Goal: Task Accomplishment & Management: Manage account settings

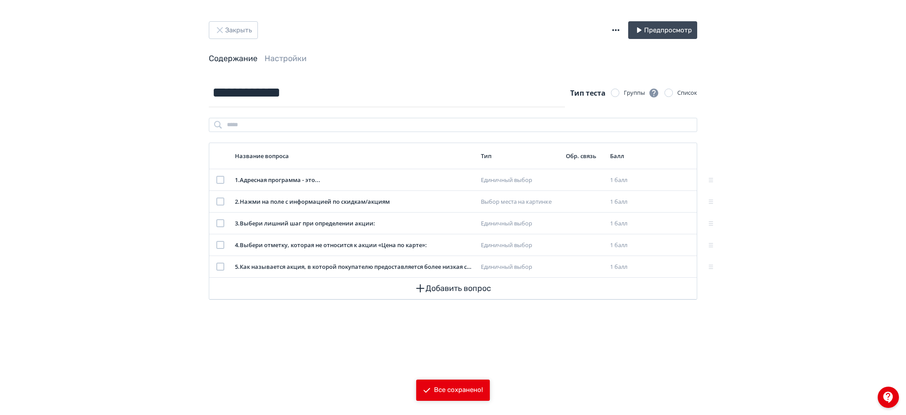
drag, startPoint x: 232, startPoint y: 14, endPoint x: 232, endPoint y: 19, distance: 4.9
click at [232, 19] on div "**********" at bounding box center [453, 207] width 906 height 415
drag, startPoint x: 232, startPoint y: 19, endPoint x: 234, endPoint y: 29, distance: 10.4
click at [234, 29] on div "**********" at bounding box center [453, 207] width 906 height 415
click at [234, 29] on button "Закрыть" at bounding box center [233, 30] width 49 height 18
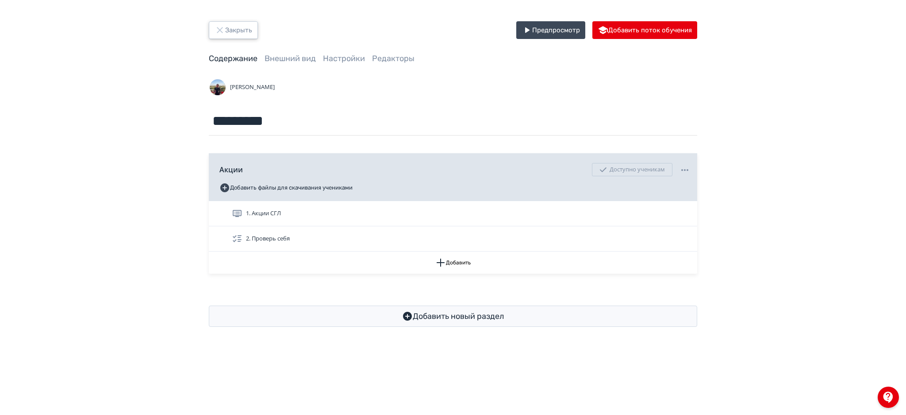
click at [227, 29] on button "Закрыть" at bounding box center [233, 30] width 49 height 18
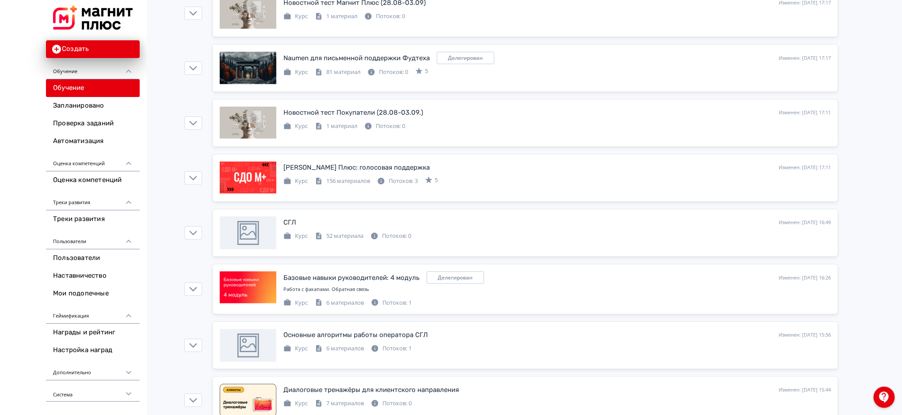
scroll to position [290, 0]
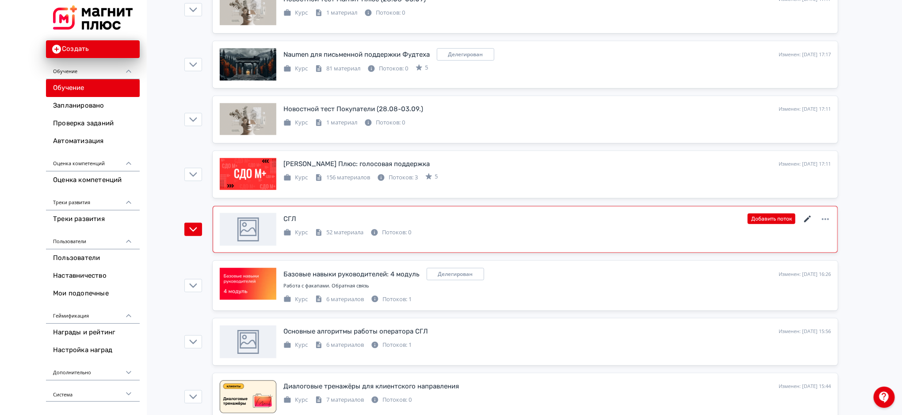
click at [808, 220] on icon at bounding box center [808, 219] width 11 height 11
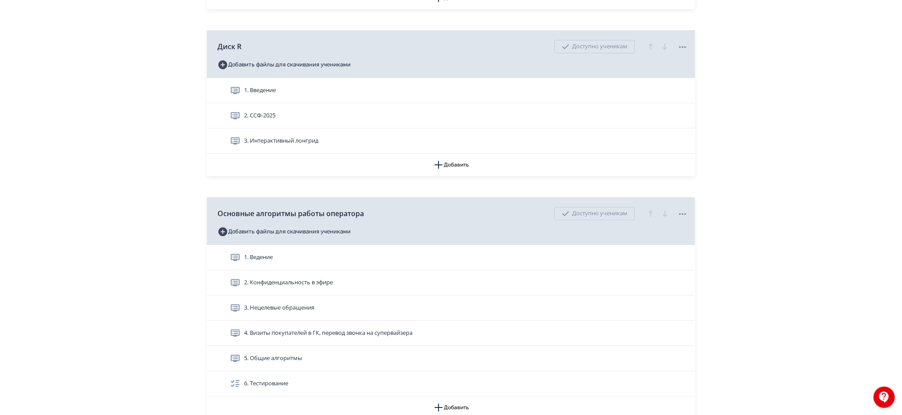
scroll to position [1151, 0]
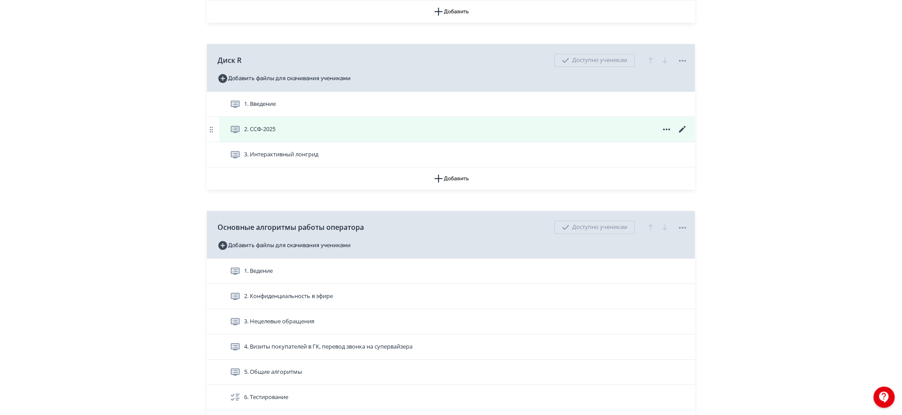
click at [683, 129] on icon at bounding box center [683, 129] width 7 height 7
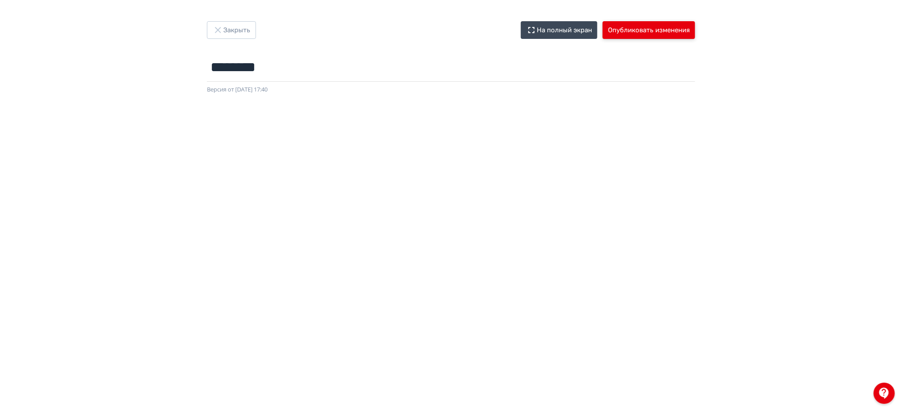
click at [669, 33] on button "Опубликовать изменения" at bounding box center [649, 30] width 92 height 18
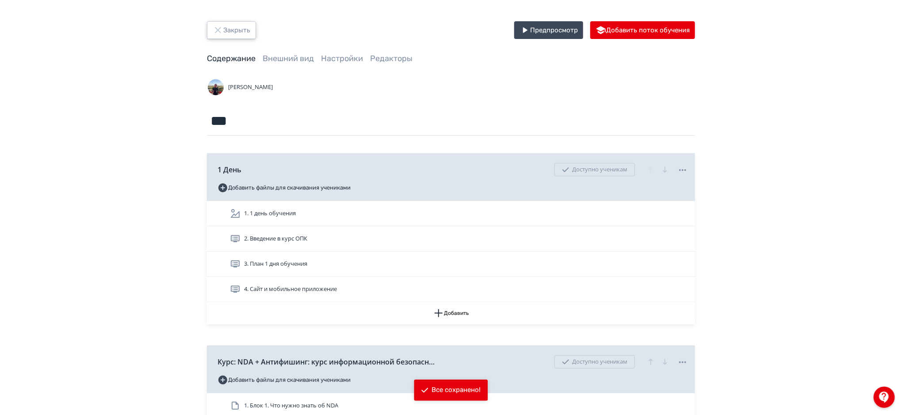
click at [245, 26] on button "Закрыть" at bounding box center [231, 30] width 49 height 18
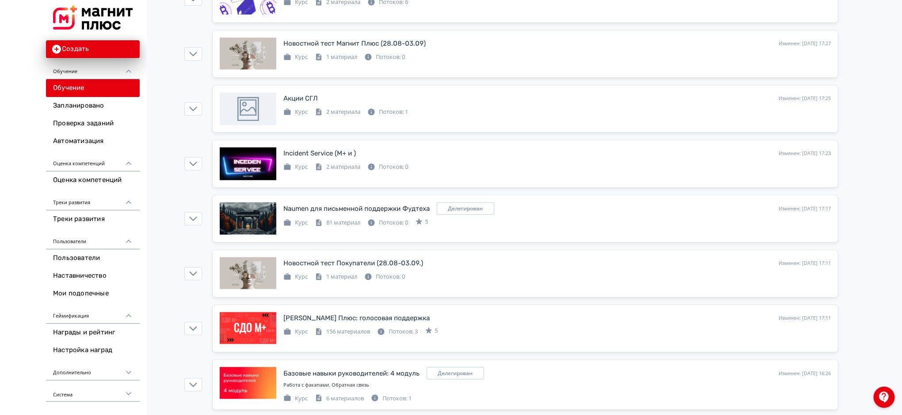
scroll to position [311, 0]
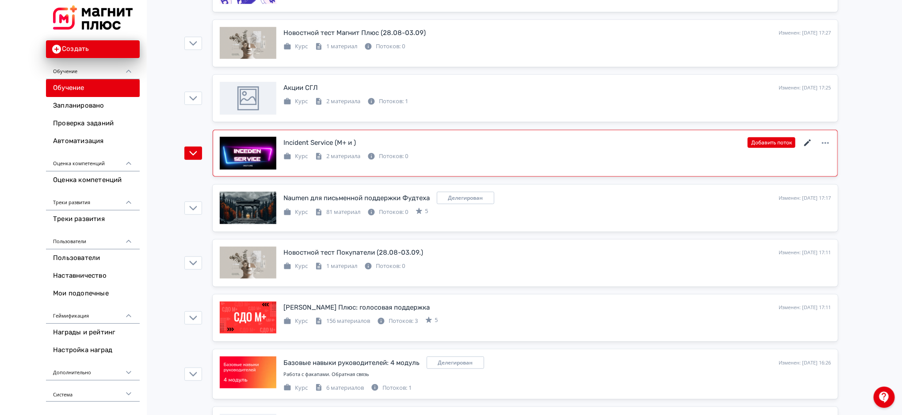
click at [809, 140] on icon at bounding box center [808, 143] width 11 height 11
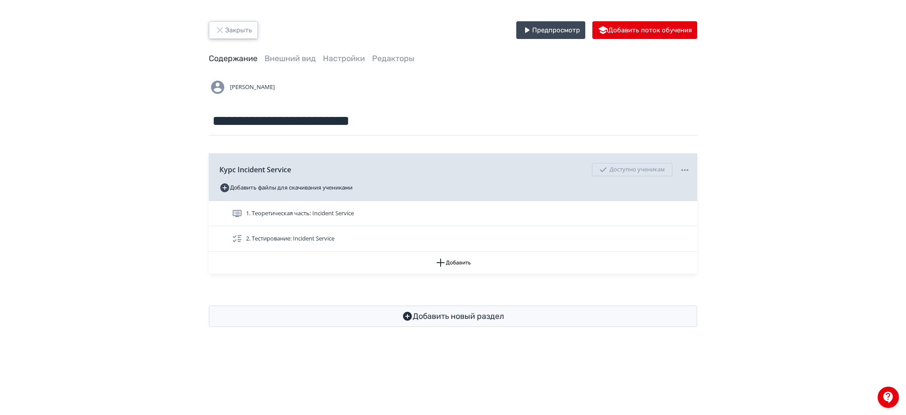
click at [230, 36] on button "Закрыть" at bounding box center [233, 30] width 49 height 18
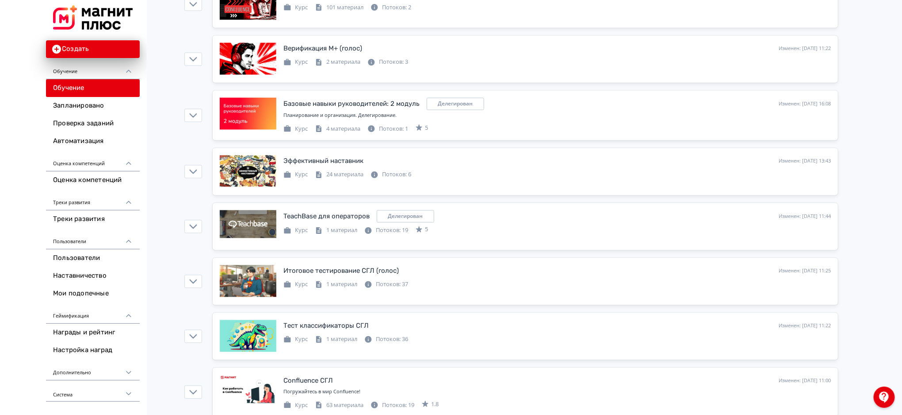
scroll to position [2530, 0]
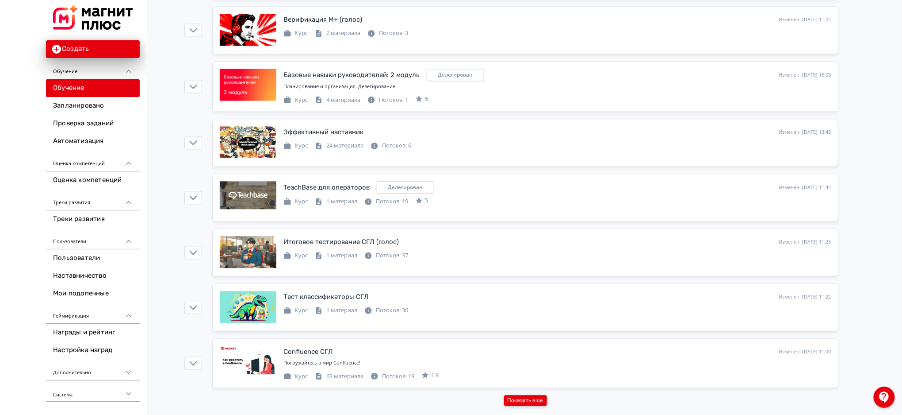
click at [528, 401] on button "Показать еще" at bounding box center [525, 400] width 43 height 11
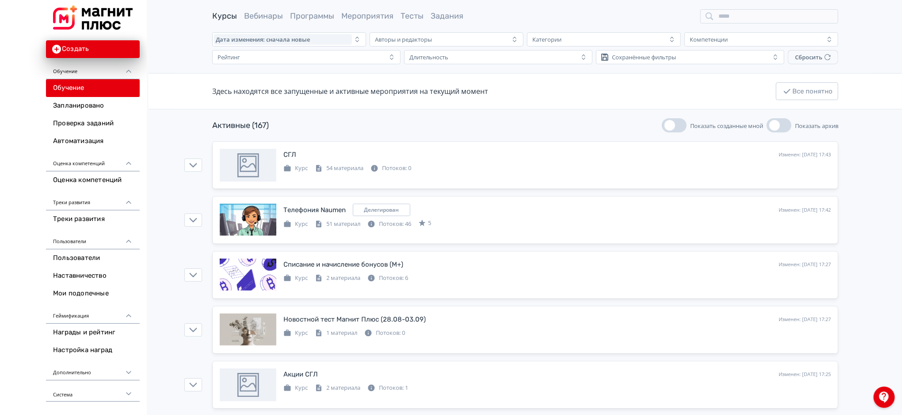
scroll to position [2, 0]
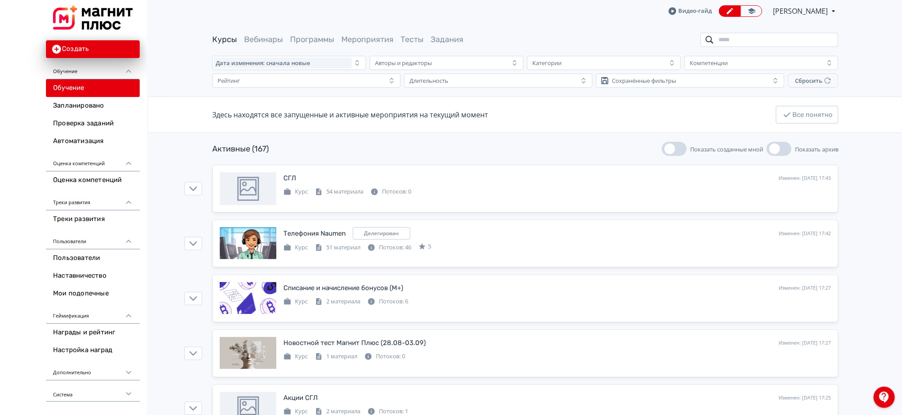
click at [773, 34] on input "search" at bounding box center [770, 40] width 138 height 14
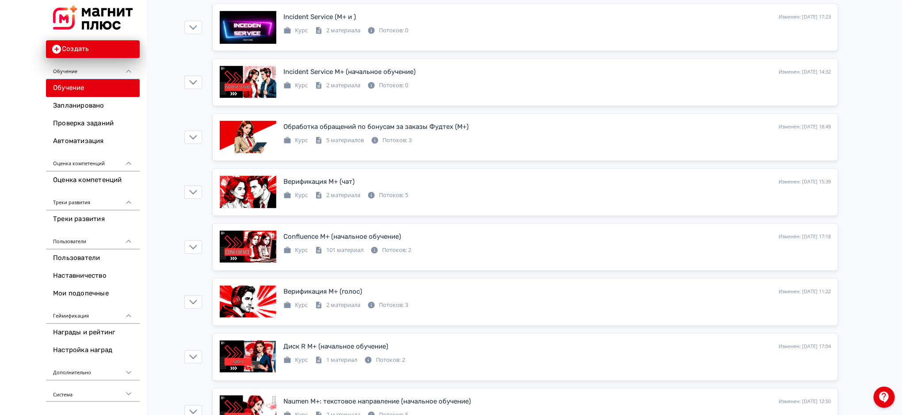
scroll to position [48, 0]
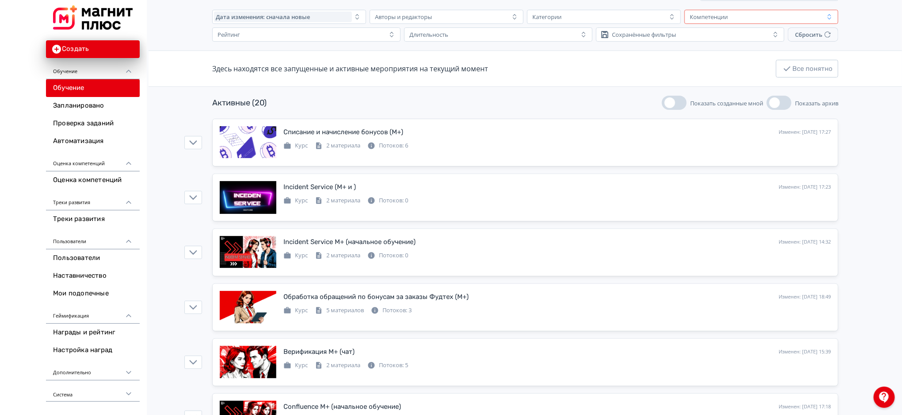
click at [733, 17] on div "Компетенции" at bounding box center [756, 17] width 138 height 11
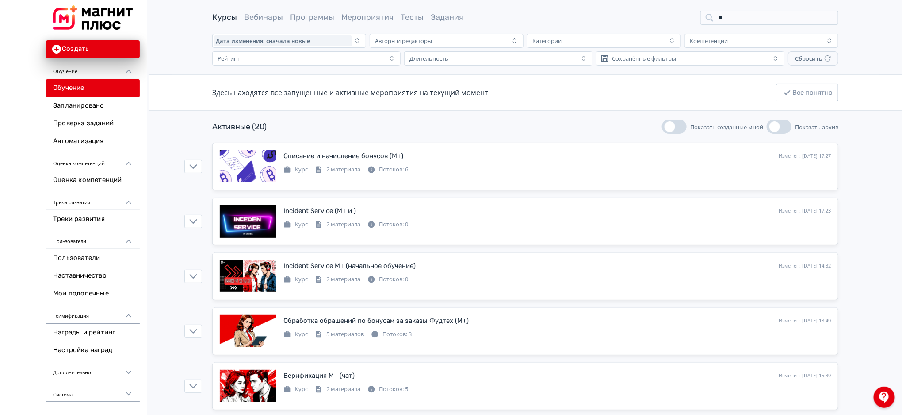
scroll to position [0, 0]
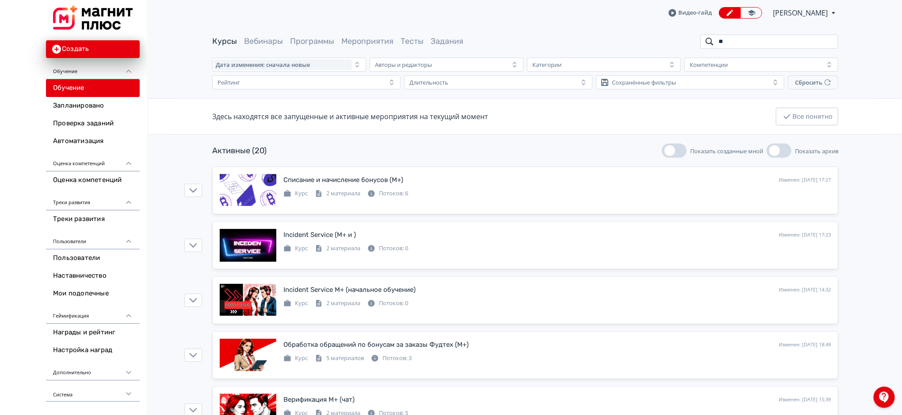
drag, startPoint x: 753, startPoint y: 45, endPoint x: 626, endPoint y: 36, distance: 127.3
click at [626, 36] on div "Курсы Вебинары Программы Мероприятия Тесты Задания **" at bounding box center [525, 42] width 626 height 14
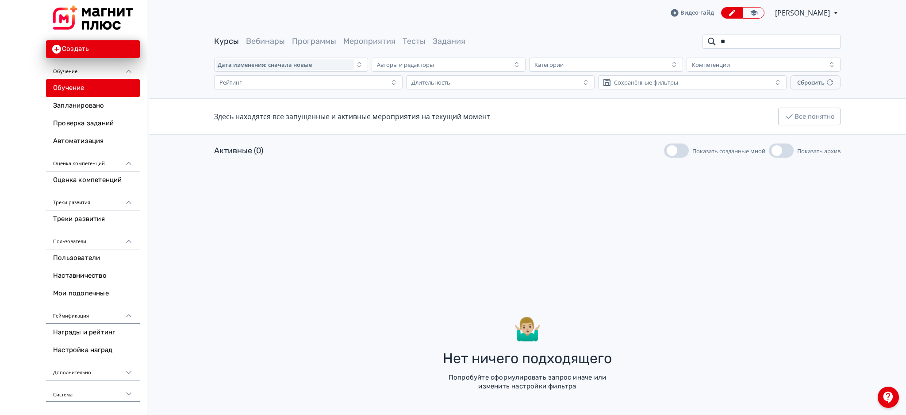
type input "*"
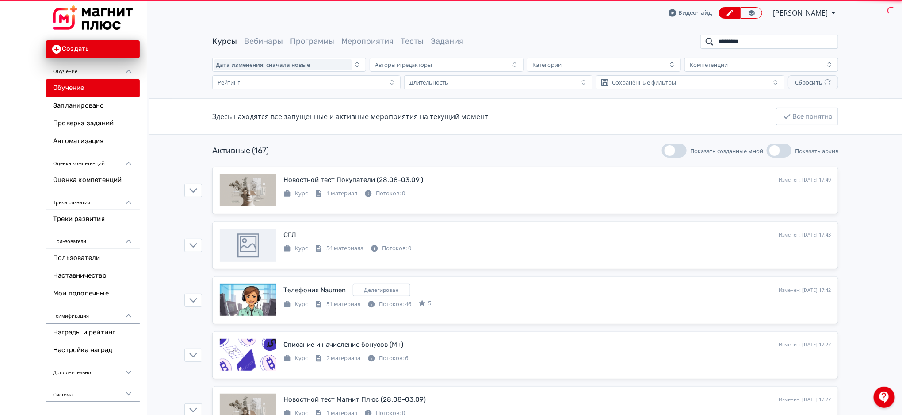
type input "**********"
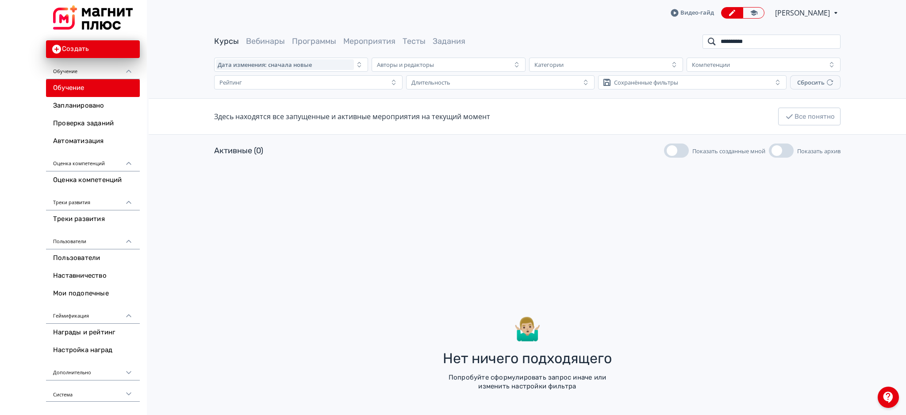
drag, startPoint x: 756, startPoint y: 40, endPoint x: 687, endPoint y: 39, distance: 69.5
click at [687, 39] on div "**********" at bounding box center [527, 42] width 626 height 14
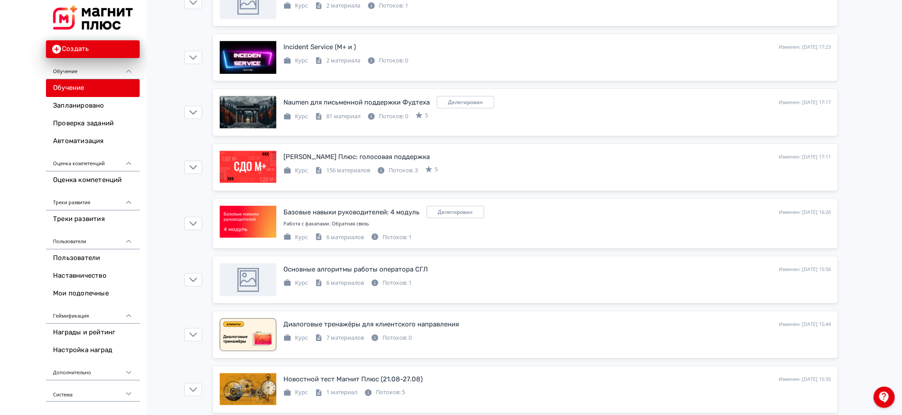
scroll to position [465, 0]
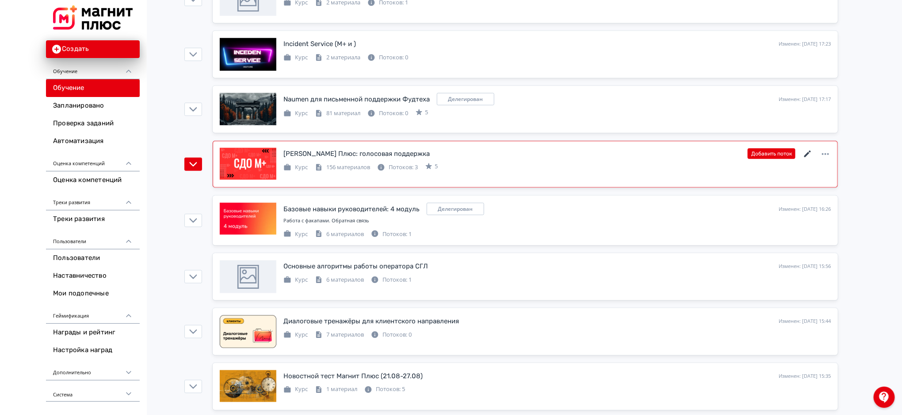
click at [806, 150] on icon at bounding box center [808, 154] width 11 height 11
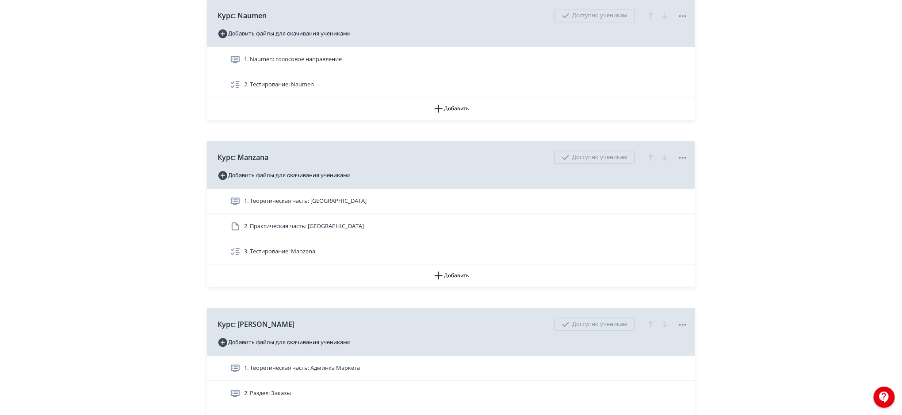
scroll to position [1106, 0]
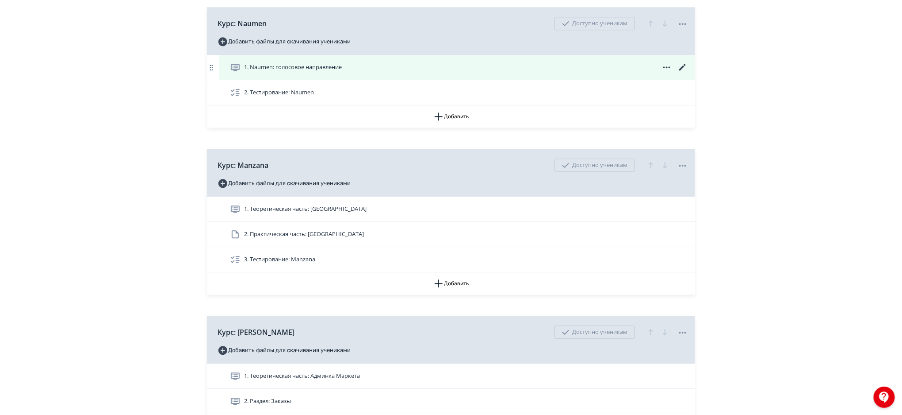
click at [483, 69] on div "1. Naumen: голосовое направление" at bounding box center [459, 67] width 458 height 11
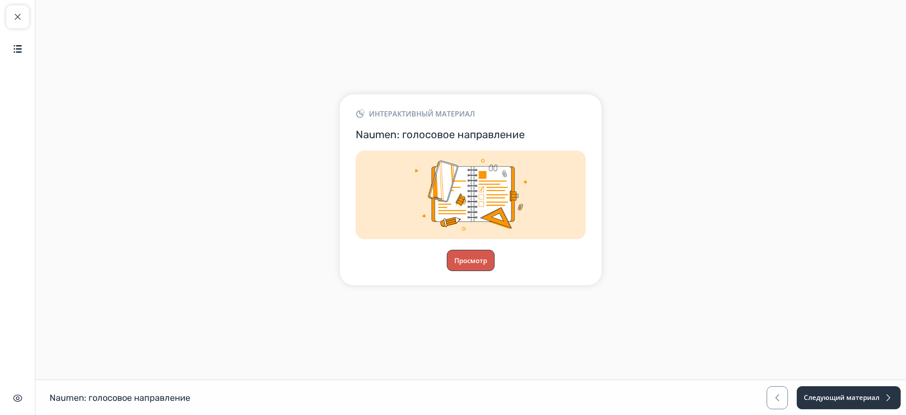
click at [476, 264] on button "Просмотр" at bounding box center [471, 260] width 48 height 21
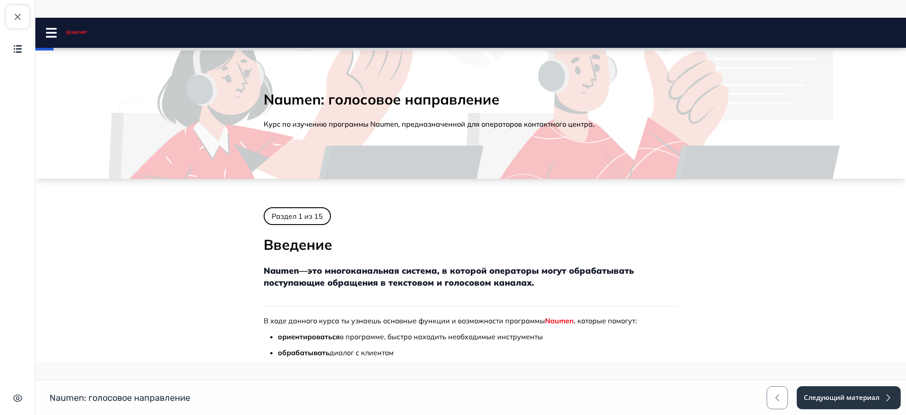
click at [47, 34] on icon at bounding box center [51, 33] width 11 height 10
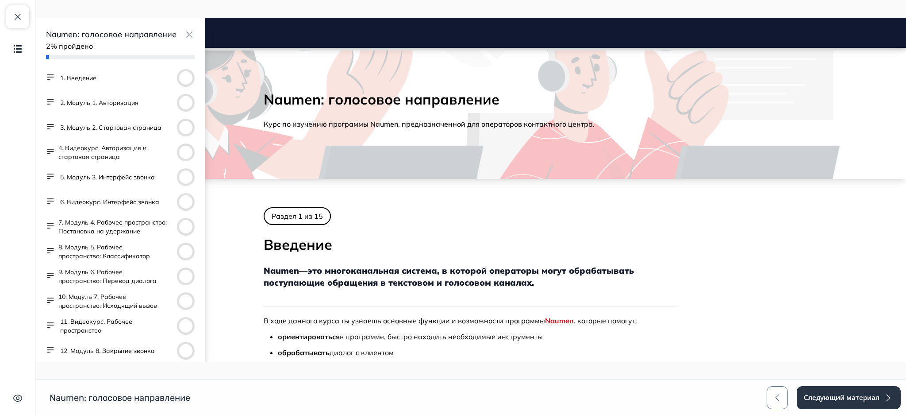
scroll to position [87, 0]
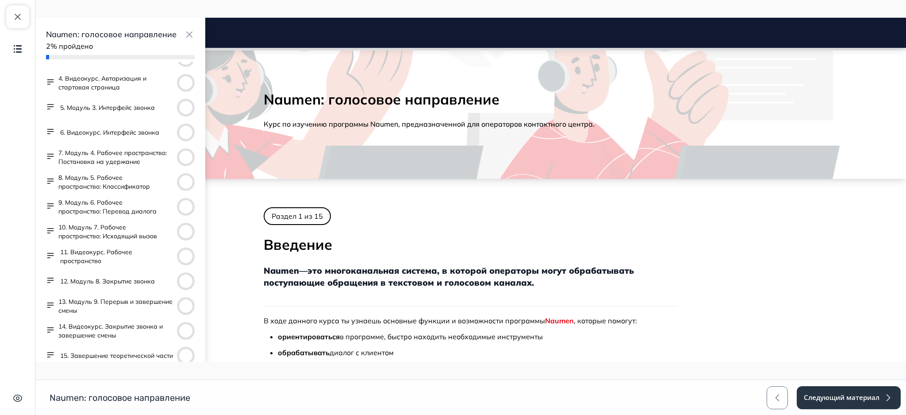
click at [106, 351] on button "15. Завершение теоретической части" at bounding box center [116, 355] width 113 height 9
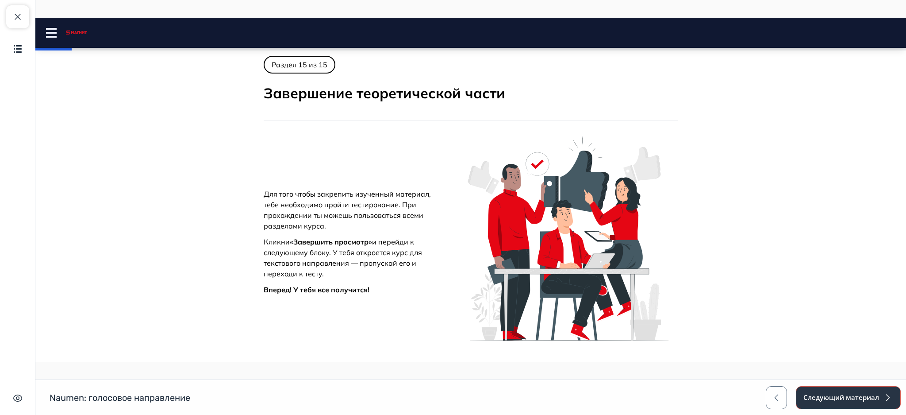
click at [827, 396] on button "Следующий материал" at bounding box center [848, 397] width 105 height 23
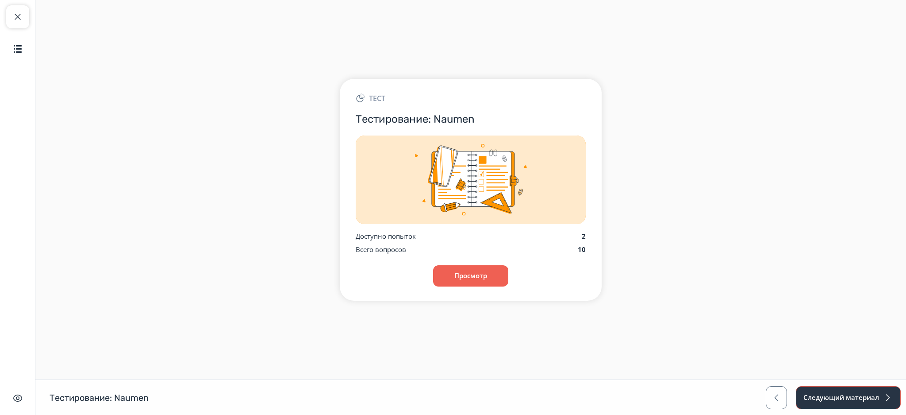
click at [826, 394] on button "Следующий материал" at bounding box center [848, 397] width 105 height 23
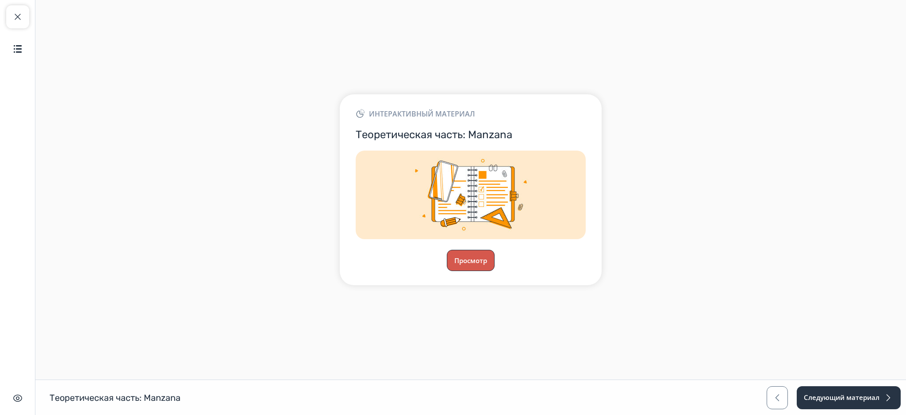
click at [485, 267] on button "Просмотр" at bounding box center [471, 260] width 48 height 21
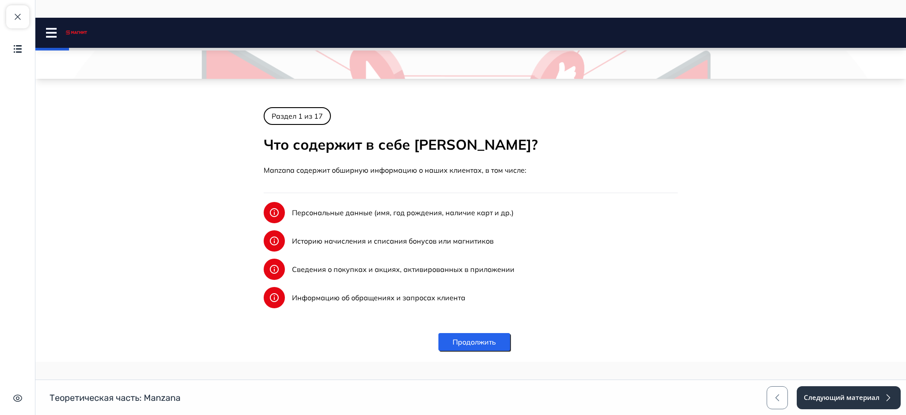
scroll to position [126, 0]
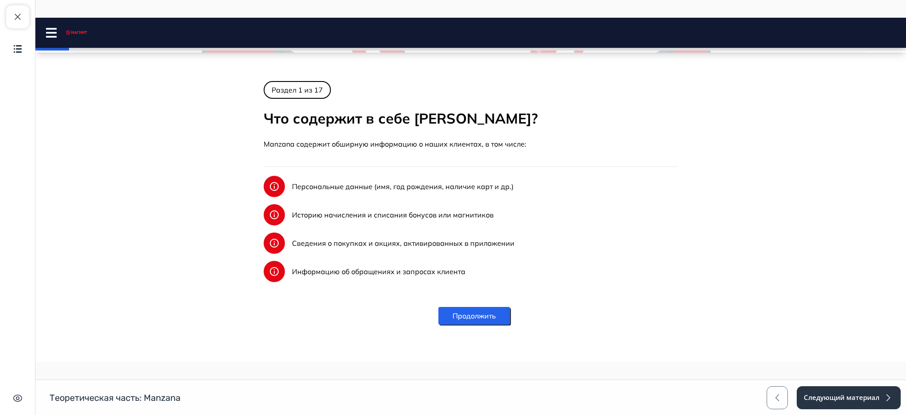
click at [50, 35] on icon at bounding box center [51, 33] width 11 height 10
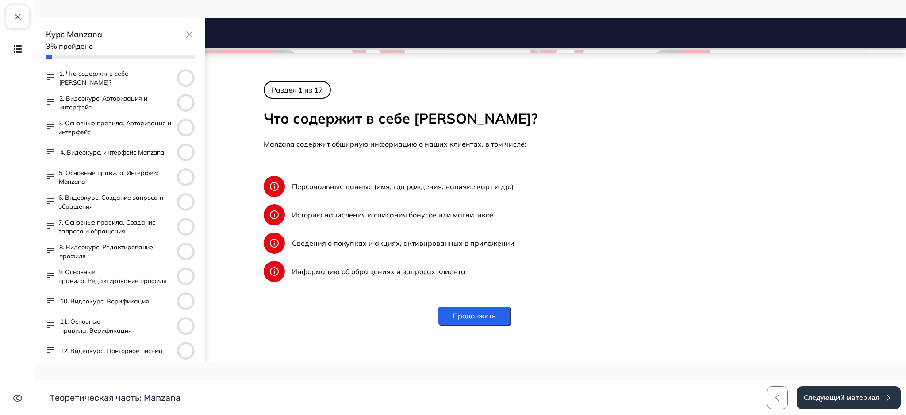
scroll to position [136, 0]
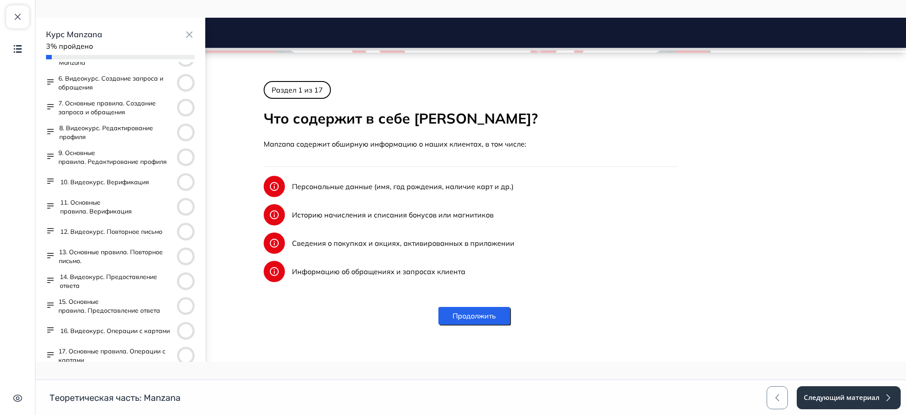
click at [115, 350] on button "17. Основные правила. Операции с картами" at bounding box center [115, 355] width 115 height 18
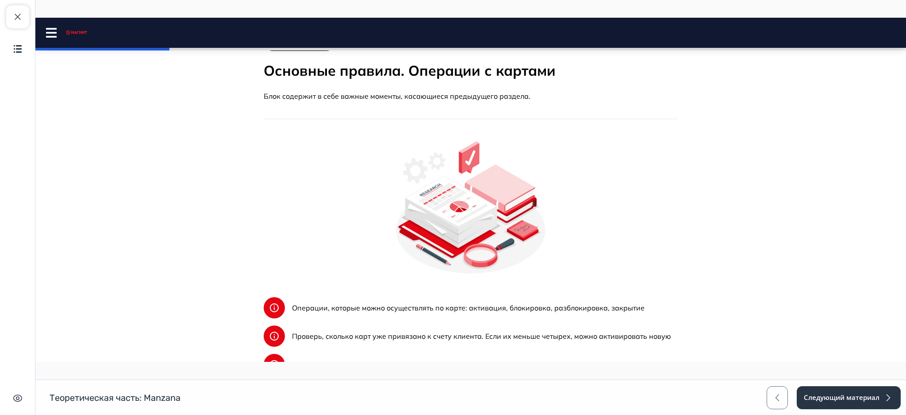
scroll to position [180, 0]
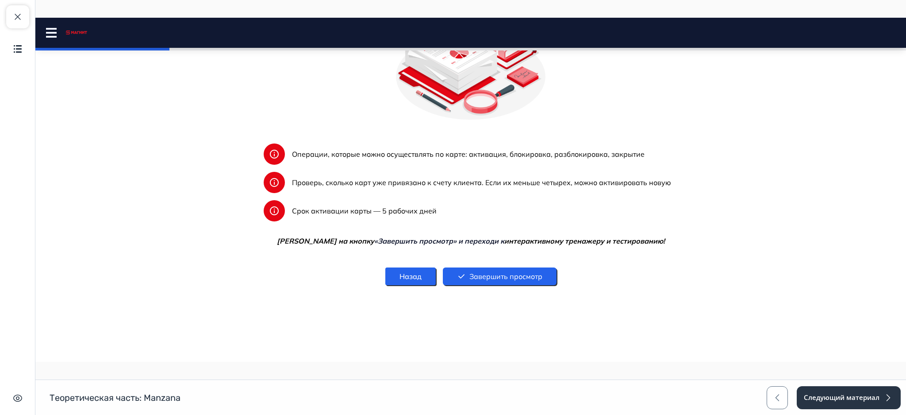
click at [498, 274] on button "Завершить просмотр" at bounding box center [500, 276] width 114 height 18
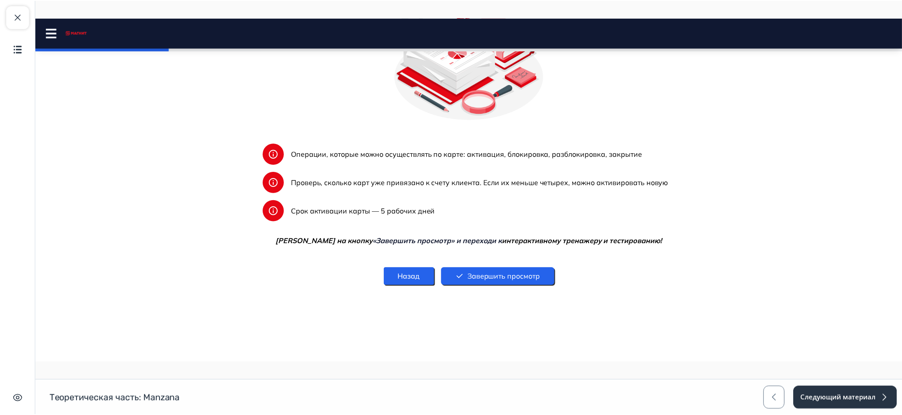
scroll to position [0, 0]
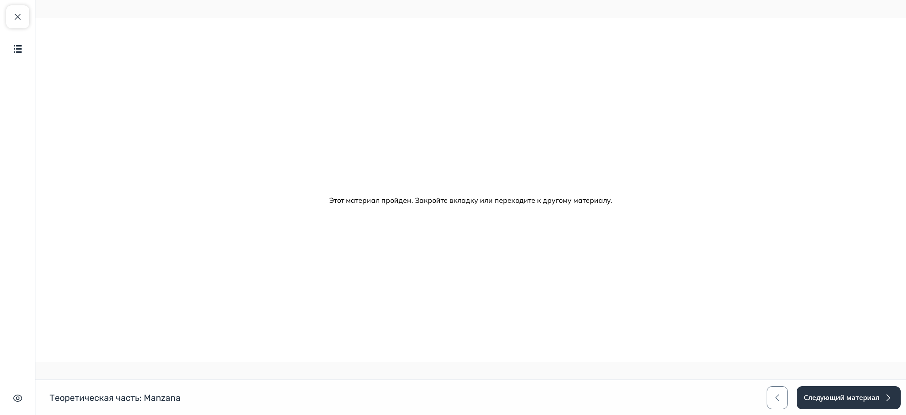
click at [4, 13] on div "Закрыть курс Содержание Скрыть интерфейс" at bounding box center [17, 207] width 35 height 415
click at [18, 16] on span "button" at bounding box center [17, 17] width 11 height 11
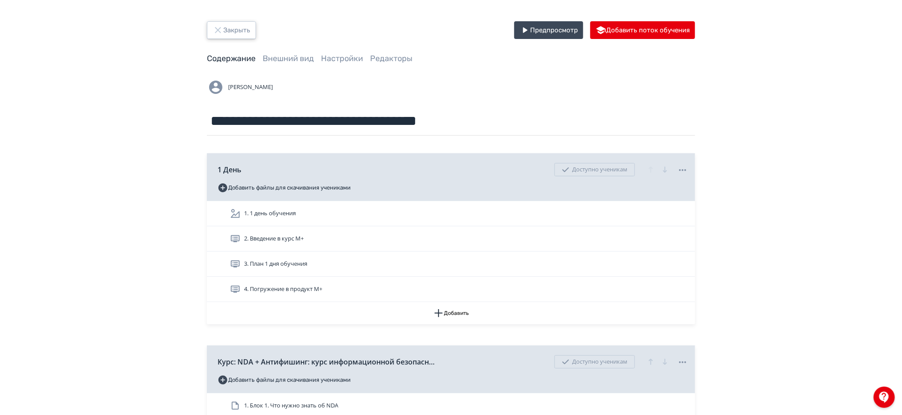
click at [235, 25] on button "Закрыть" at bounding box center [231, 30] width 49 height 18
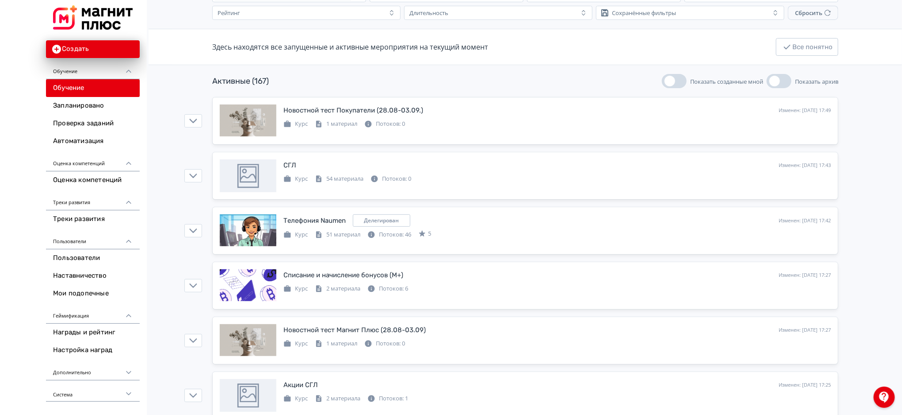
scroll to position [52, 0]
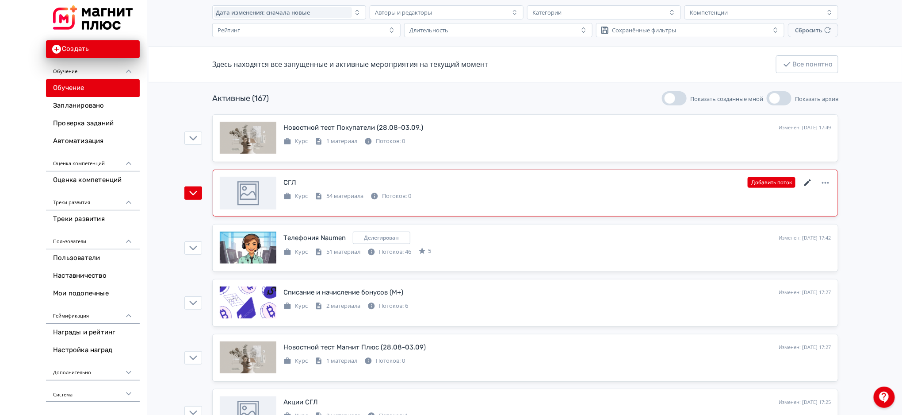
click at [807, 184] on icon at bounding box center [808, 182] width 11 height 11
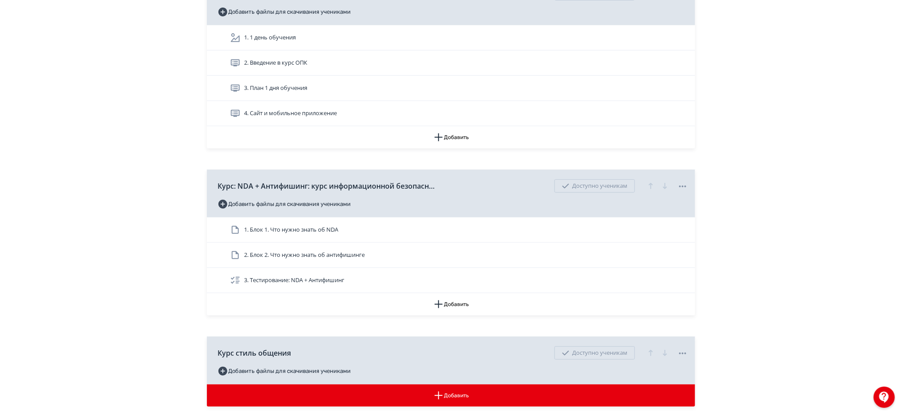
scroll to position [162, 0]
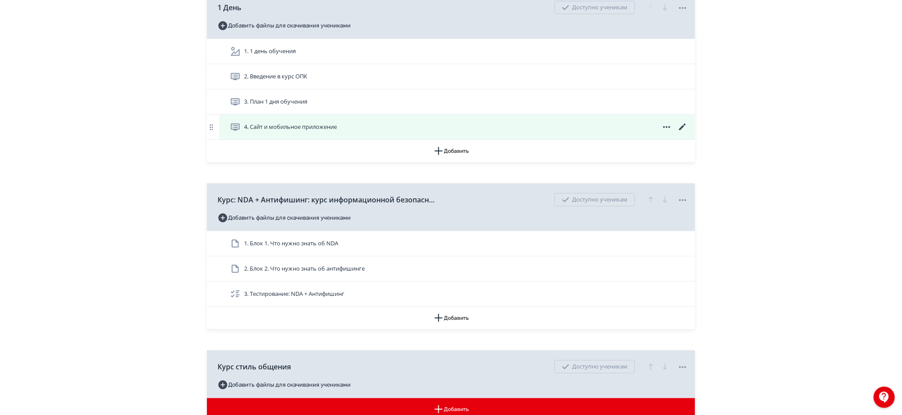
click at [683, 125] on icon at bounding box center [683, 126] width 7 height 7
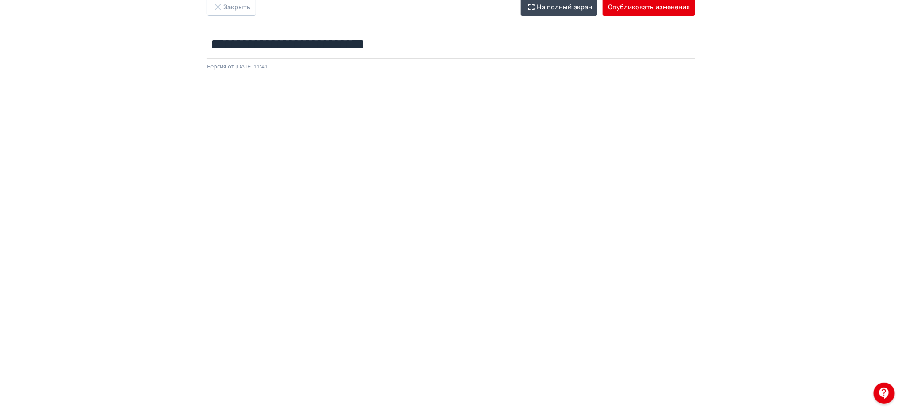
scroll to position [0, 0]
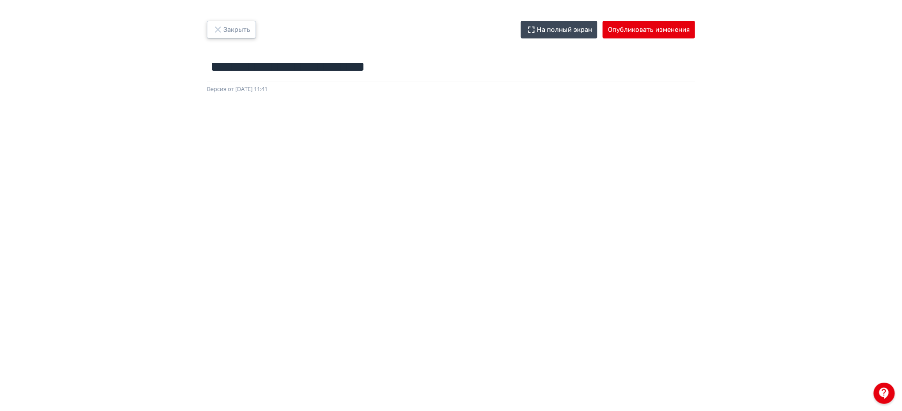
click at [236, 27] on button "Закрыть" at bounding box center [231, 30] width 49 height 18
click at [255, 35] on button "Закрыть" at bounding box center [231, 30] width 49 height 18
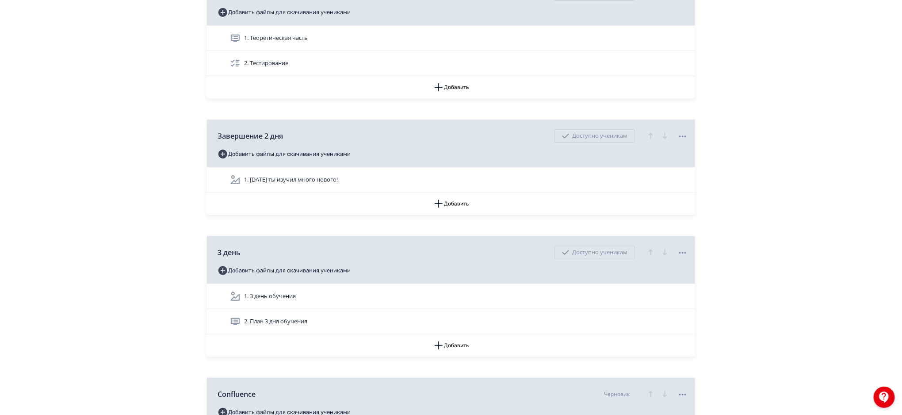
scroll to position [1750, 0]
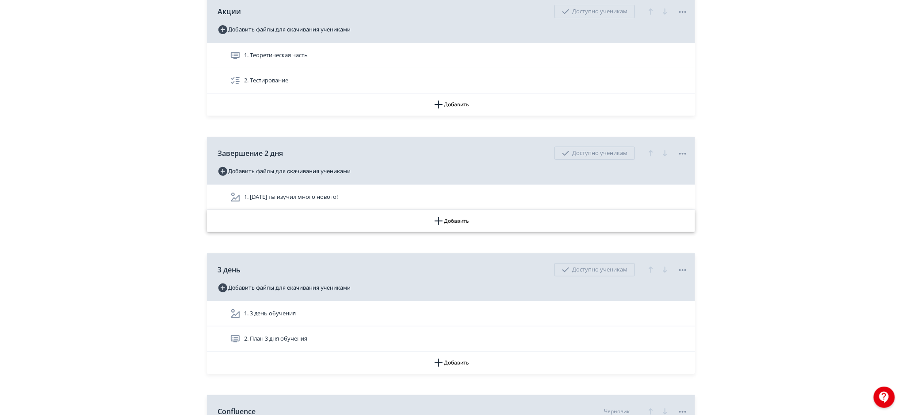
click at [445, 220] on button "Добавить" at bounding box center [451, 221] width 488 height 22
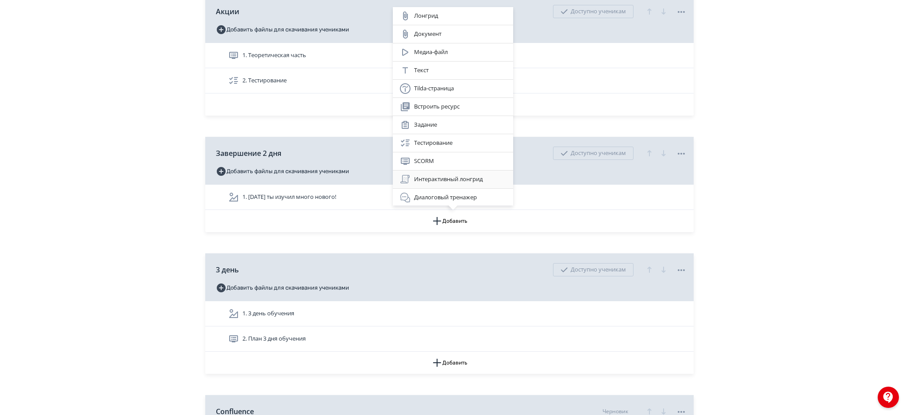
click at [454, 180] on div "Интерактивный лонгрид" at bounding box center [453, 179] width 106 height 11
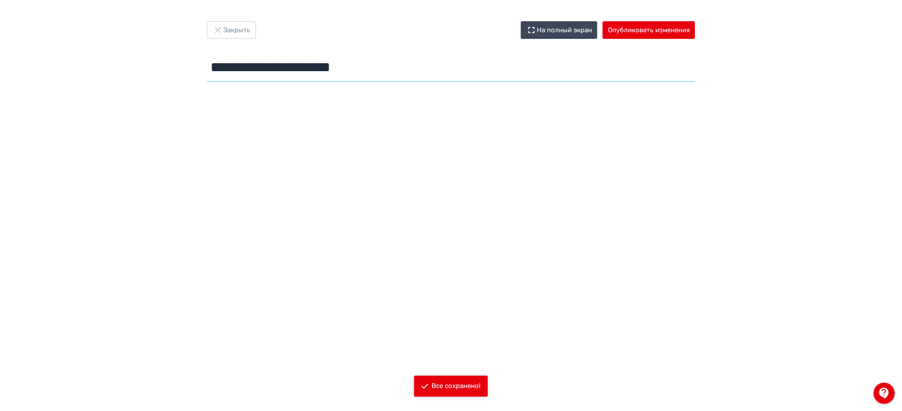
click at [342, 68] on input "**********" at bounding box center [451, 67] width 488 height 29
click at [343, 67] on input "**********" at bounding box center [451, 67] width 488 height 29
click at [277, 71] on input "**********" at bounding box center [451, 67] width 488 height 29
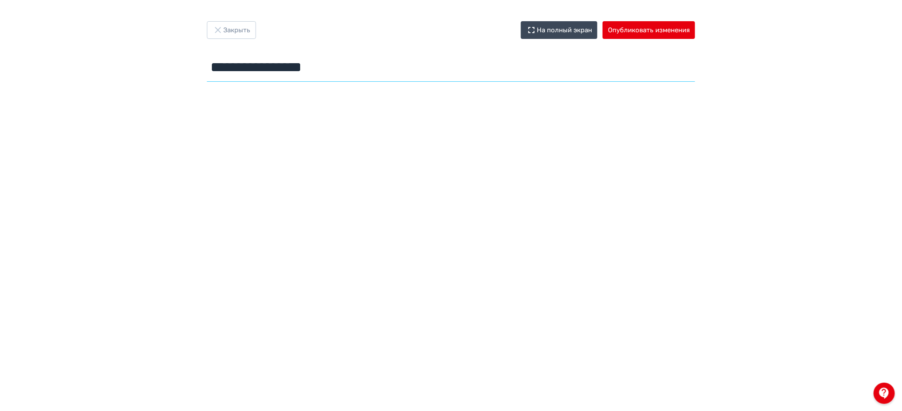
click at [277, 71] on input "**********" at bounding box center [451, 67] width 488 height 29
type input "**********"
click at [660, 31] on button "Опубликовать изменения" at bounding box center [649, 30] width 92 height 18
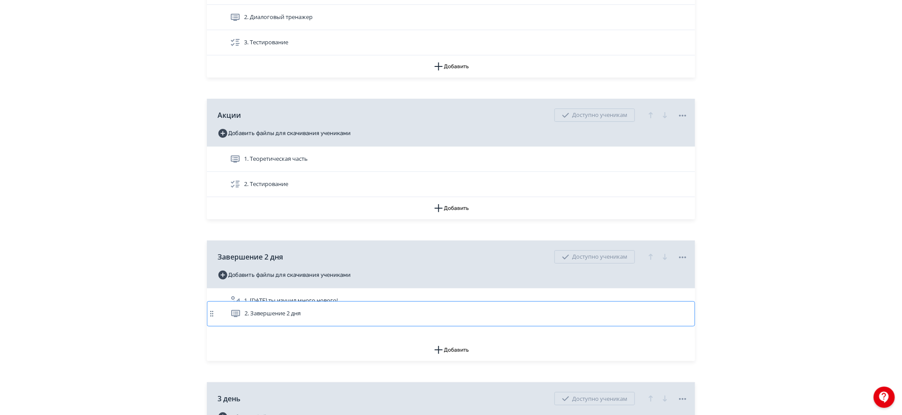
scroll to position [1648, 0]
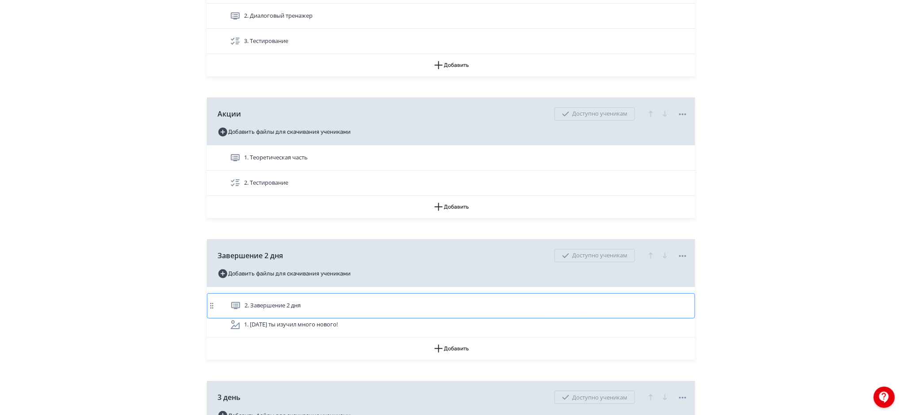
drag, startPoint x: 211, startPoint y: 326, endPoint x: 211, endPoint y: 297, distance: 29.2
click at [211, 297] on div "1. Сегодня ты изучил много нового! 2. Завершение 2 дня" at bounding box center [451, 312] width 488 height 50
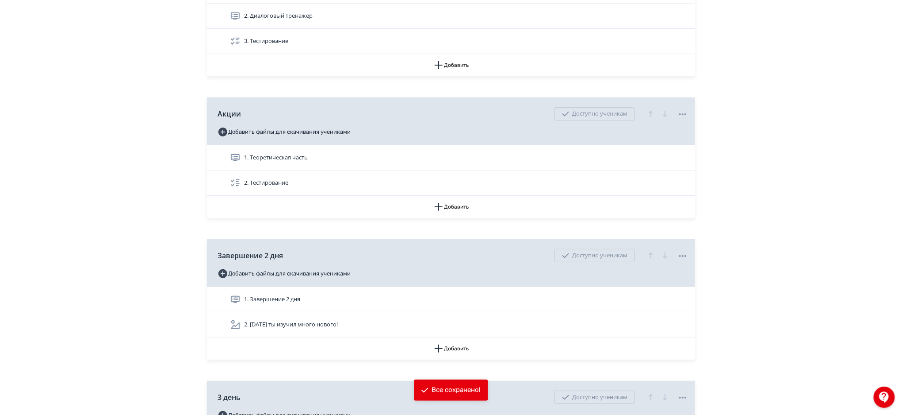
click at [818, 245] on div "Закрыть Предпросмотр Добавить поток обучения Содержание Внешний вид Настройки Р…" at bounding box center [451, 237] width 902 height 3771
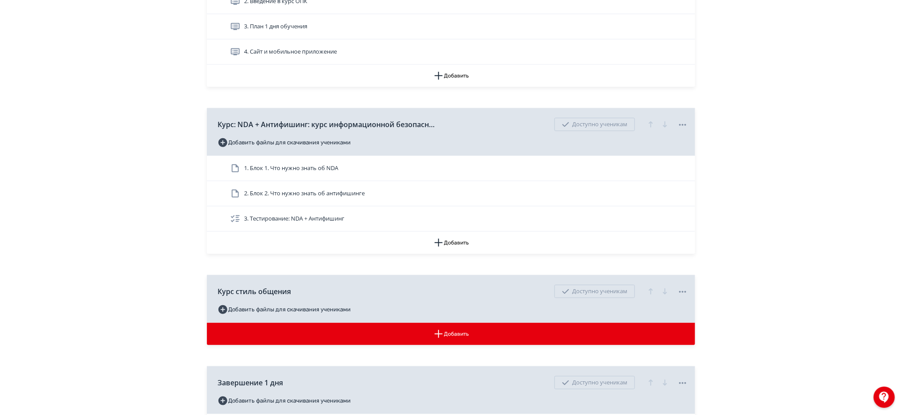
scroll to position [174, 0]
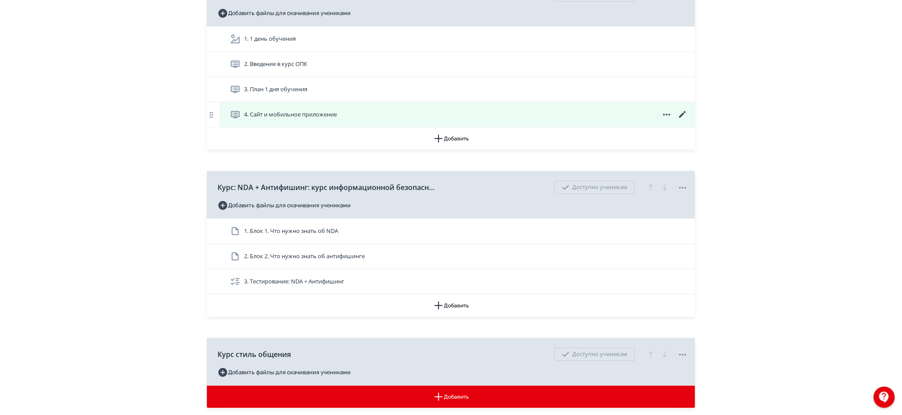
click at [388, 120] on div "4. Сайт и мобильное приложение" at bounding box center [457, 114] width 476 height 25
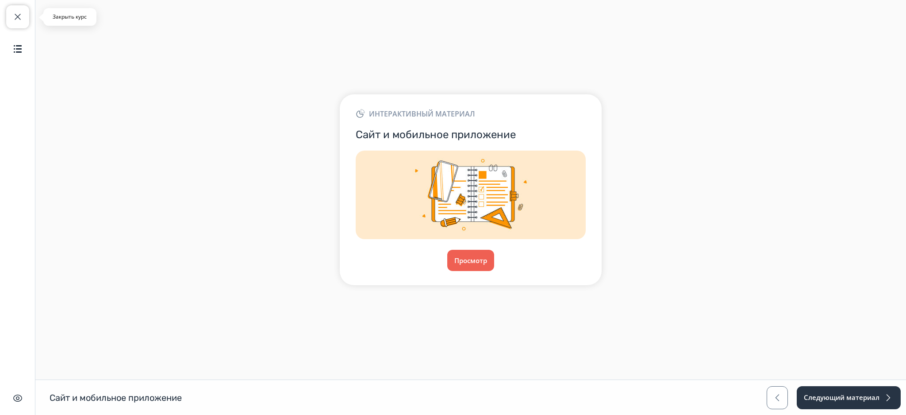
click at [12, 18] on span "button" at bounding box center [17, 17] width 11 height 11
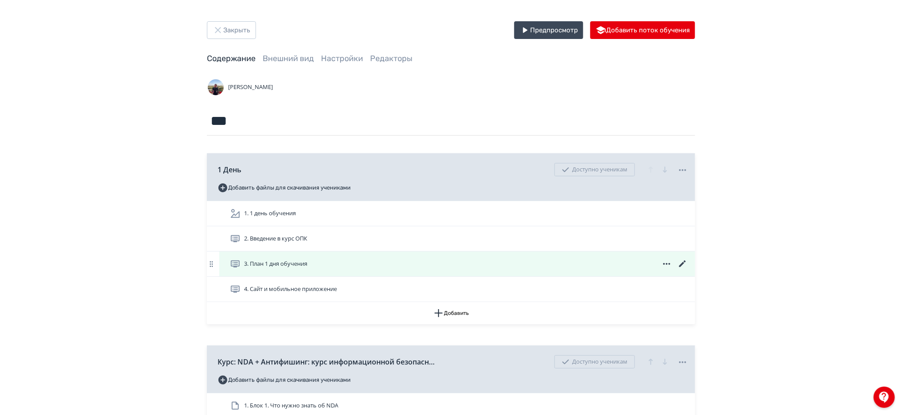
click at [369, 268] on div "3. План 1 дня обучения" at bounding box center [459, 263] width 458 height 11
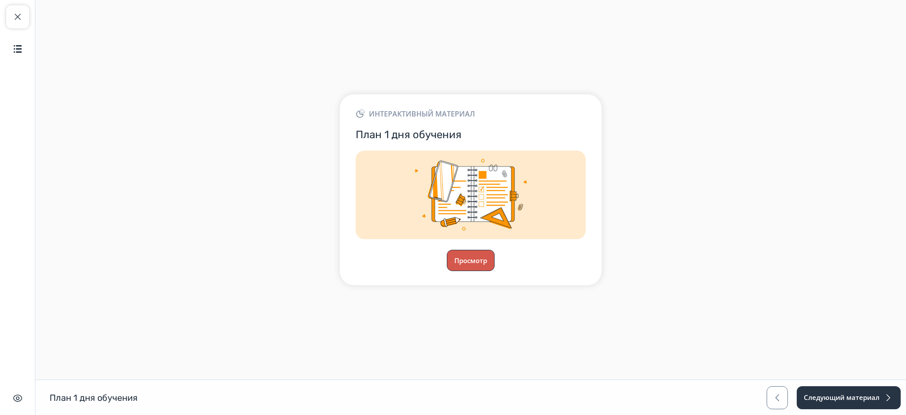
click at [478, 268] on button "Просмотр" at bounding box center [471, 260] width 48 height 21
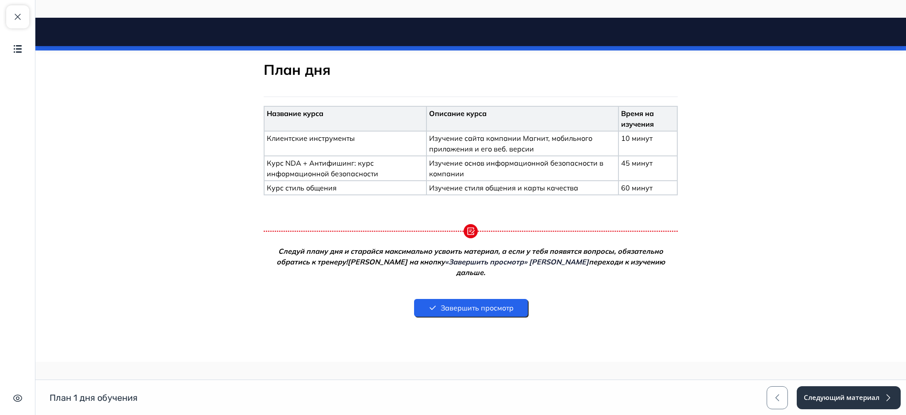
scroll to position [166, 0]
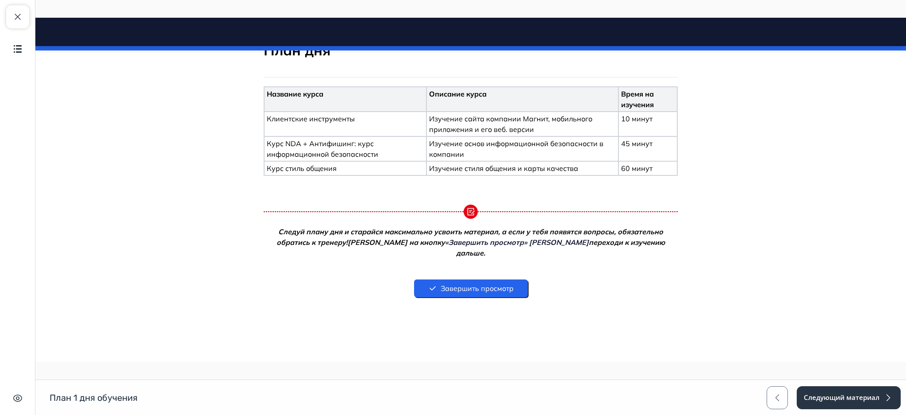
click at [468, 279] on button "Завершить просмотр" at bounding box center [471, 288] width 114 height 18
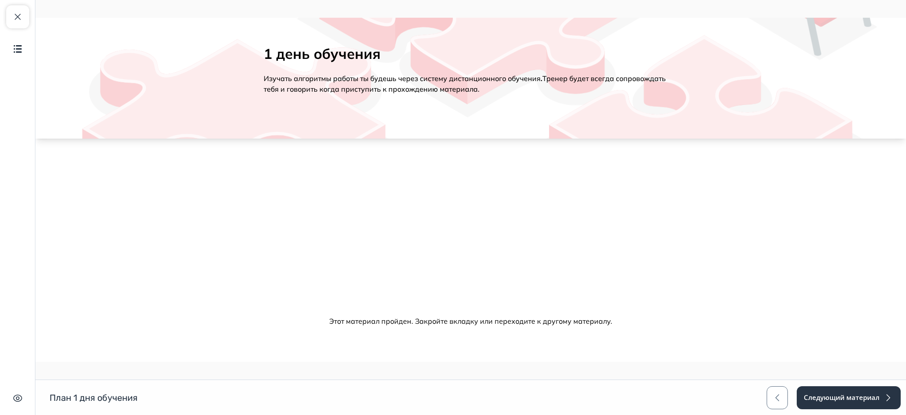
scroll to position [40, 0]
click at [832, 395] on button "Следующий материал" at bounding box center [848, 397] width 105 height 23
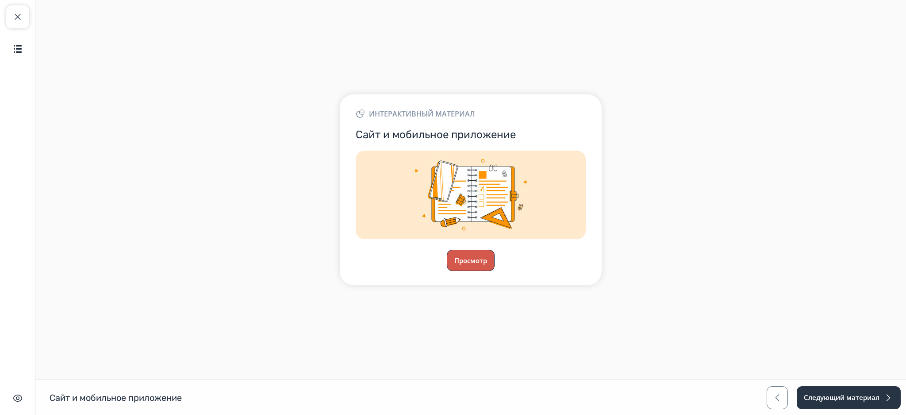
click at [474, 264] on button "Просмотр" at bounding box center [471, 260] width 48 height 21
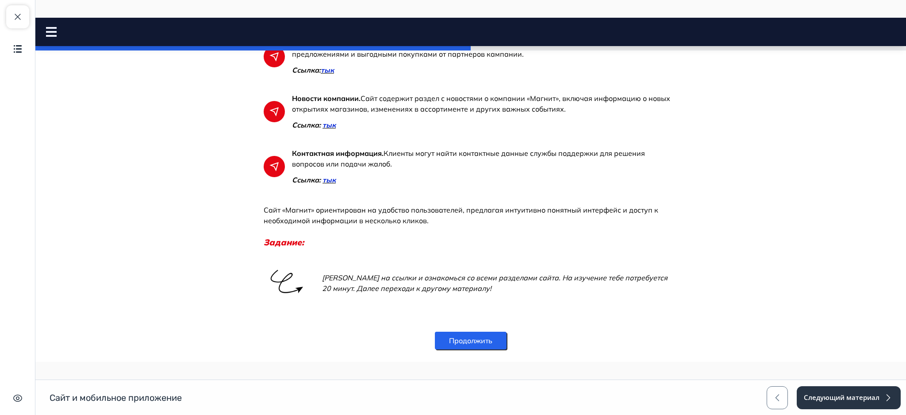
scroll to position [887, 0]
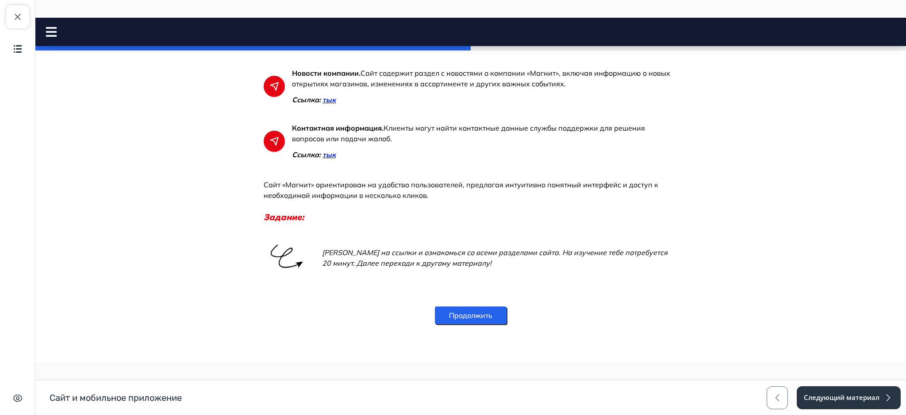
click at [468, 325] on div "Продолжить" at bounding box center [471, 315] width 72 height 39
click at [486, 312] on button "Продолжить" at bounding box center [471, 315] width 72 height 18
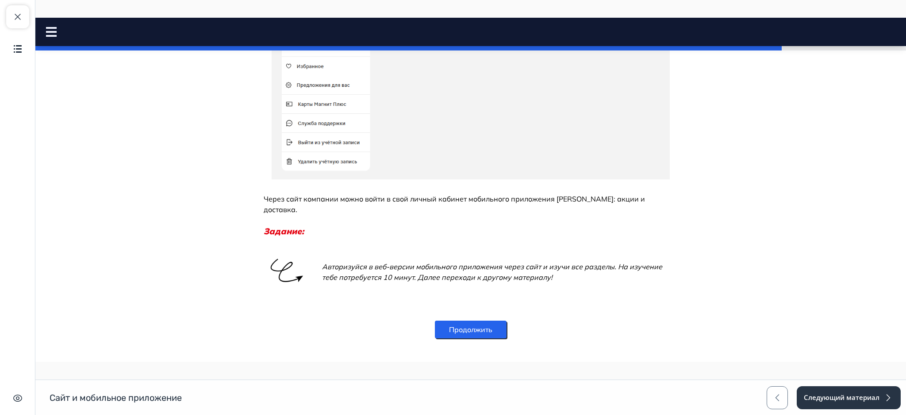
scroll to position [344, 0]
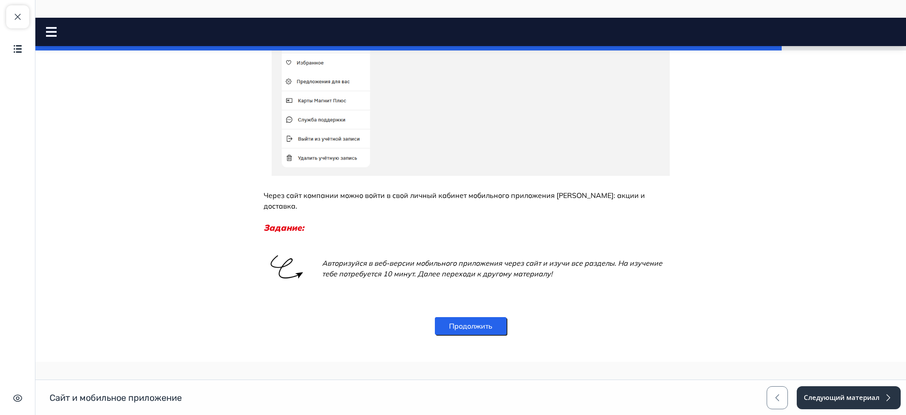
click at [450, 317] on button "Продолжить" at bounding box center [471, 326] width 72 height 18
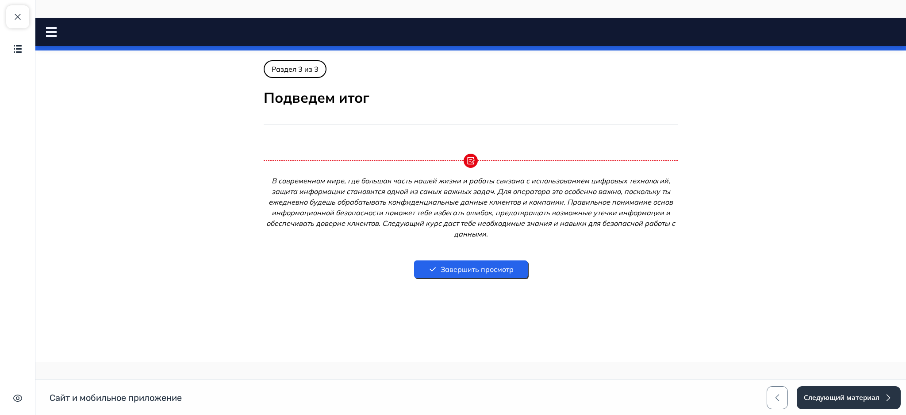
click at [48, 32] on rect at bounding box center [51, 32] width 11 height 2
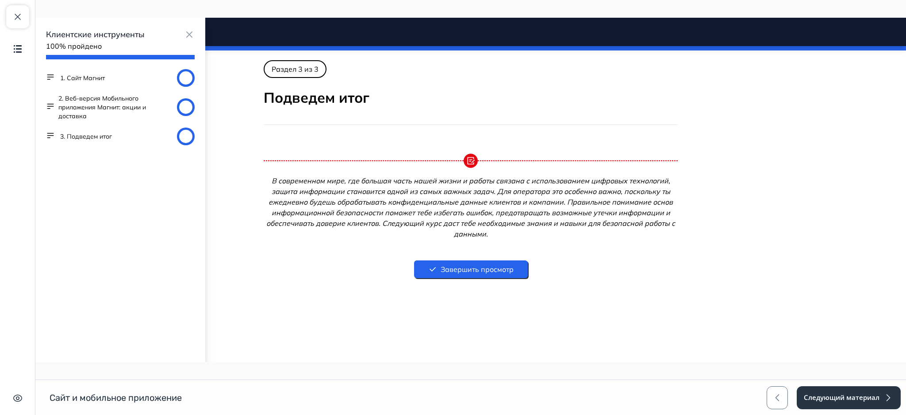
click at [110, 100] on button "2. Веб-версия Мобильного приложения Магнит: акции и доставка" at bounding box center [115, 107] width 115 height 27
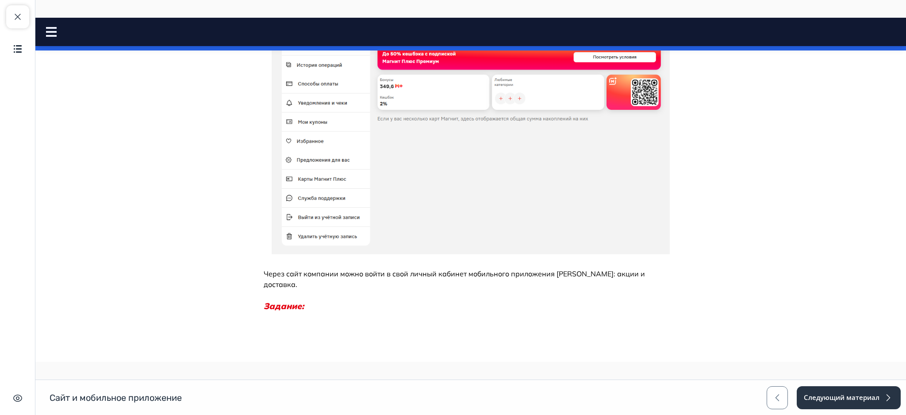
scroll to position [344, 0]
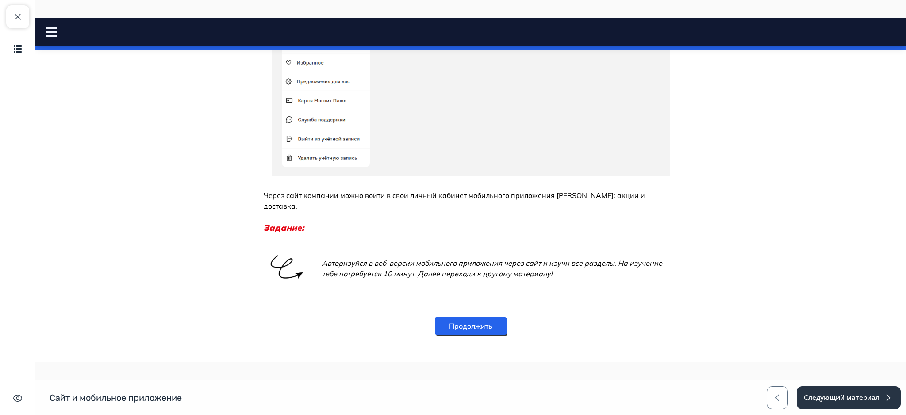
click at [447, 317] on button "Продолжить" at bounding box center [471, 326] width 72 height 18
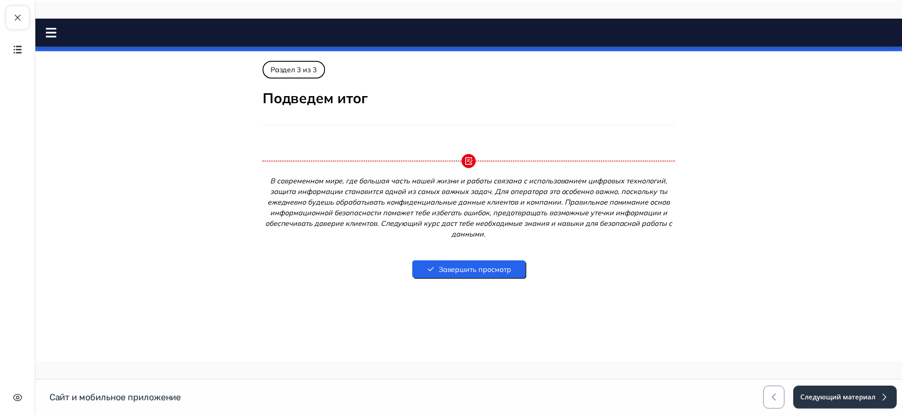
scroll to position [0, 0]
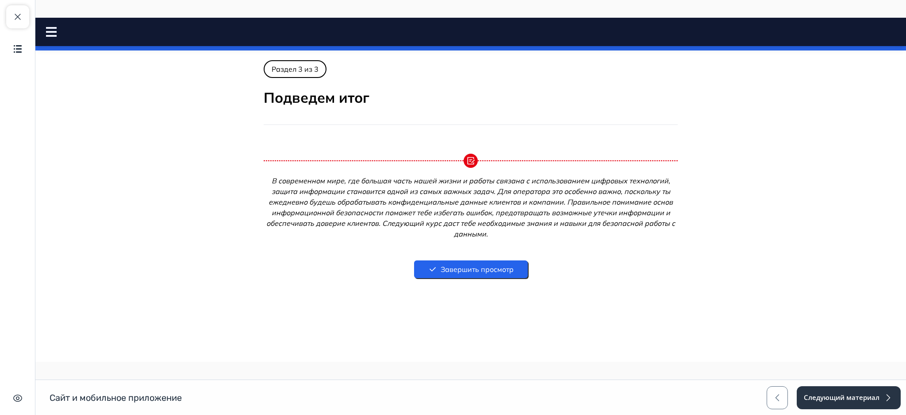
click at [497, 271] on button "Завершить просмотр" at bounding box center [471, 269] width 114 height 18
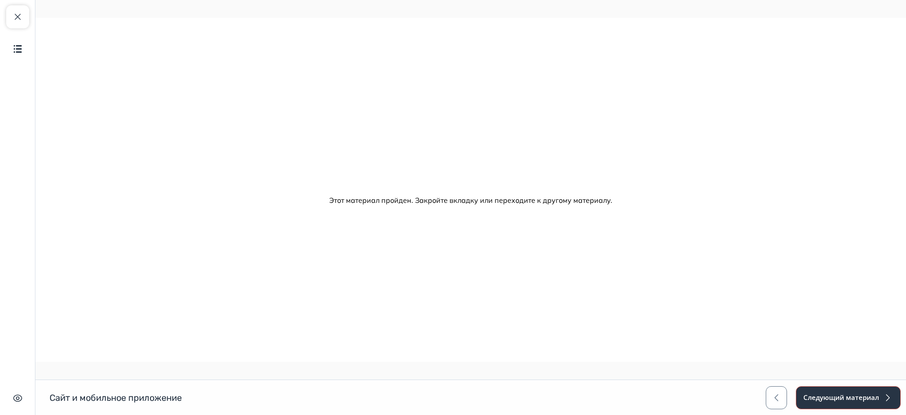
click at [841, 396] on button "Следующий материал" at bounding box center [848, 397] width 105 height 23
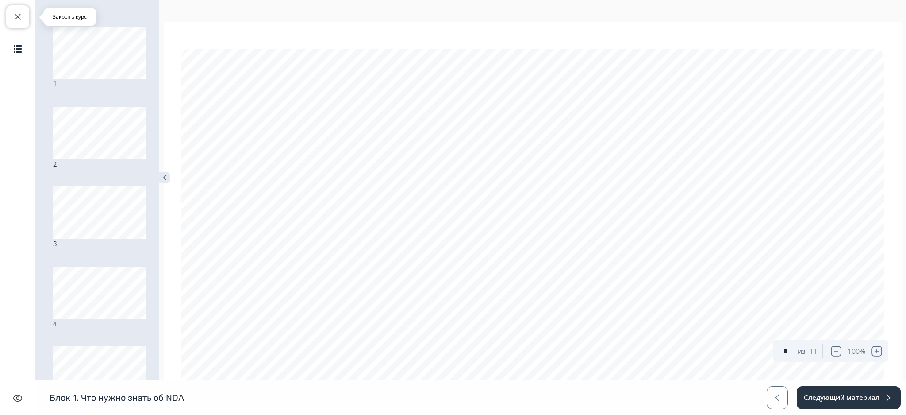
click at [17, 21] on span "button" at bounding box center [17, 17] width 11 height 11
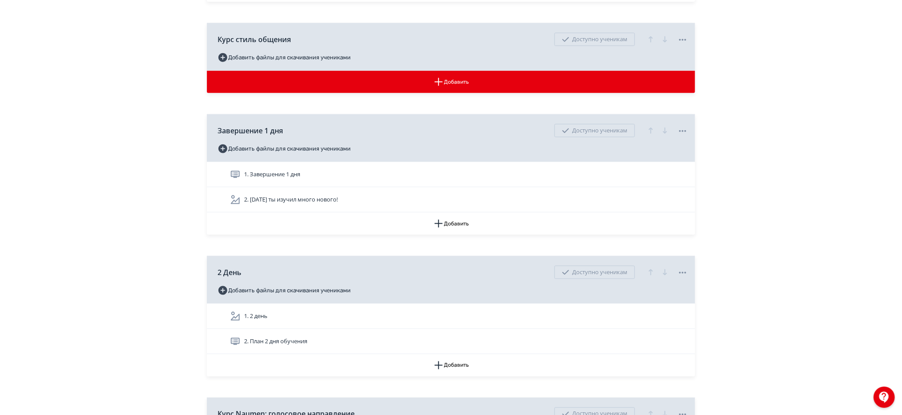
scroll to position [498, 0]
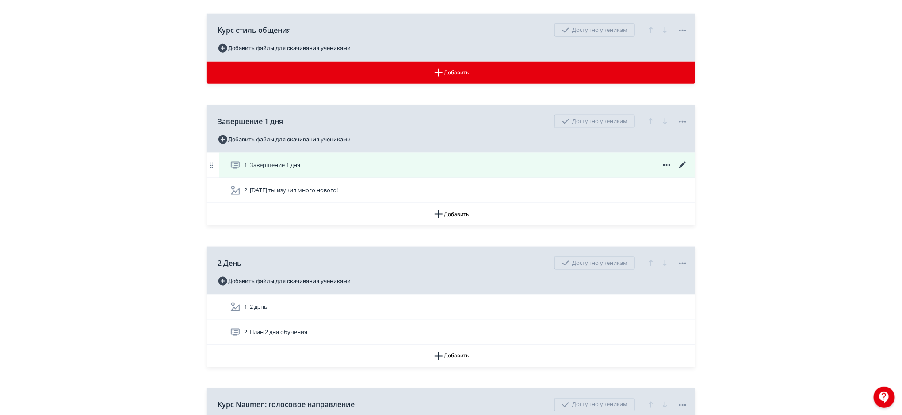
click at [483, 154] on div "1. Завершение 1 дня" at bounding box center [457, 165] width 476 height 25
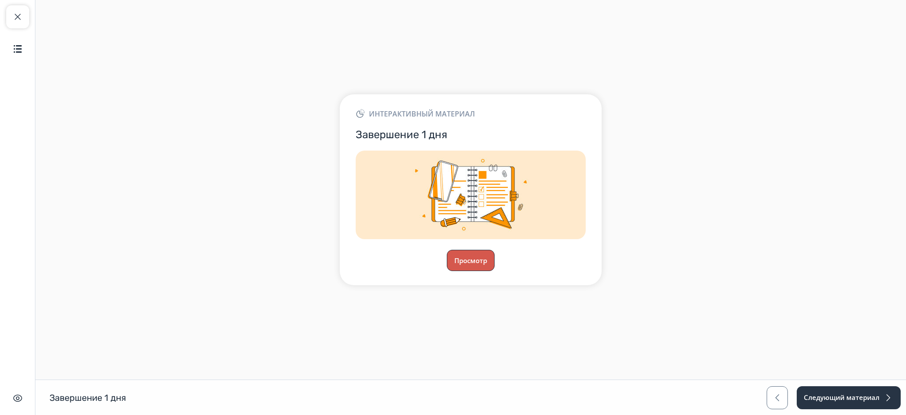
click at [468, 262] on button "Просмотр" at bounding box center [471, 260] width 48 height 21
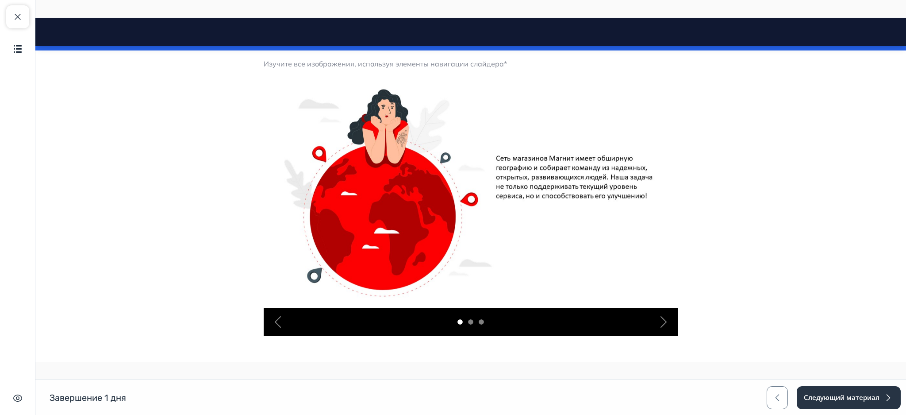
scroll to position [188, 0]
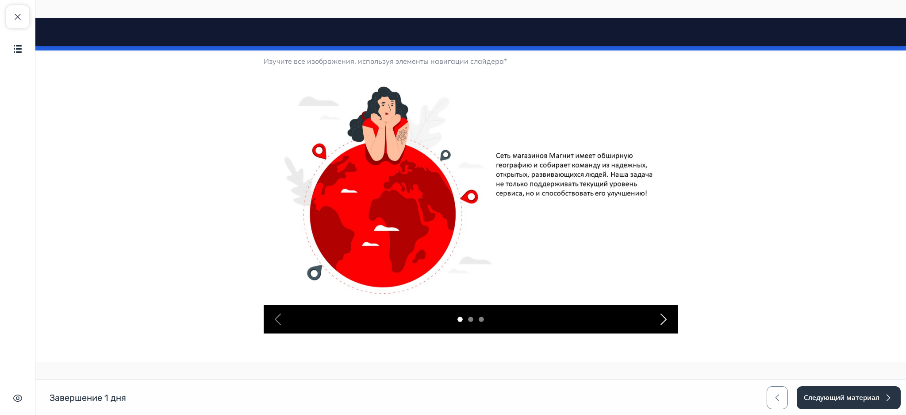
click at [667, 325] on div "Next" at bounding box center [663, 319] width 28 height 28
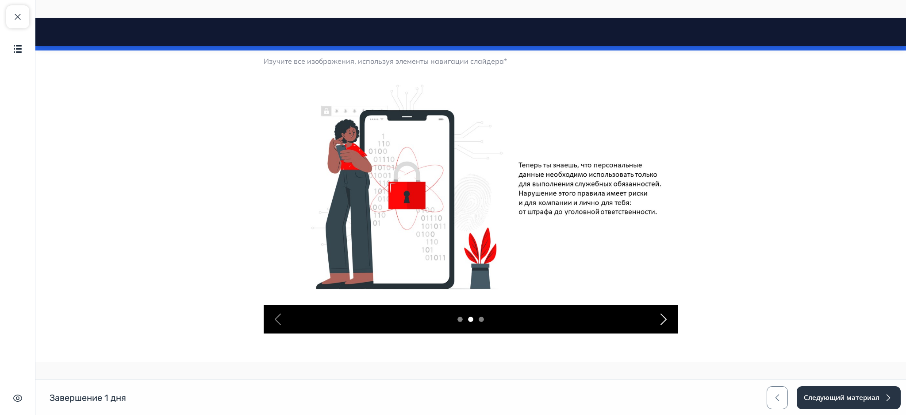
click at [667, 325] on div "Next" at bounding box center [663, 319] width 28 height 28
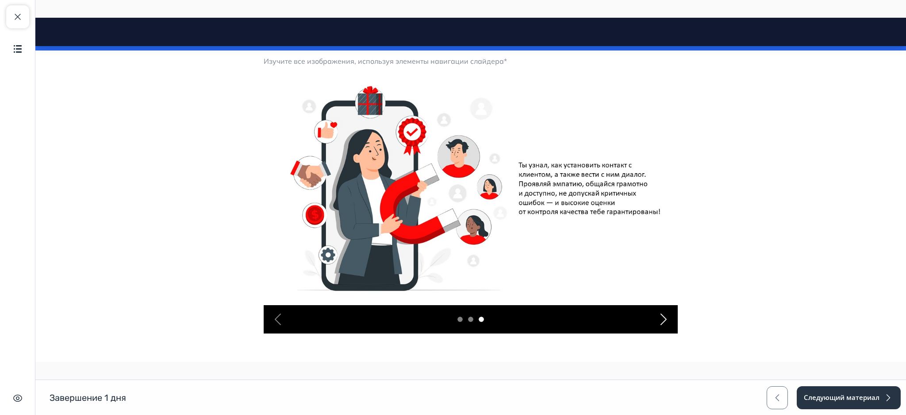
click at [667, 325] on div "Next" at bounding box center [663, 319] width 28 height 28
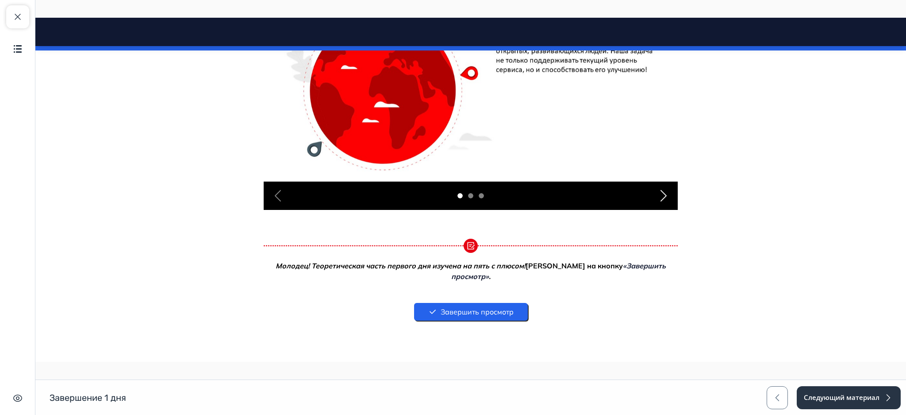
scroll to position [337, 0]
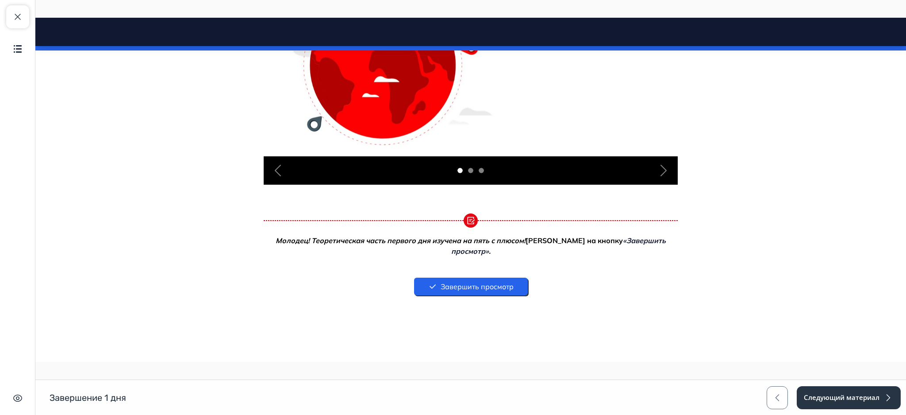
click at [488, 284] on div "Завершить просмотр" at bounding box center [471, 286] width 414 height 18
click at [457, 277] on button "Завершить просмотр" at bounding box center [471, 286] width 114 height 18
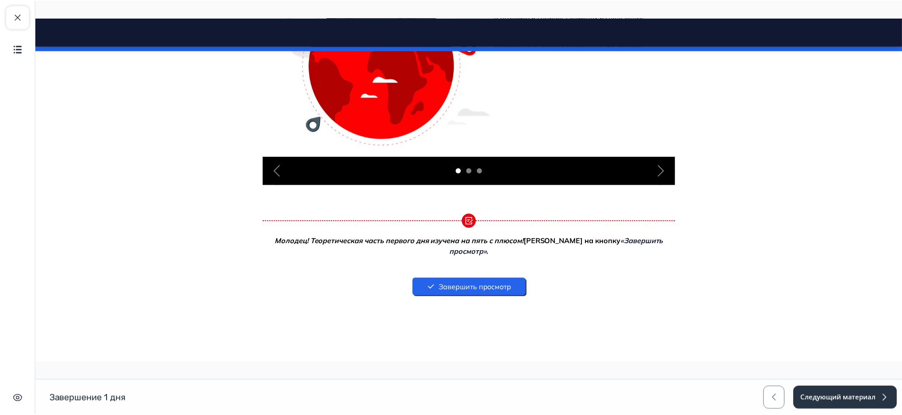
scroll to position [40, 0]
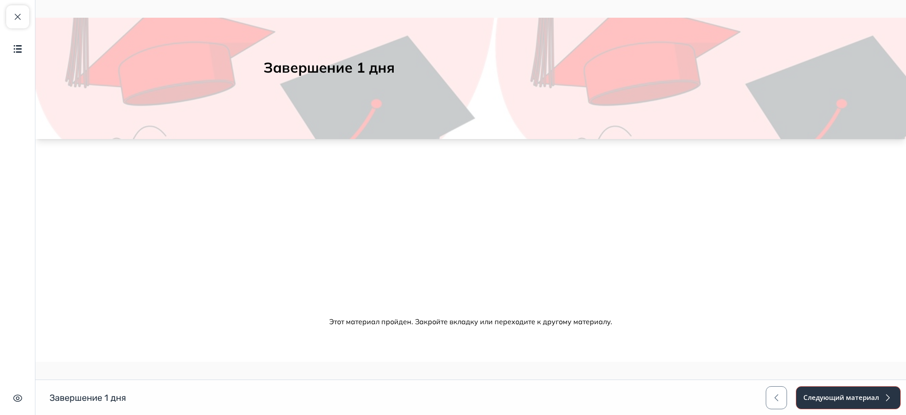
click at [847, 400] on button "Следующий материал" at bounding box center [848, 397] width 105 height 23
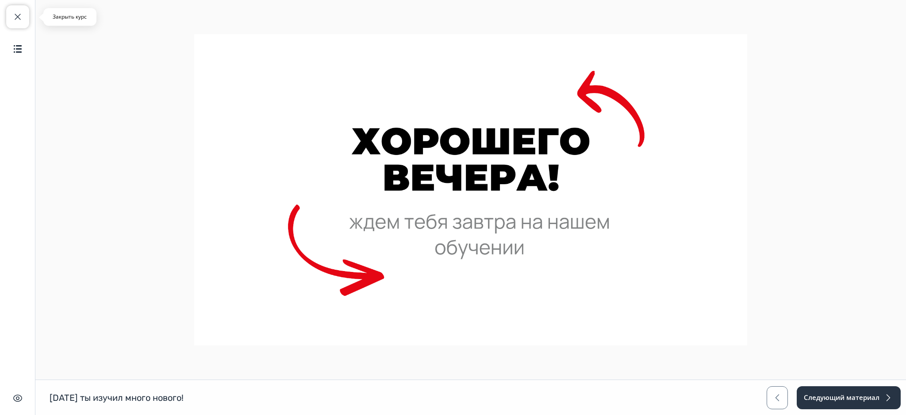
click at [14, 17] on span "button" at bounding box center [17, 17] width 11 height 11
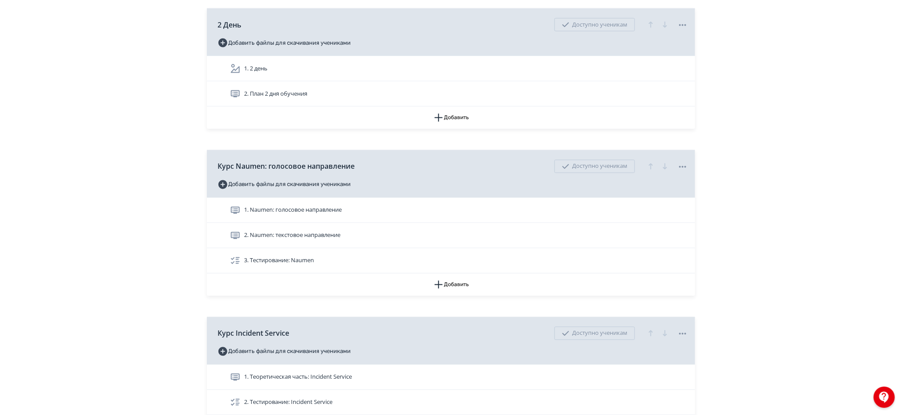
scroll to position [740, 0]
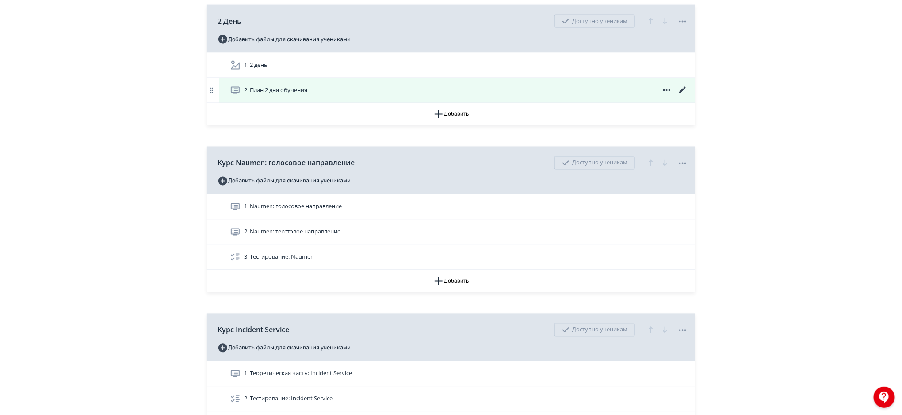
click at [507, 86] on div "2. План 2 дня обучения" at bounding box center [459, 90] width 458 height 11
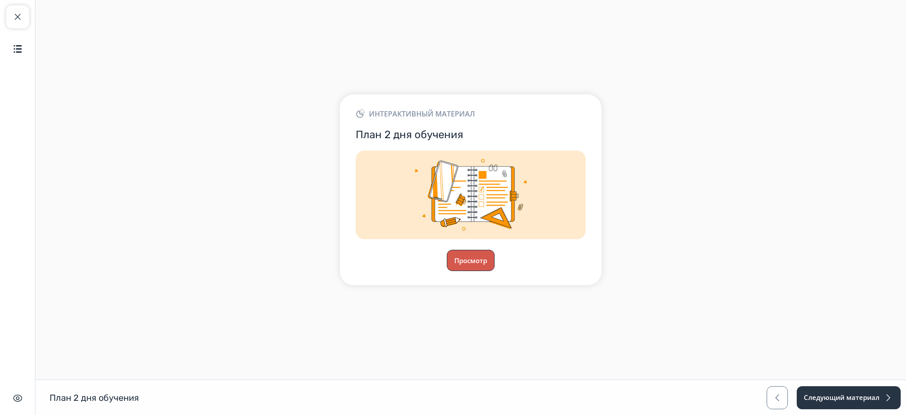
click at [487, 256] on button "Просмотр" at bounding box center [471, 260] width 48 height 21
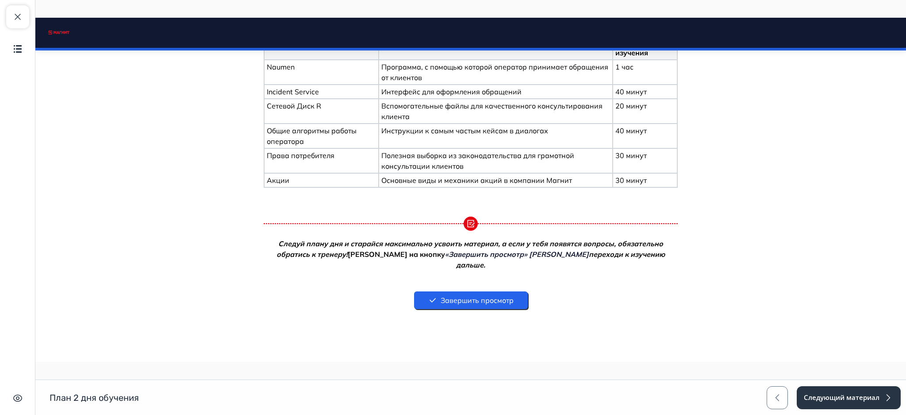
scroll to position [271, 0]
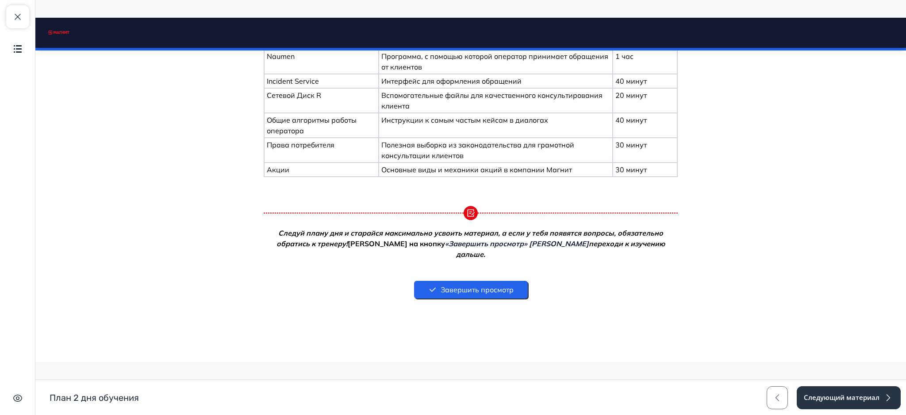
click at [483, 280] on button "Завершить просмотр" at bounding box center [471, 289] width 114 height 18
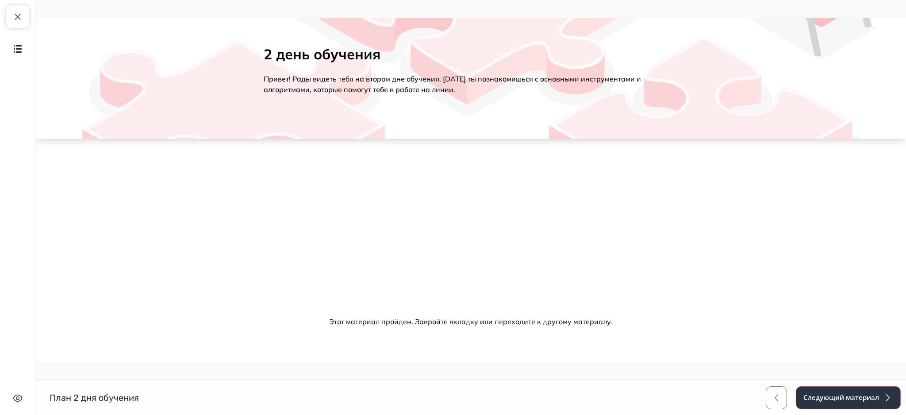
click at [831, 406] on button "Следующий материал" at bounding box center [848, 397] width 105 height 23
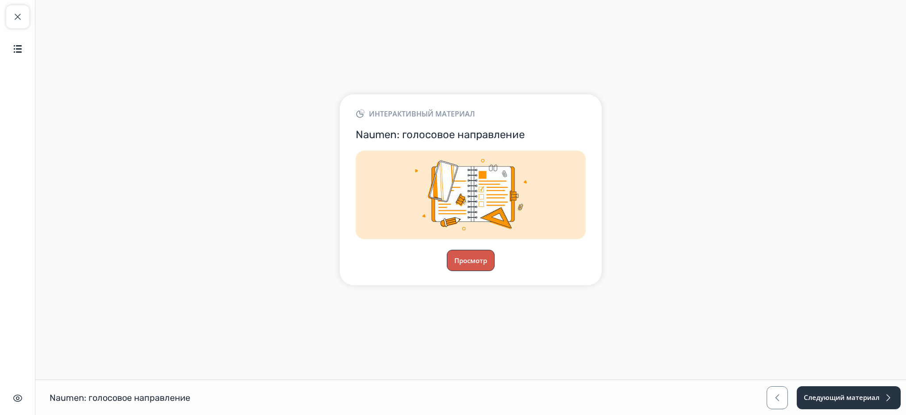
click at [470, 259] on button "Просмотр" at bounding box center [471, 260] width 48 height 21
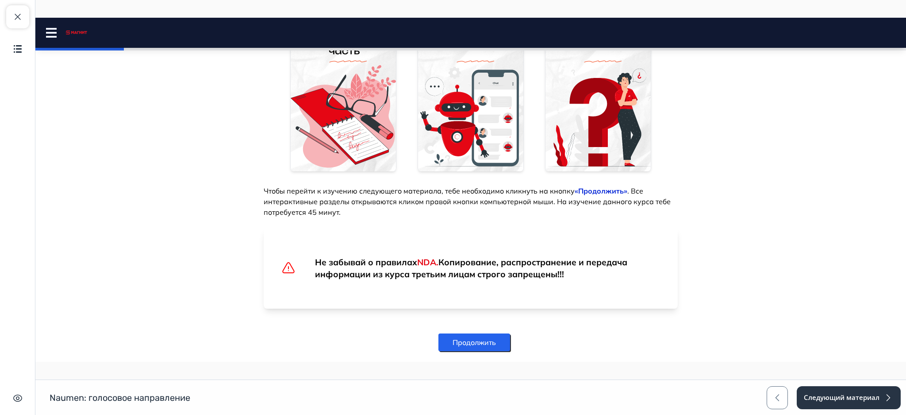
scroll to position [440, 0]
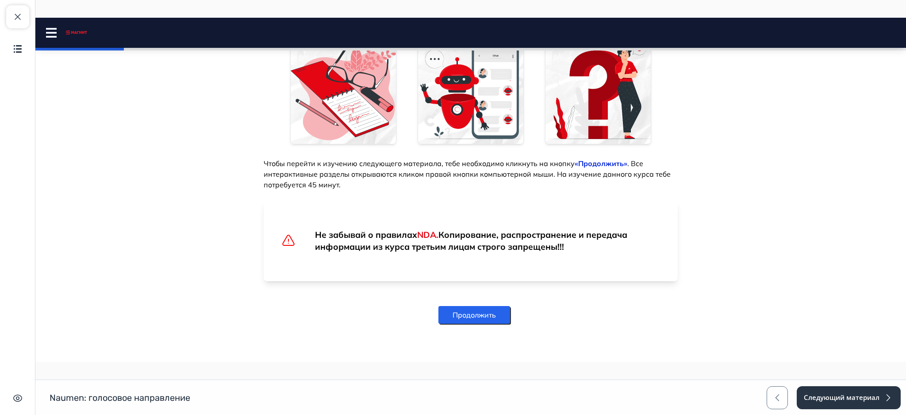
click at [447, 316] on button "Продолжить" at bounding box center [474, 315] width 72 height 18
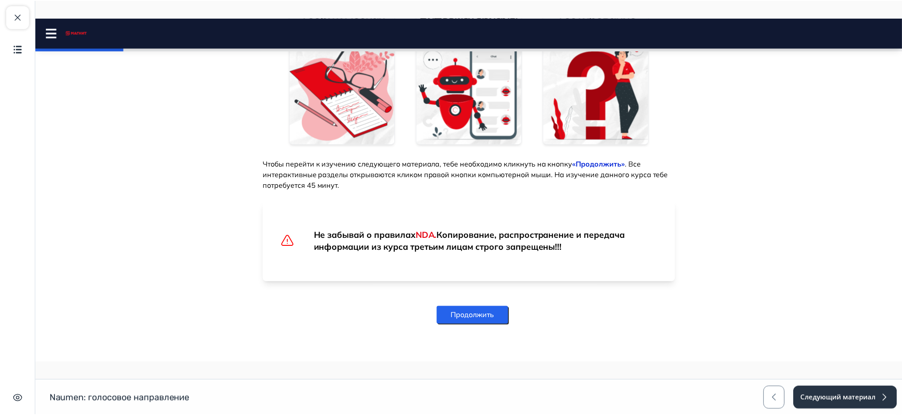
scroll to position [0, 0]
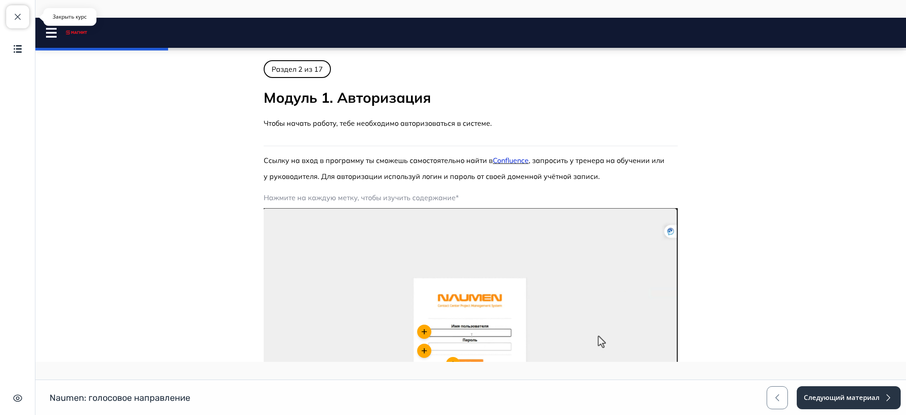
click at [16, 26] on button "Закрыть курс" at bounding box center [17, 16] width 23 height 23
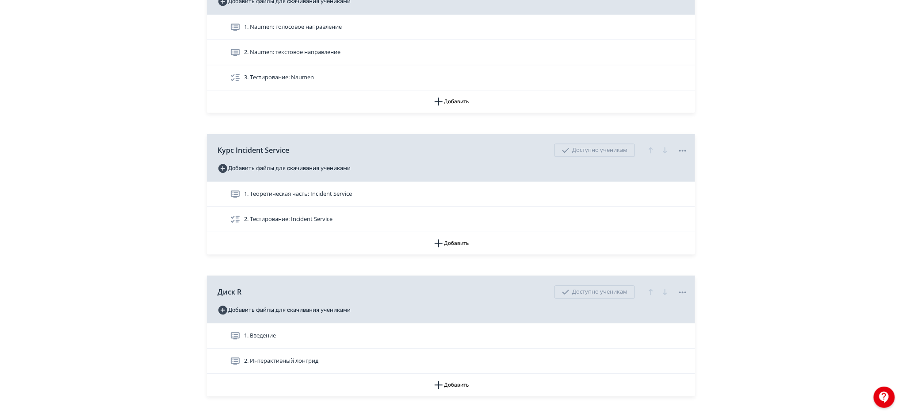
scroll to position [875, 0]
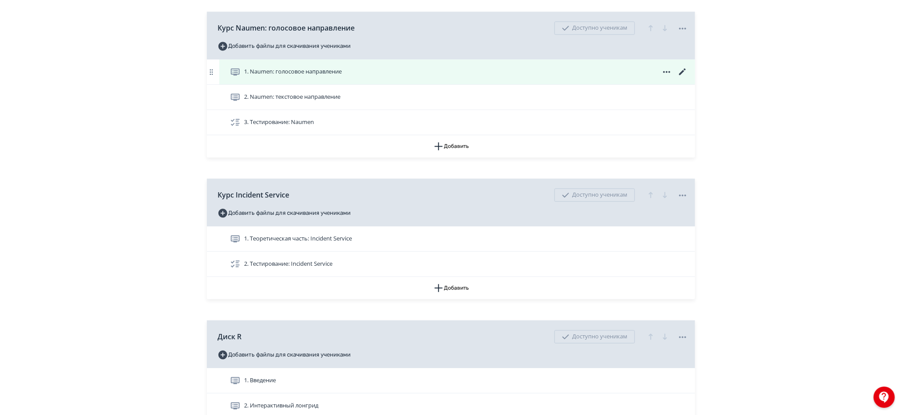
click at [683, 71] on icon at bounding box center [683, 71] width 7 height 7
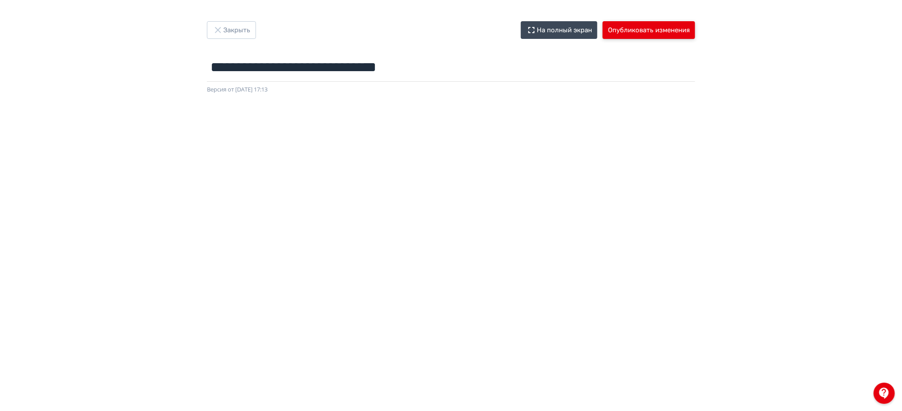
click at [647, 33] on button "Опубликовать изменения" at bounding box center [649, 30] width 92 height 18
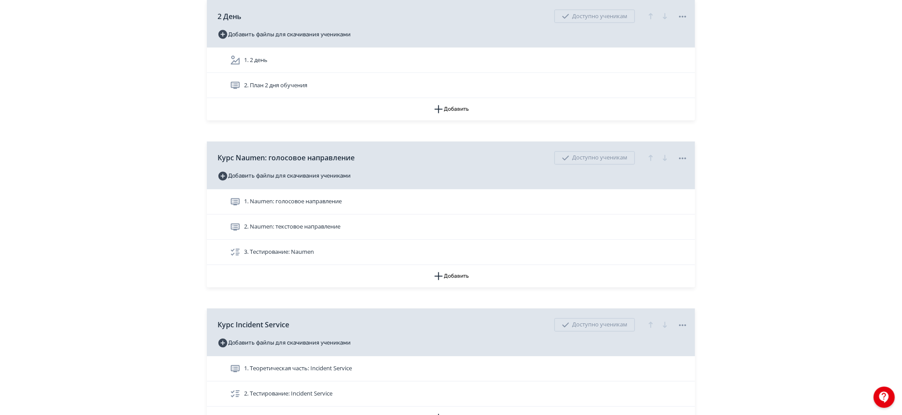
scroll to position [767, 0]
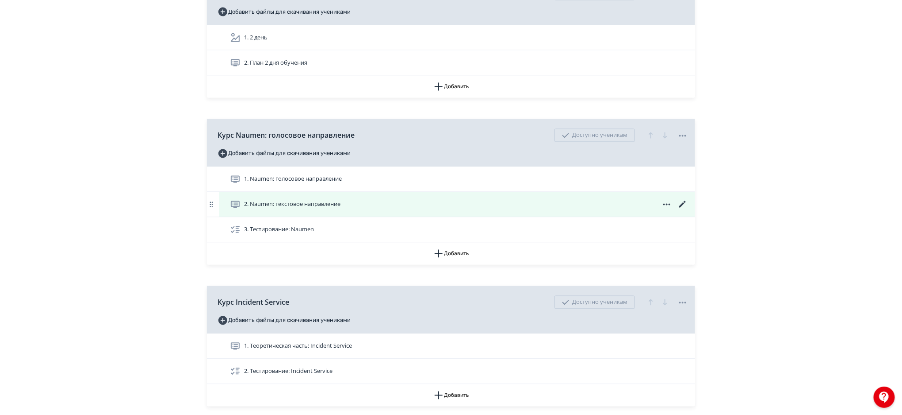
click at [682, 202] on icon at bounding box center [683, 204] width 11 height 11
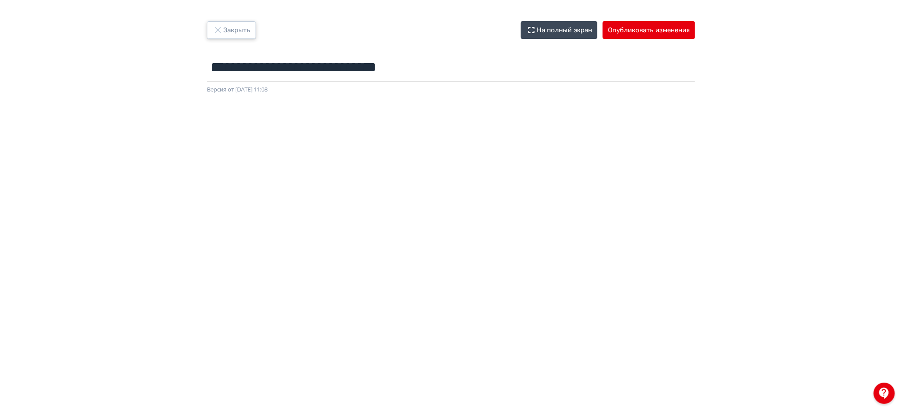
click at [241, 37] on button "Закрыть" at bounding box center [231, 30] width 49 height 18
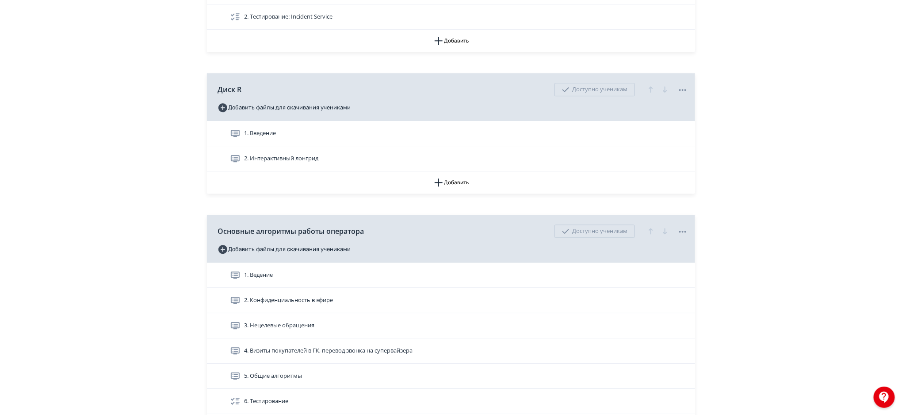
scroll to position [1126, 0]
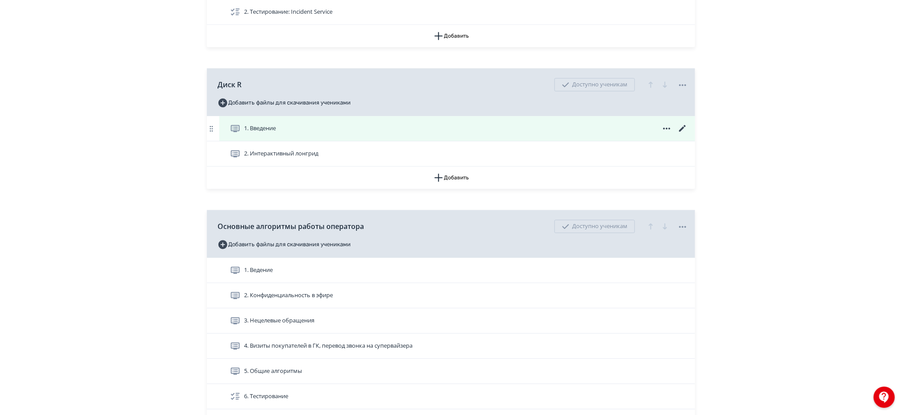
click at [682, 127] on icon at bounding box center [683, 128] width 11 height 11
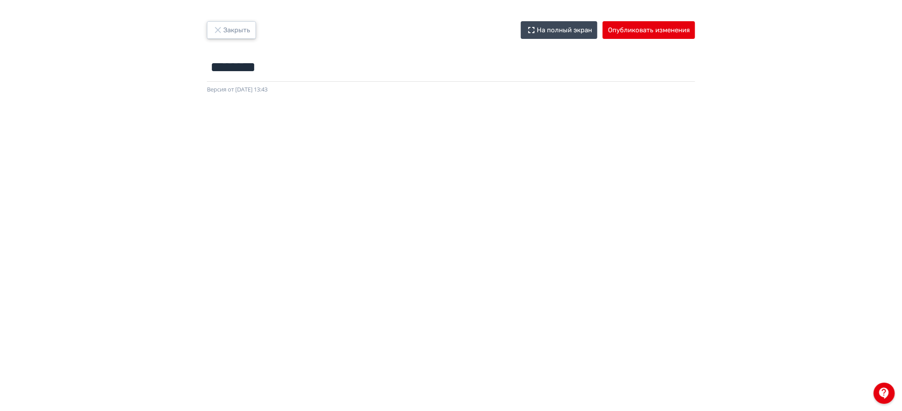
click at [238, 23] on button "Закрыть" at bounding box center [231, 30] width 49 height 18
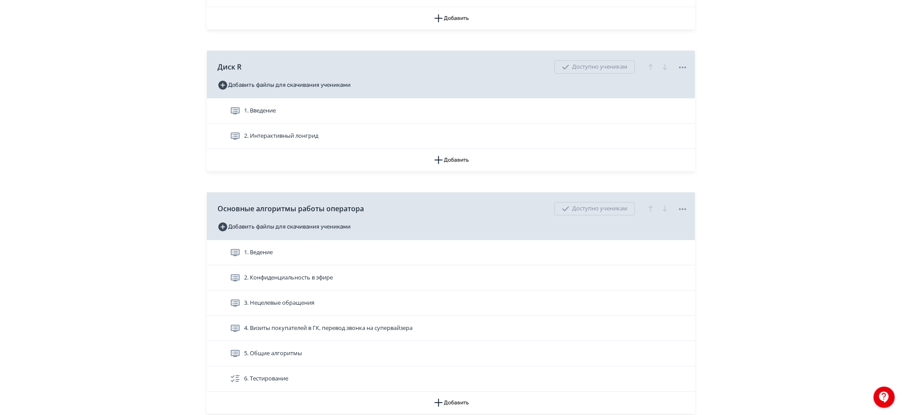
scroll to position [1148, 0]
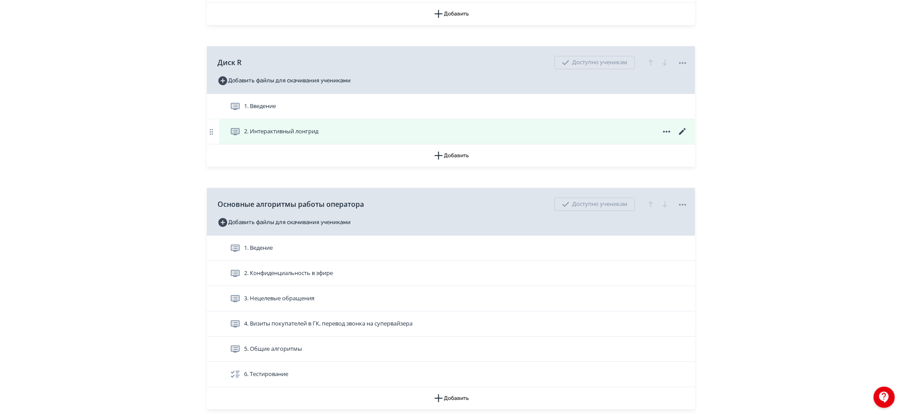
click at [683, 133] on icon at bounding box center [683, 131] width 11 height 11
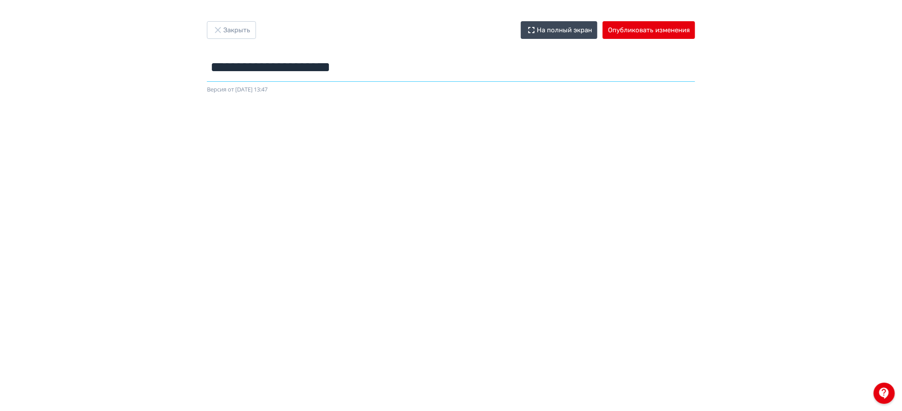
drag, startPoint x: 392, startPoint y: 75, endPoint x: 184, endPoint y: 84, distance: 208.1
click at [184, 84] on div "**********" at bounding box center [451, 205] width 902 height 369
type input "********"
click at [624, 29] on button "Опубликовать изменения" at bounding box center [649, 30] width 92 height 18
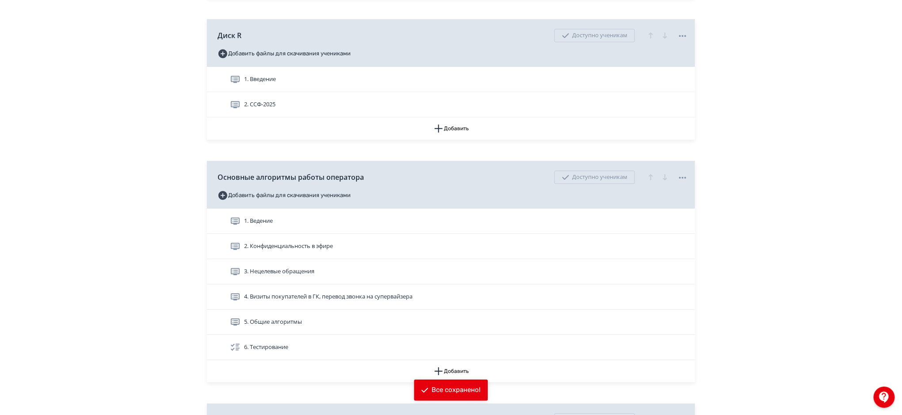
scroll to position [1166, 0]
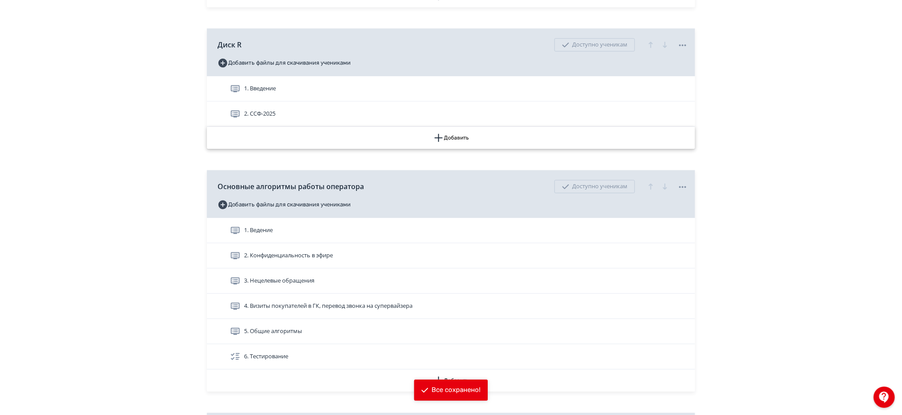
click at [473, 134] on button "Добавить" at bounding box center [451, 138] width 488 height 22
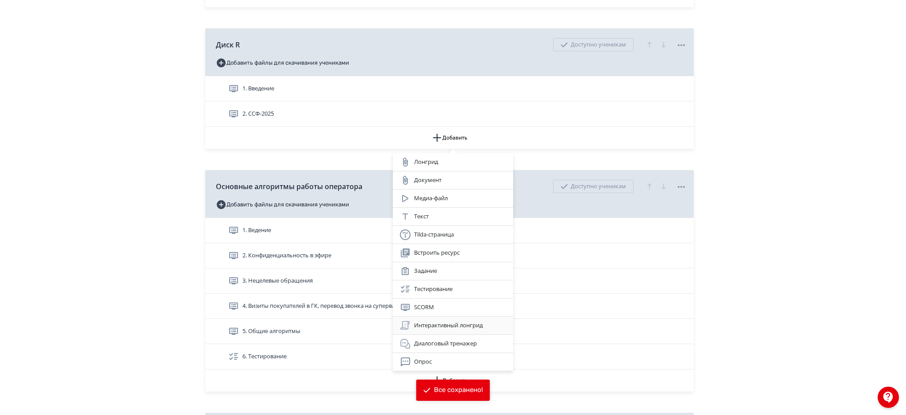
click at [441, 324] on div "Интерактивный лонгрид" at bounding box center [453, 325] width 106 height 11
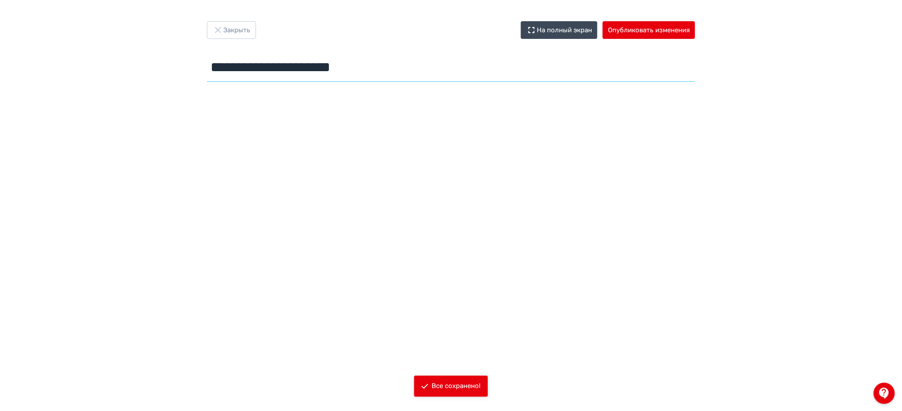
click at [394, 66] on input "**********" at bounding box center [451, 67] width 488 height 29
type input "*"
type input "**********"
click at [405, 72] on input "**********" at bounding box center [451, 67] width 488 height 29
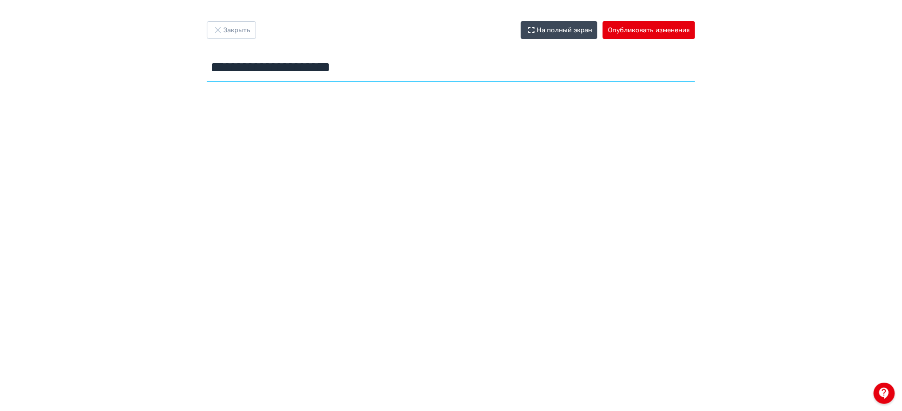
click at [340, 73] on input "**********" at bounding box center [451, 67] width 488 height 29
paste input "text"
type input "**********"
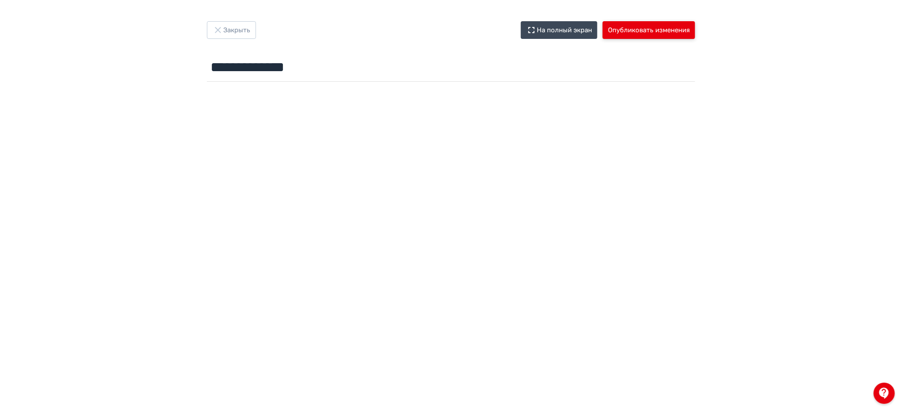
click at [659, 29] on button "Опубликовать изменения" at bounding box center [649, 30] width 92 height 18
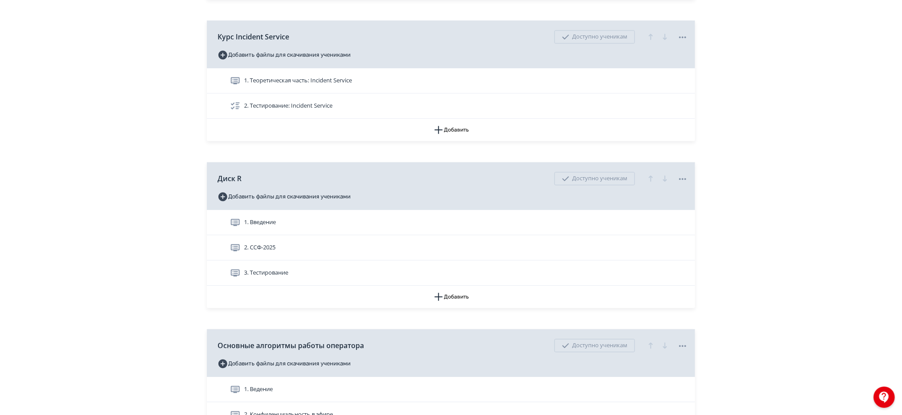
scroll to position [1063, 0]
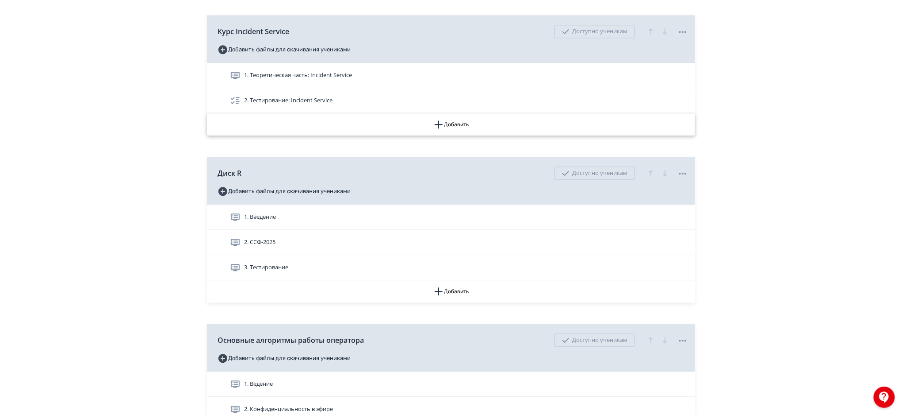
click at [445, 127] on button "Добавить" at bounding box center [451, 124] width 488 height 22
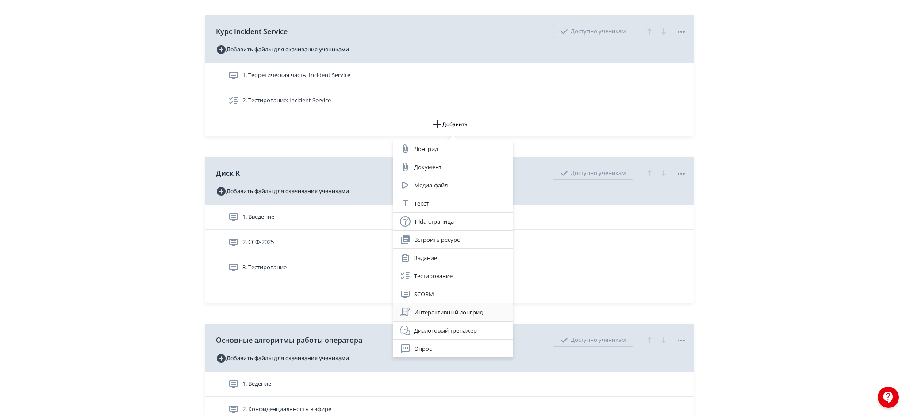
click at [434, 310] on div "Интерактивный лонгрид" at bounding box center [453, 312] width 106 height 11
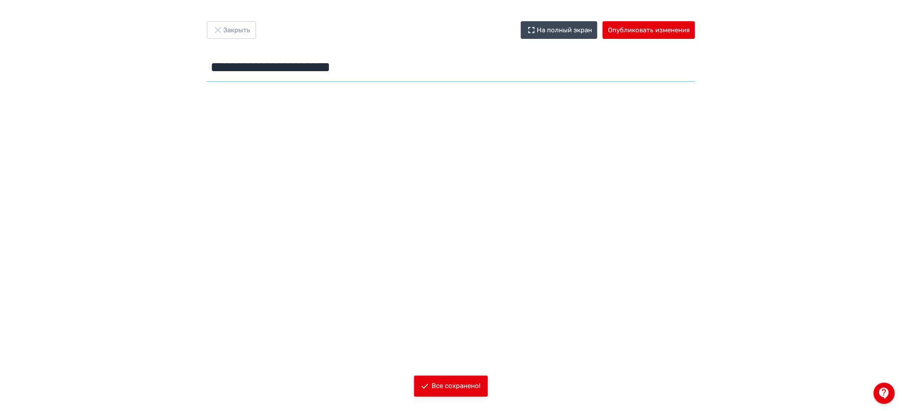
click at [325, 73] on input "**********" at bounding box center [451, 67] width 488 height 29
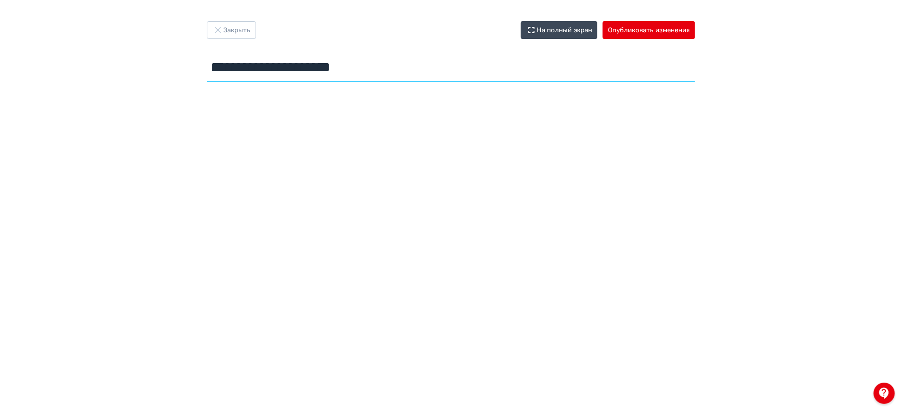
paste input "text"
type input "**********"
click at [669, 31] on button "Опубликовать изменения" at bounding box center [649, 30] width 92 height 18
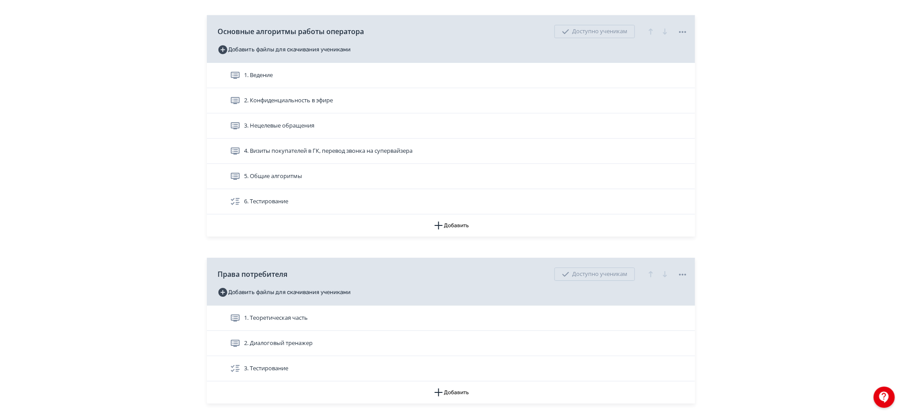
scroll to position [1432, 0]
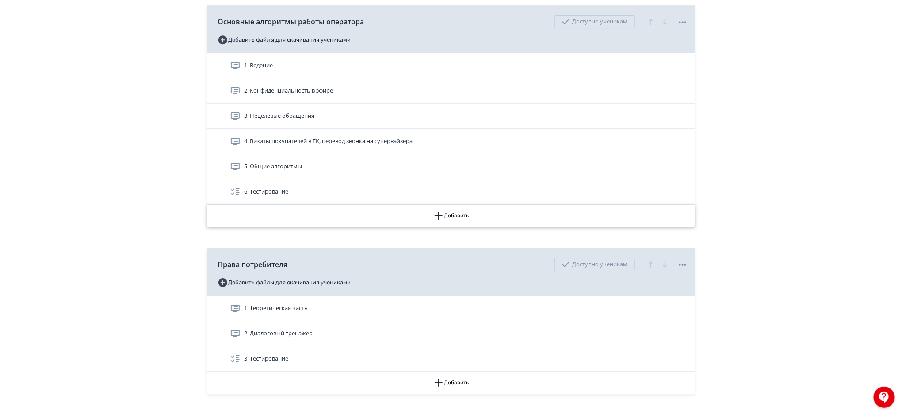
click at [449, 213] on button "Добавить" at bounding box center [451, 215] width 488 height 22
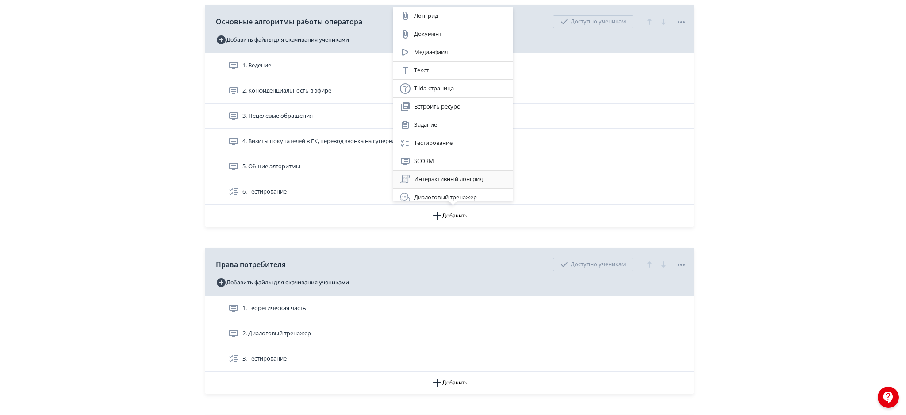
click at [451, 175] on div "Интерактивный лонгрид" at bounding box center [453, 179] width 106 height 11
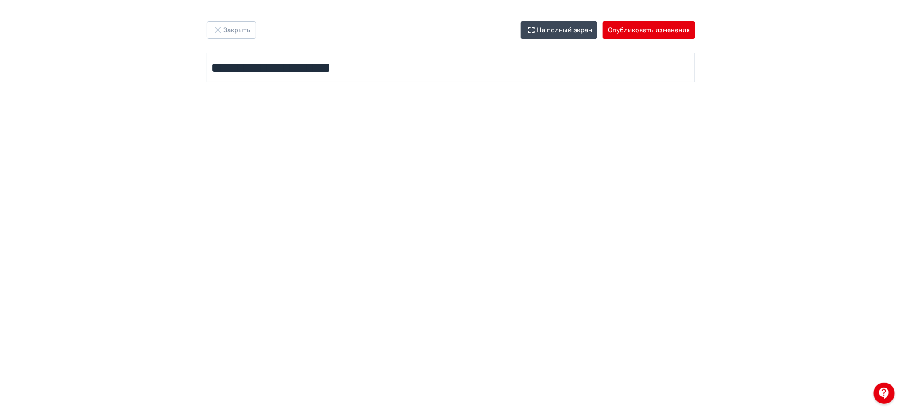
drag, startPoint x: 377, startPoint y: 82, endPoint x: 348, endPoint y: 76, distance: 30.4
click at [348, 76] on div "**********" at bounding box center [451, 53] width 531 height 65
click at [348, 76] on input "**********" at bounding box center [451, 67] width 488 height 29
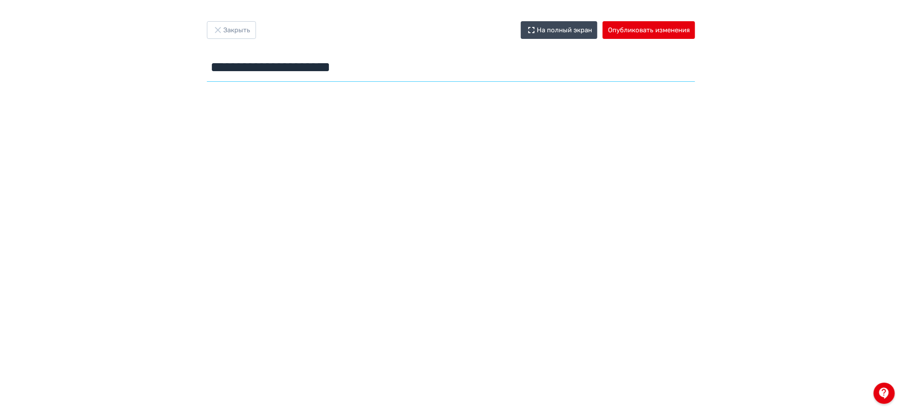
paste input "text"
type input "**********"
click at [645, 24] on button "Опубликовать изменения" at bounding box center [649, 30] width 92 height 18
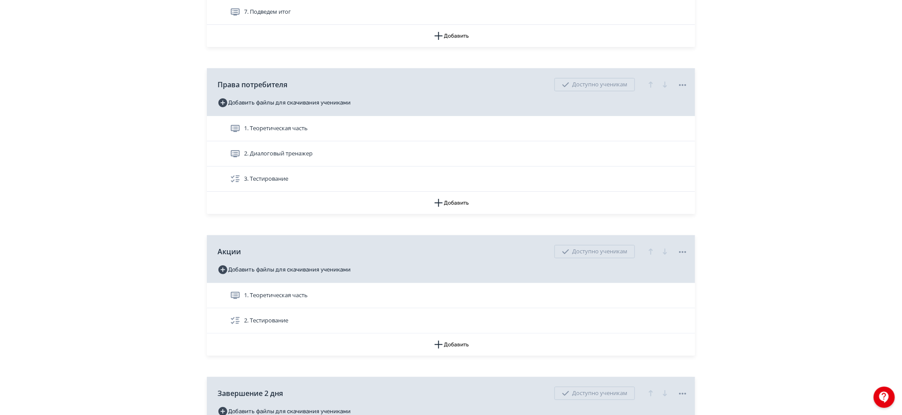
scroll to position [1651, 0]
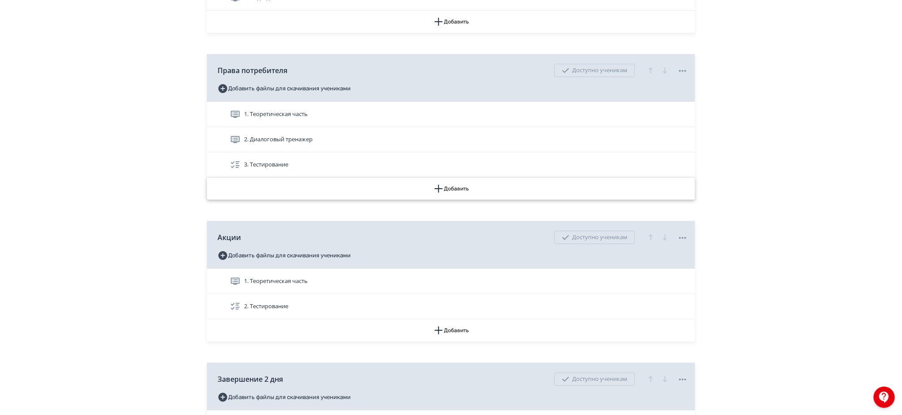
click at [441, 185] on icon "button" at bounding box center [439, 188] width 11 height 11
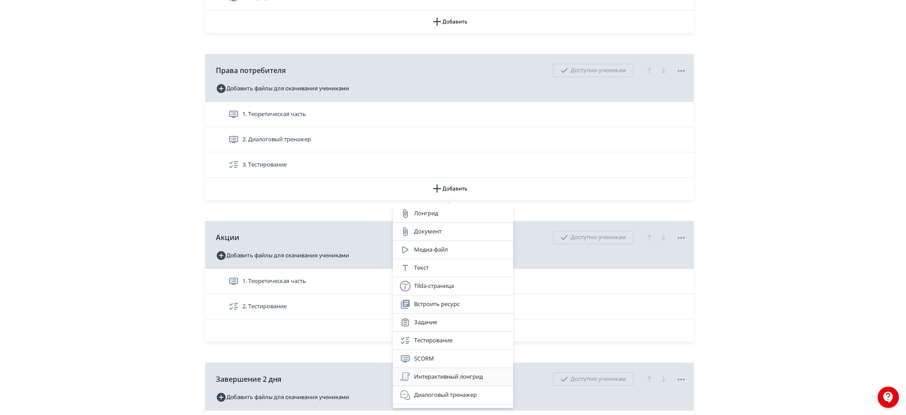
click at [428, 375] on div "Интерактивный лонгрид" at bounding box center [453, 376] width 106 height 11
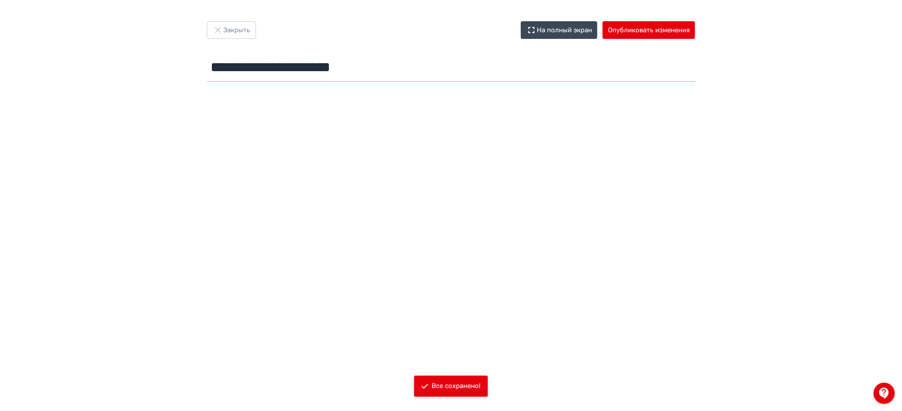
click at [287, 60] on input "**********" at bounding box center [451, 67] width 488 height 29
paste input "text"
type input "**********"
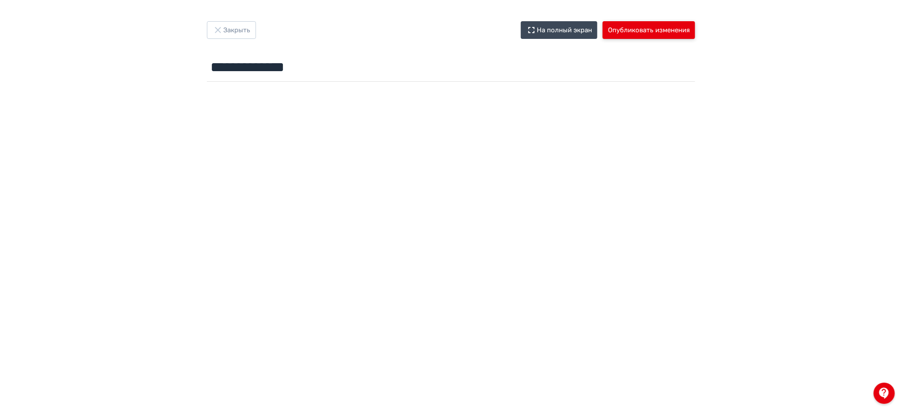
click at [654, 30] on button "Опубликовать изменения" at bounding box center [649, 30] width 92 height 18
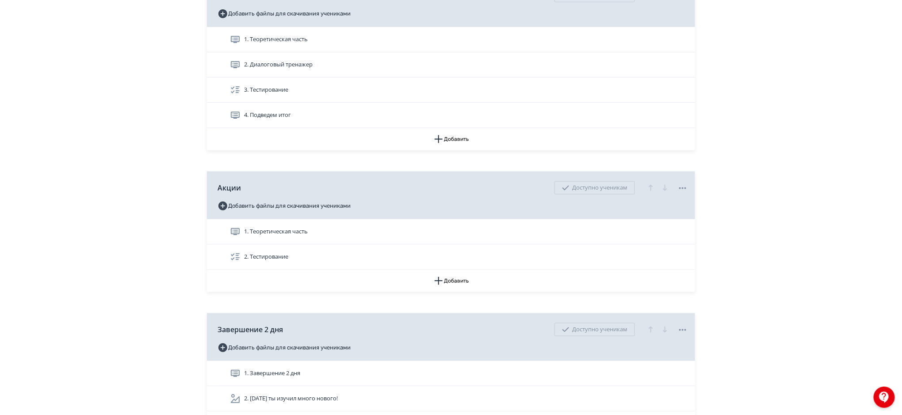
scroll to position [1739, 0]
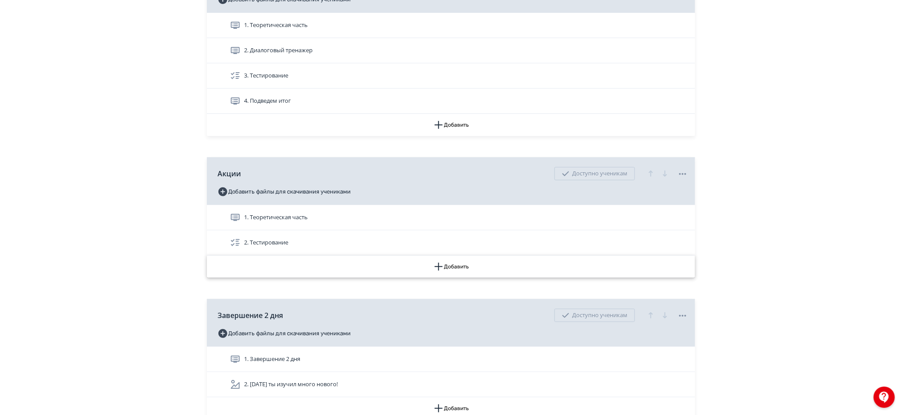
click at [442, 274] on button "Добавить" at bounding box center [451, 266] width 488 height 22
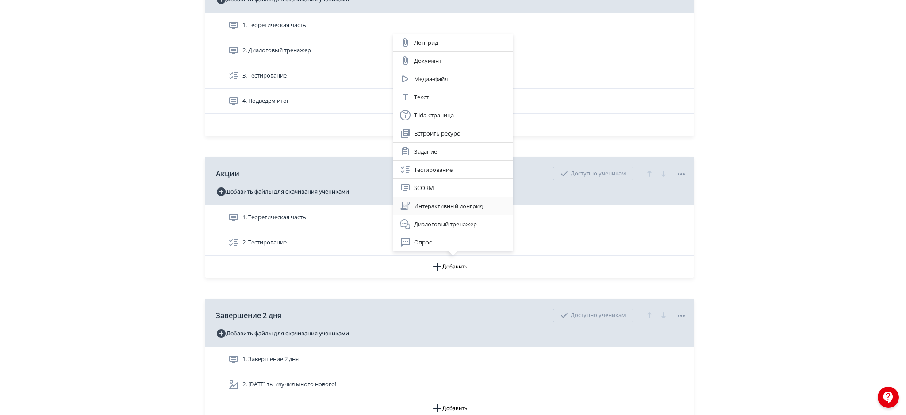
click at [451, 201] on div "Интерактивный лонгрид" at bounding box center [453, 205] width 106 height 11
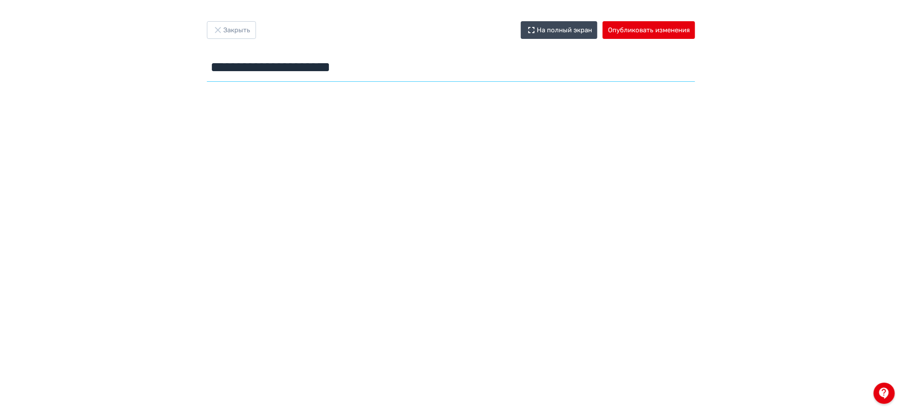
click at [334, 73] on input "**********" at bounding box center [451, 67] width 488 height 29
paste input "text"
type input "**********"
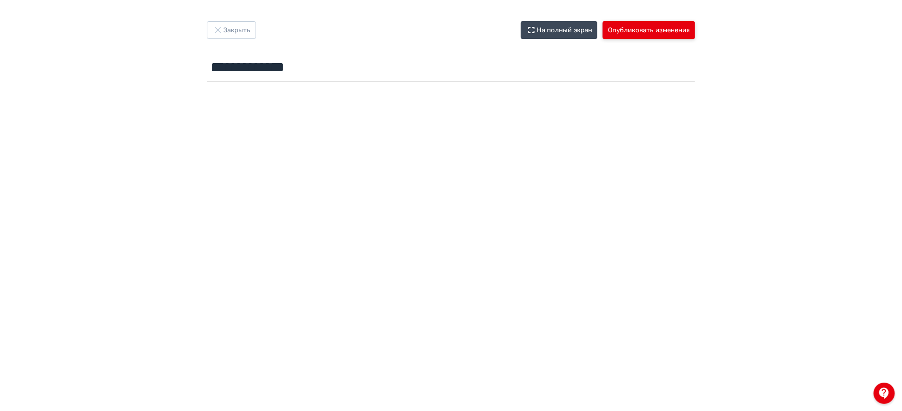
click at [664, 27] on button "Опубликовать изменения" at bounding box center [649, 30] width 92 height 18
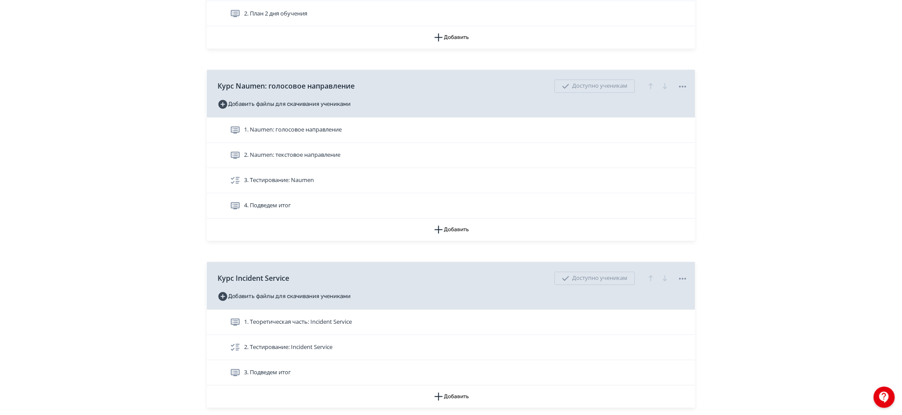
scroll to position [811, 0]
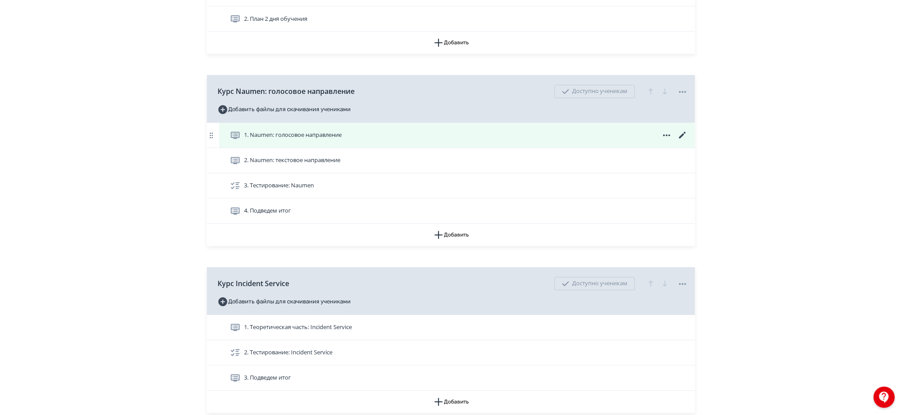
click at [611, 131] on div "1. Naumen: голосовое направление" at bounding box center [459, 135] width 458 height 11
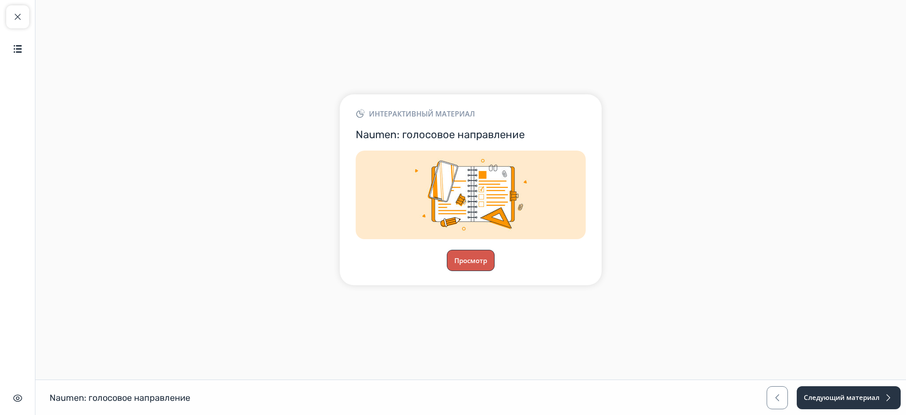
click at [486, 261] on button "Просмотр" at bounding box center [471, 260] width 48 height 21
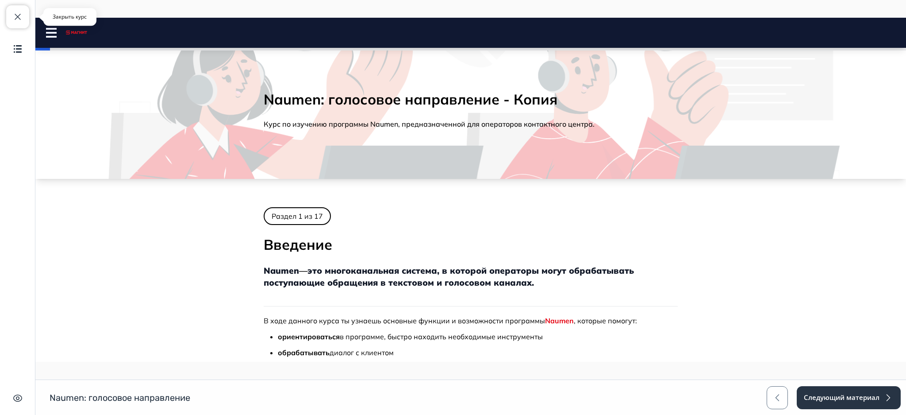
click at [23, 15] on span "button" at bounding box center [17, 17] width 11 height 11
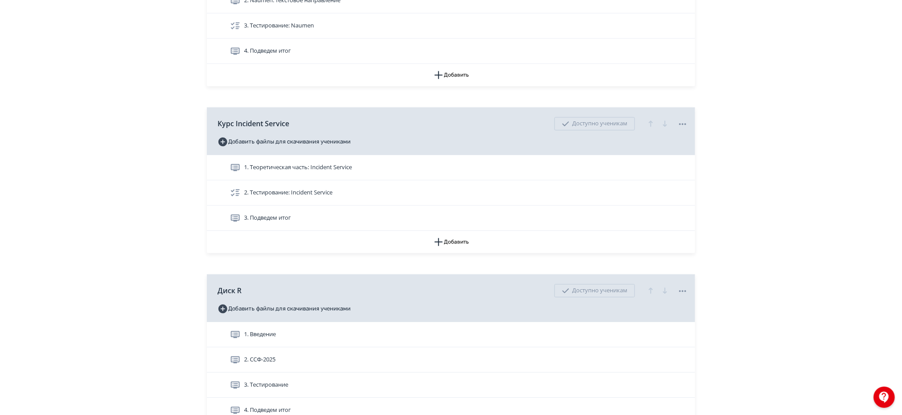
scroll to position [980, 0]
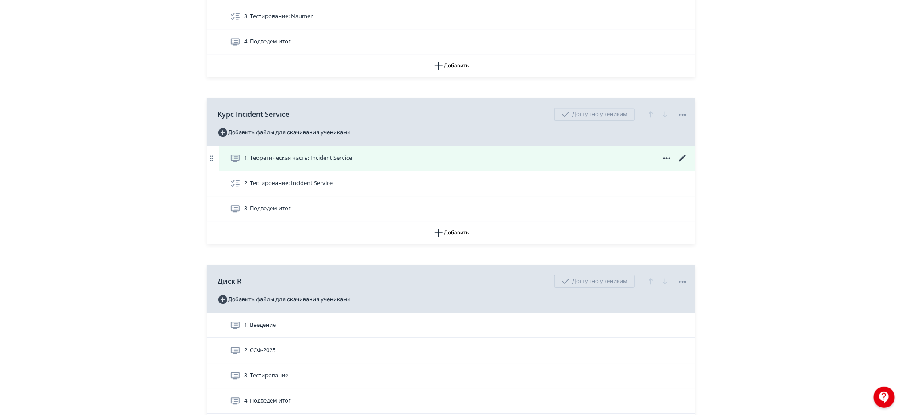
click at [540, 157] on div "1. Теоретическая часть: Incident Service" at bounding box center [459, 158] width 458 height 11
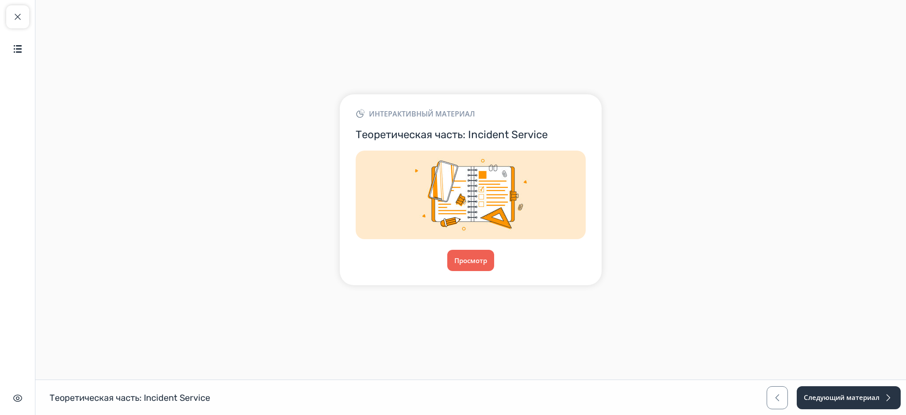
click at [475, 247] on div "Интерактивный материал Теоретическая часть: Incident Service Просмотр" at bounding box center [471, 189] width 262 height 191
click at [471, 253] on button "Просмотр" at bounding box center [471, 260] width 48 height 21
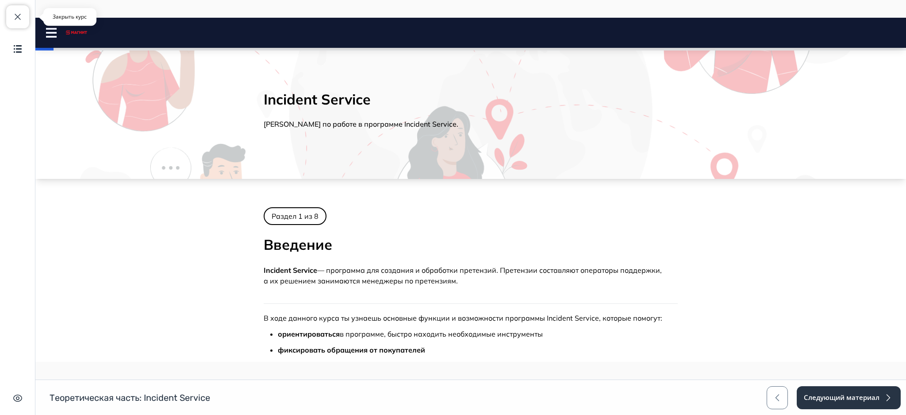
click at [24, 21] on button "Закрыть курс" at bounding box center [17, 16] width 23 height 23
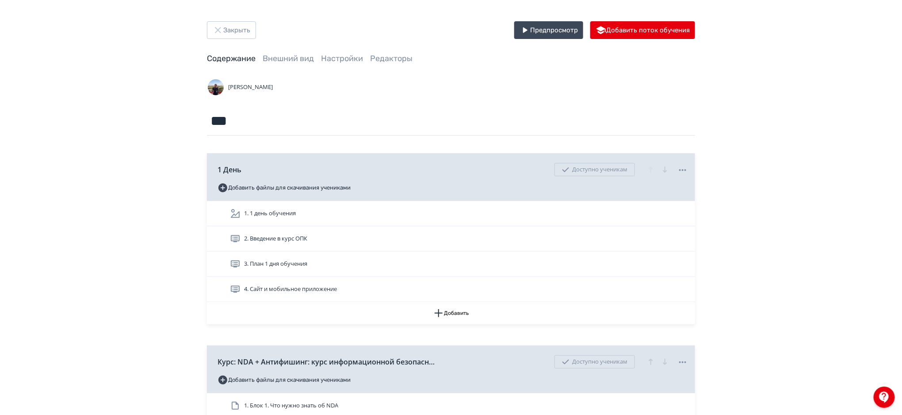
drag, startPoint x: 901, startPoint y: 41, endPoint x: 904, endPoint y: 53, distance: 12.7
click at [902, 53] on html "React App Закрыть Предпросмотр Добавить поток обучения Содержание Внешний вид Н…" at bounding box center [451, 207] width 902 height 415
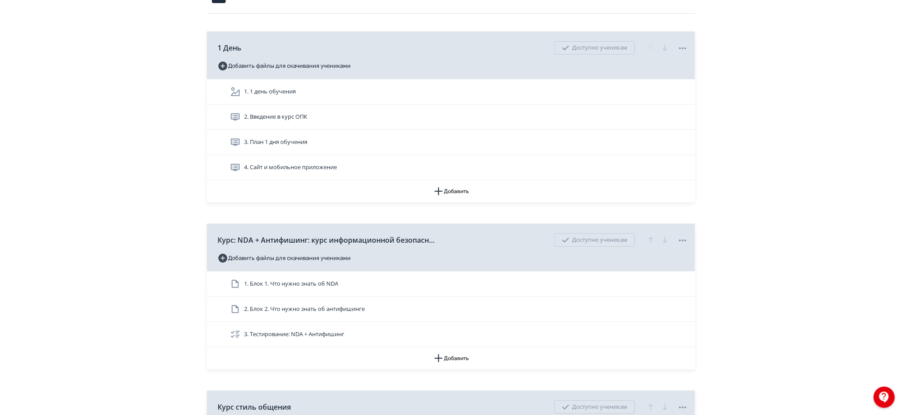
scroll to position [127, 0]
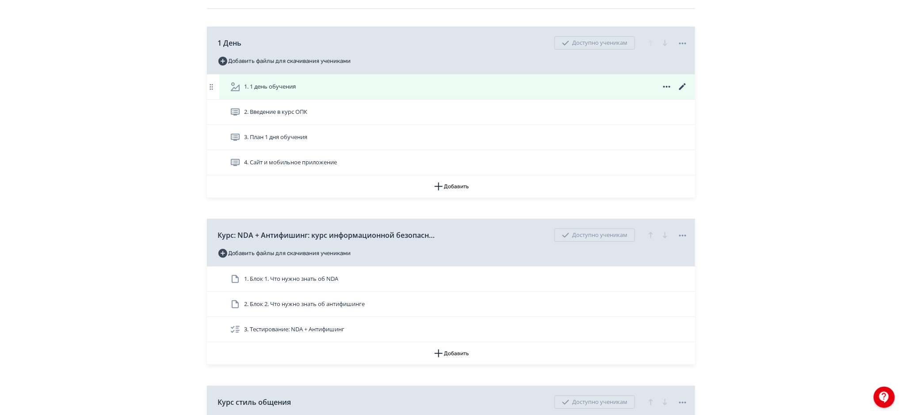
click at [560, 84] on div "1. 1 день обучения" at bounding box center [459, 86] width 458 height 11
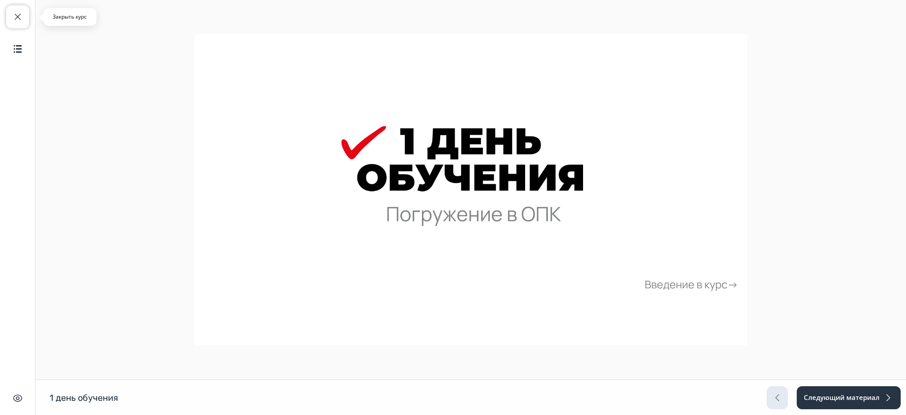
click at [12, 17] on span "button" at bounding box center [17, 17] width 11 height 11
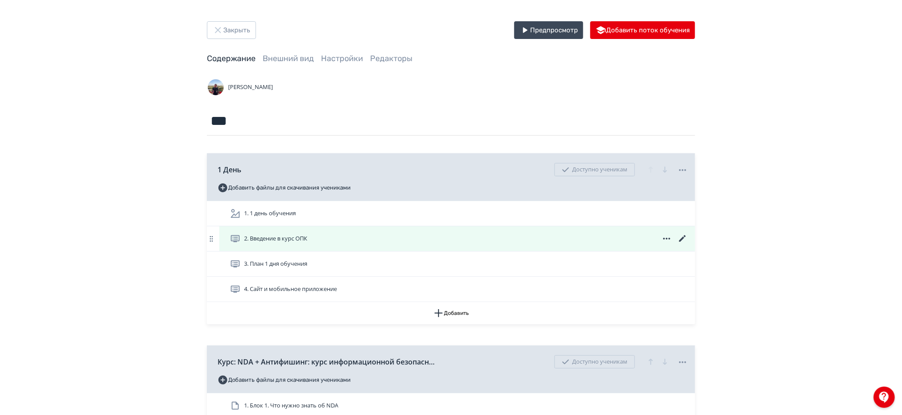
click at [446, 233] on div "2. Введение в курс ОПК" at bounding box center [459, 238] width 458 height 11
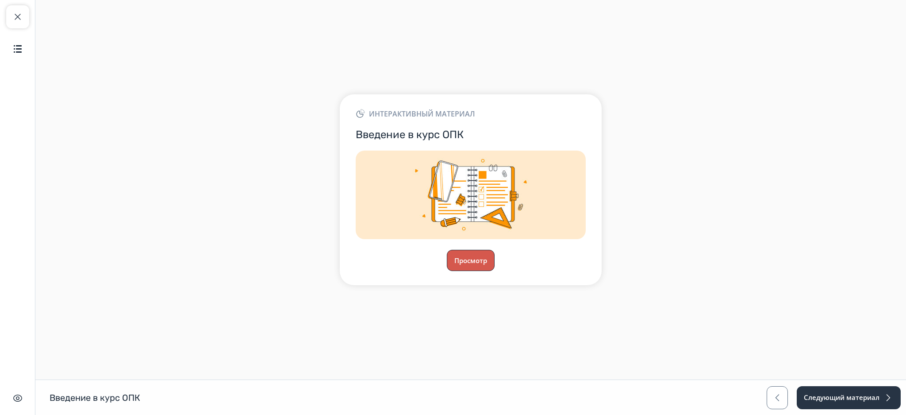
click at [477, 265] on button "Просмотр" at bounding box center [471, 260] width 48 height 21
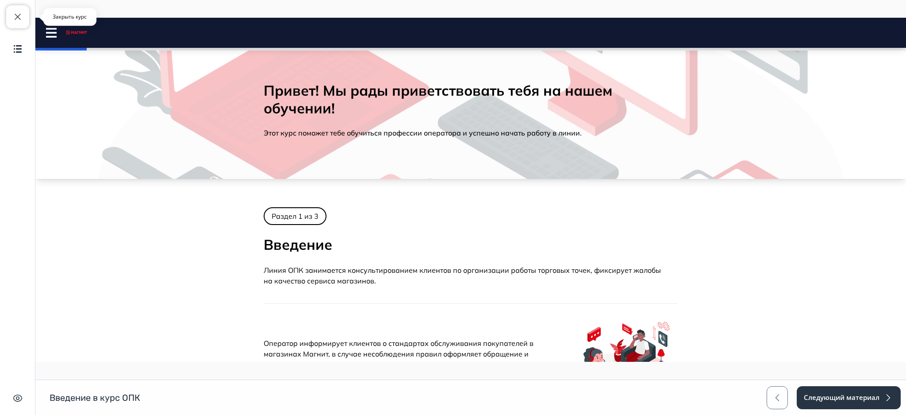
click at [28, 21] on button "Закрыть курс" at bounding box center [17, 16] width 23 height 23
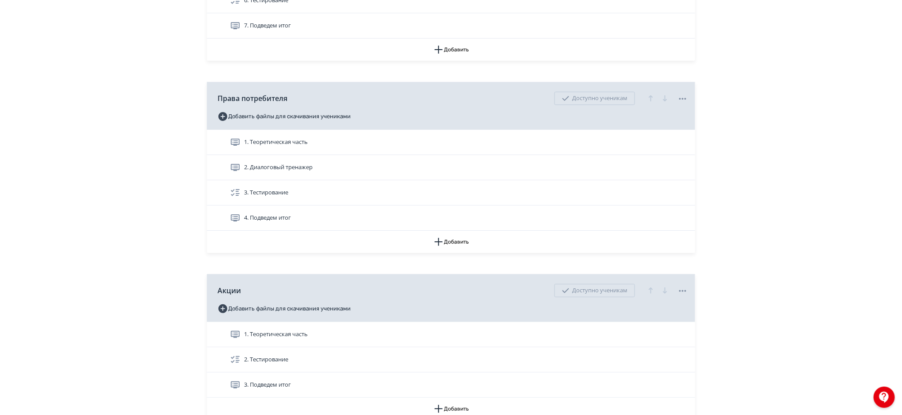
scroll to position [1628, 0]
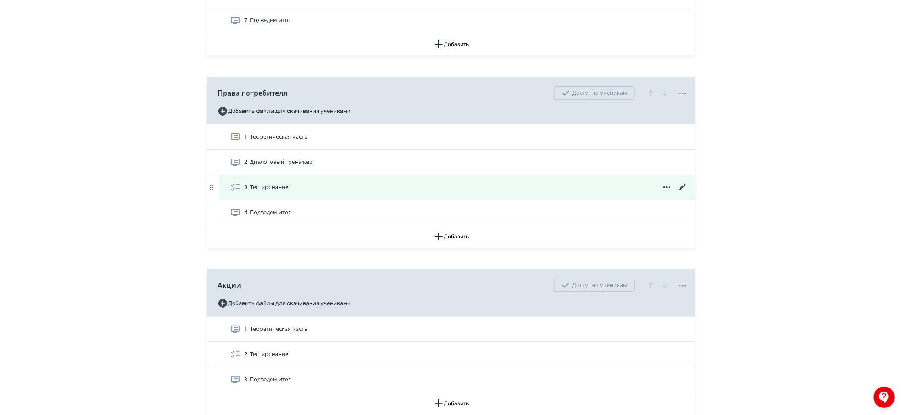
click at [460, 196] on div "3. Тестирование" at bounding box center [457, 187] width 476 height 25
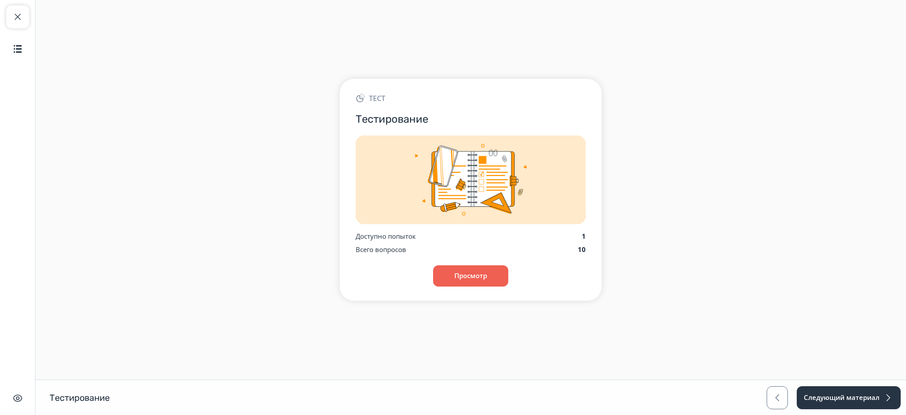
click at [316, 147] on div "Тест Тестирование Доступно попыток 1 Всего вопросов 10 Просмотр" at bounding box center [470, 189] width 871 height 257
click at [450, 274] on button "Просмотр" at bounding box center [471, 275] width 76 height 21
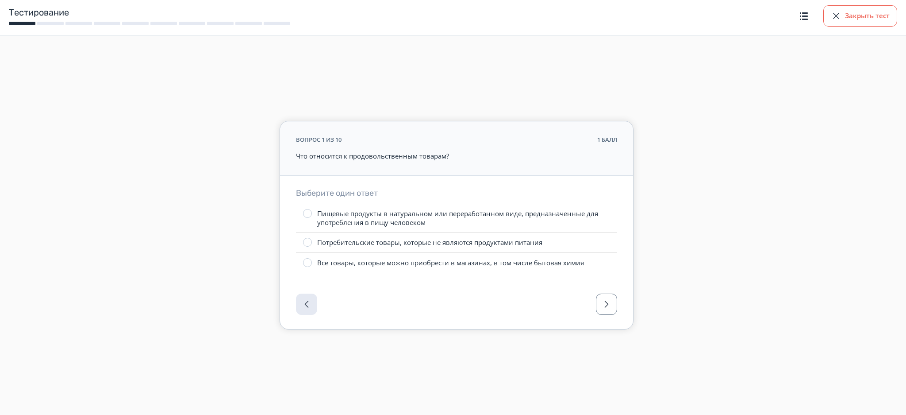
click at [869, 12] on button "Закрыть тест" at bounding box center [860, 15] width 74 height 21
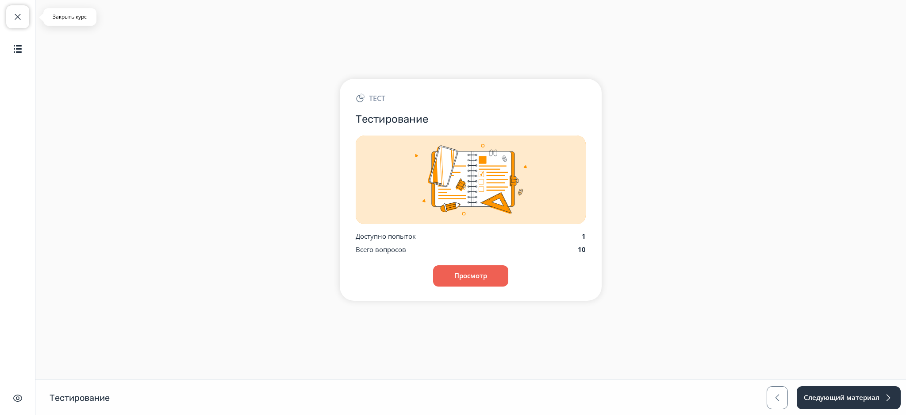
click at [18, 7] on button "Закрыть курс" at bounding box center [17, 16] width 23 height 23
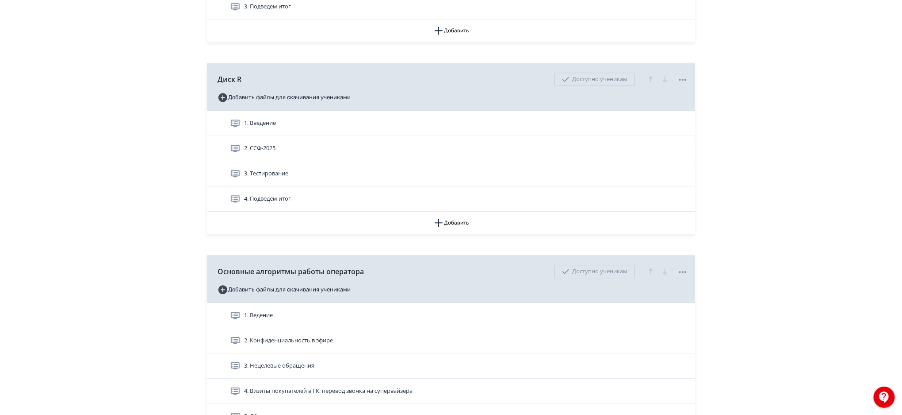
scroll to position [1210, 0]
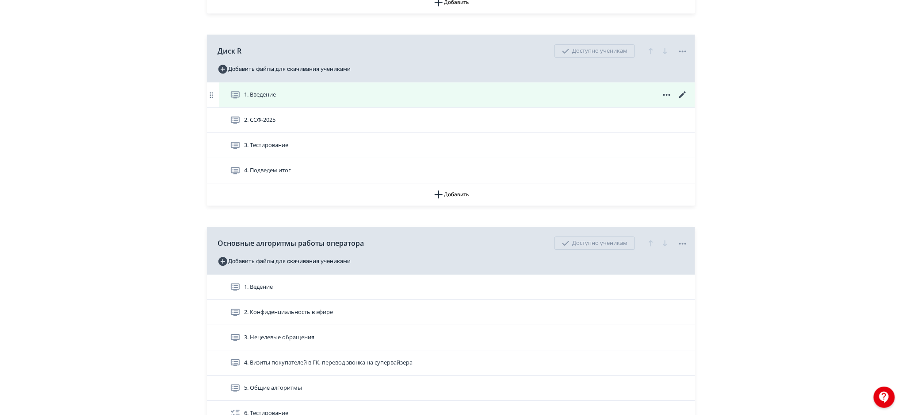
click at [683, 94] on icon at bounding box center [683, 94] width 7 height 7
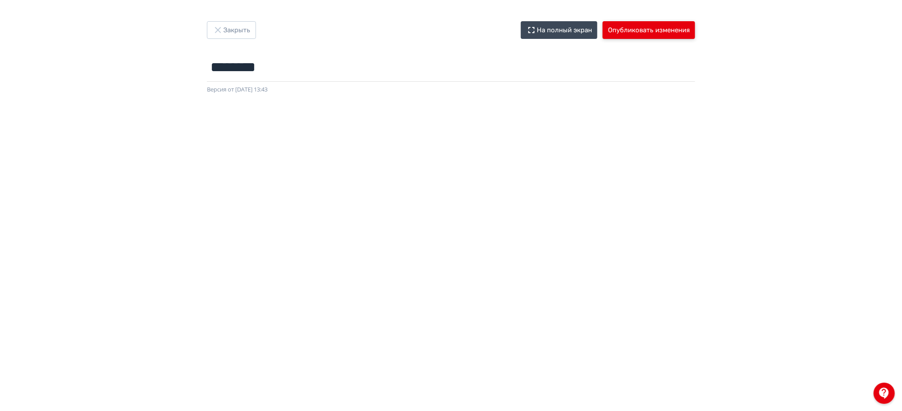
click at [647, 34] on button "Опубликовать изменения" at bounding box center [649, 30] width 92 height 18
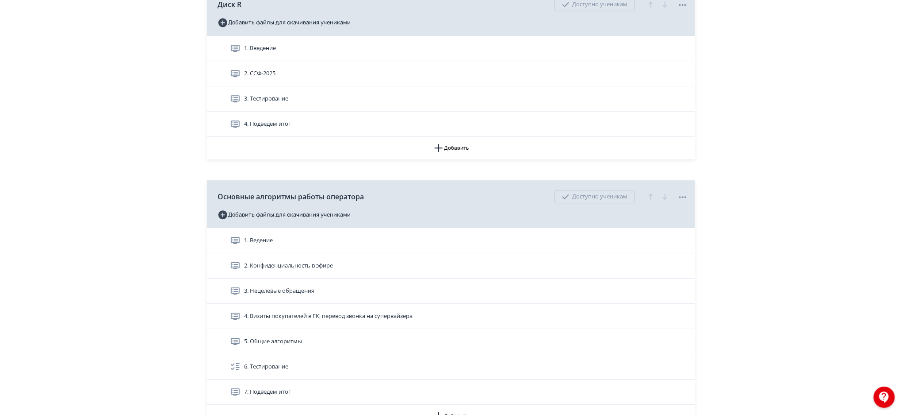
scroll to position [1271, 0]
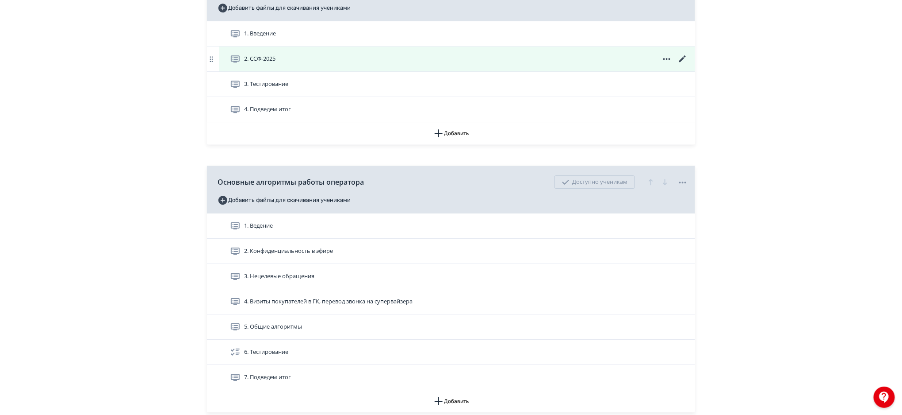
click at [681, 57] on icon at bounding box center [683, 59] width 11 height 11
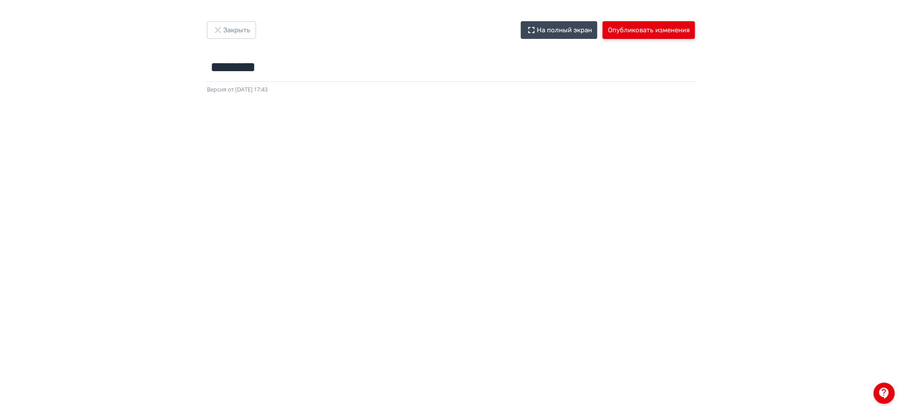
click at [666, 30] on button "Опубликовать изменения" at bounding box center [649, 30] width 92 height 18
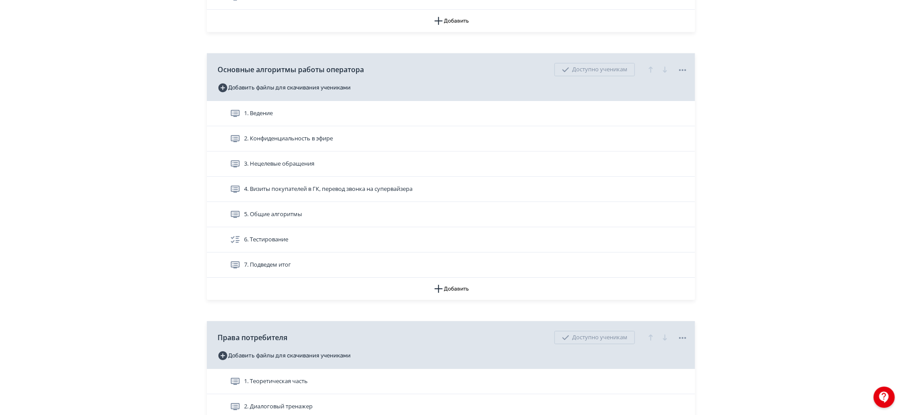
scroll to position [1407, 0]
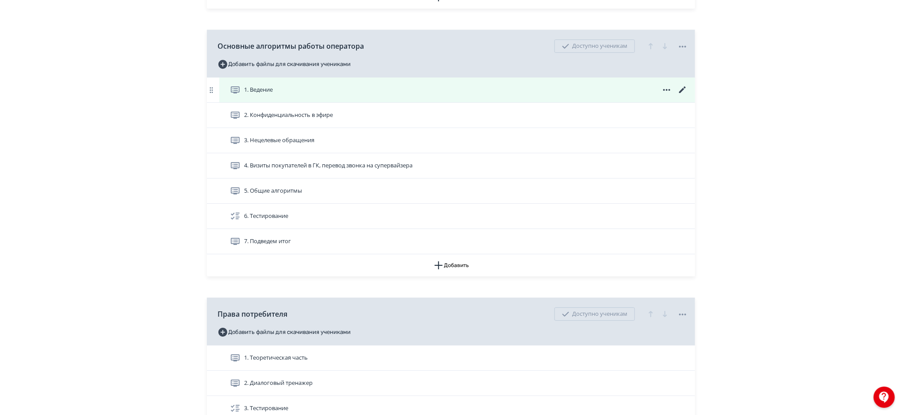
click at [680, 87] on icon at bounding box center [683, 89] width 11 height 11
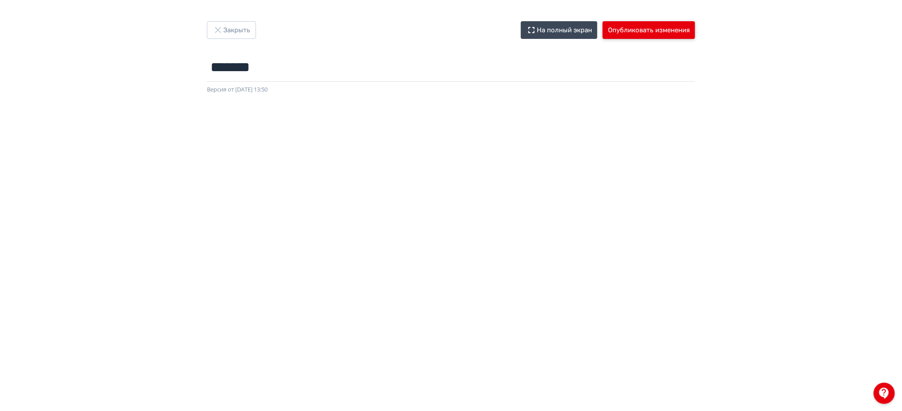
click at [664, 26] on button "Опубликовать изменения" at bounding box center [649, 30] width 92 height 18
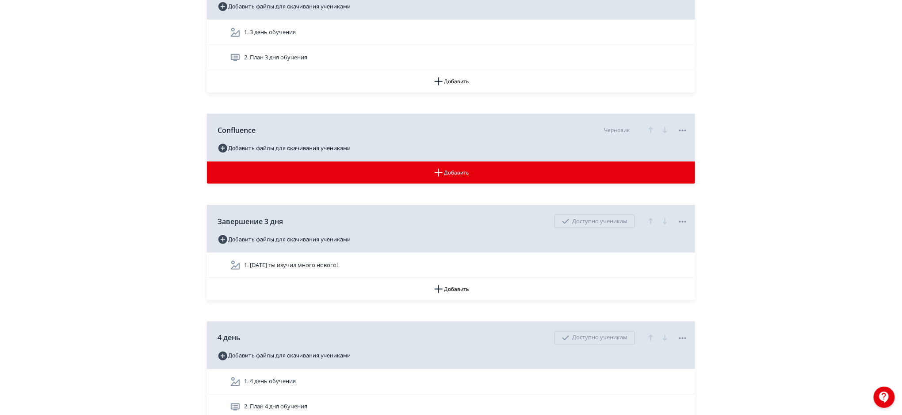
scroll to position [2336, 0]
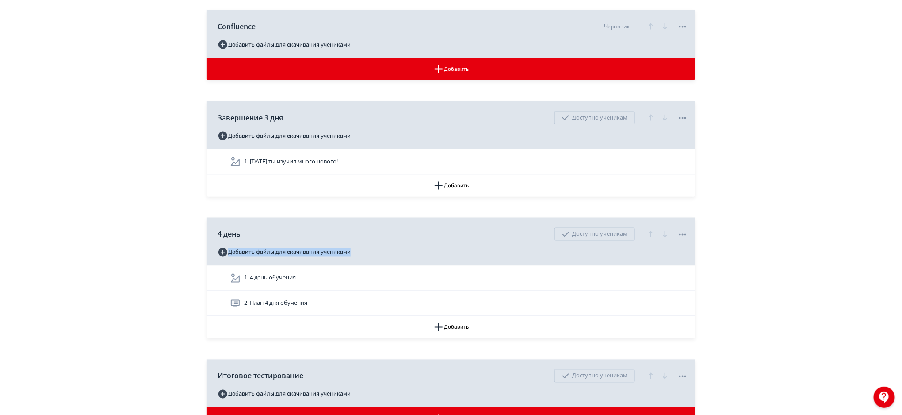
drag, startPoint x: 902, startPoint y: 257, endPoint x: 902, endPoint y: 227, distance: 31.0
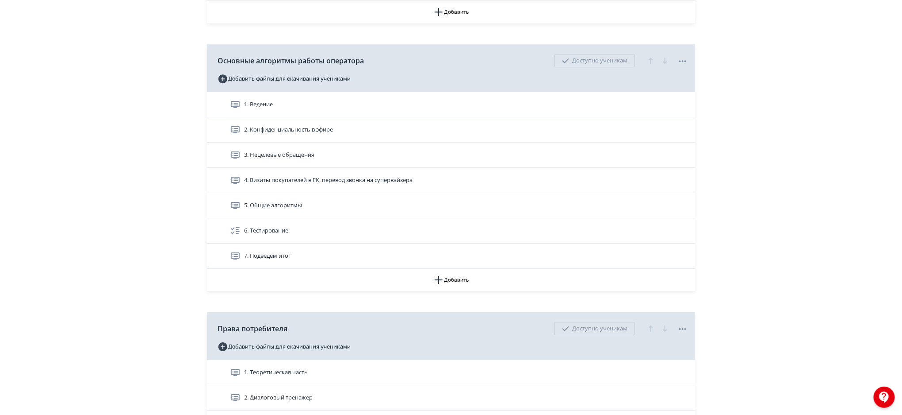
scroll to position [1379, 0]
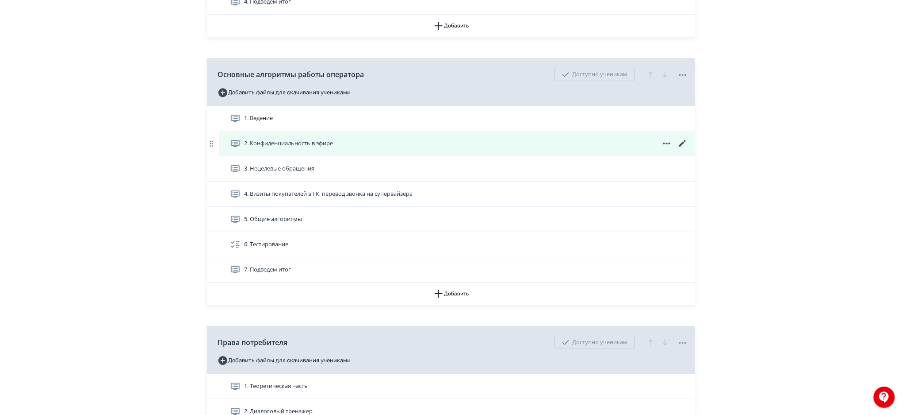
click at [683, 139] on icon at bounding box center [683, 143] width 11 height 11
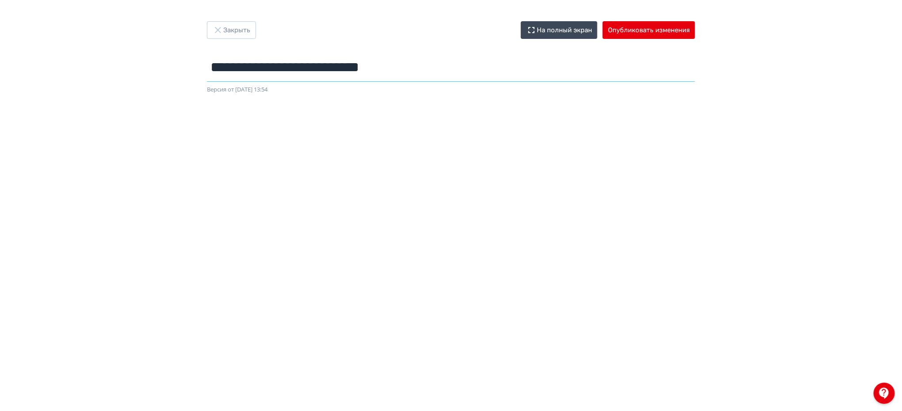
click at [352, 70] on input "**********" at bounding box center [451, 67] width 488 height 29
click at [642, 31] on button "Опубликовать изменения" at bounding box center [649, 30] width 92 height 18
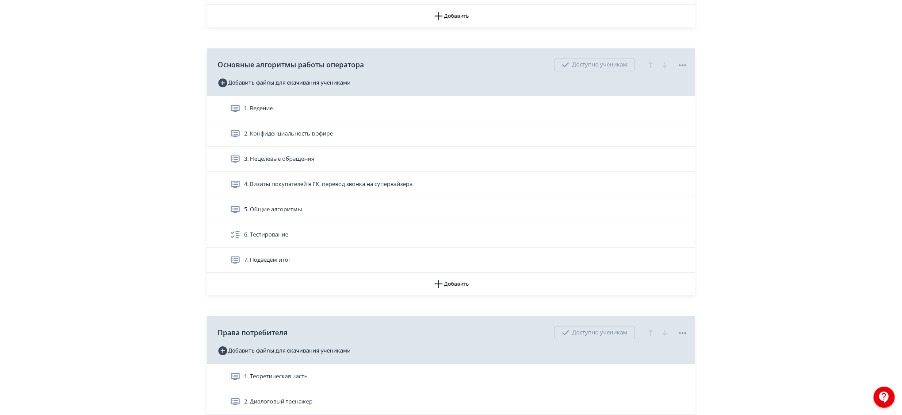
scroll to position [1375, 0]
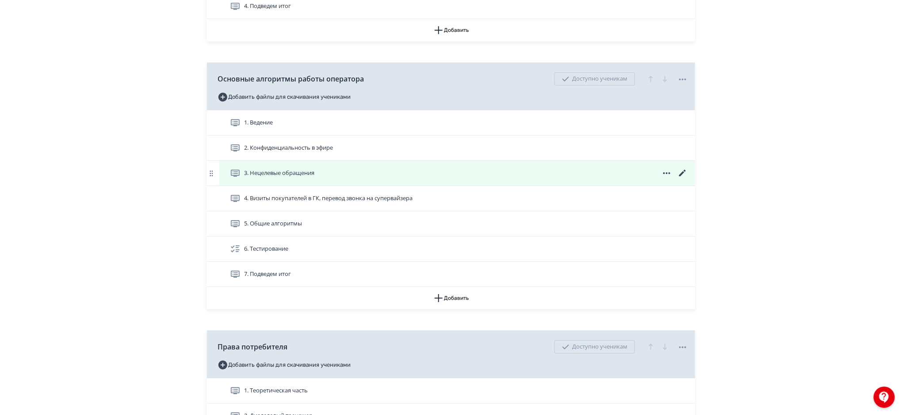
click at [683, 170] on icon at bounding box center [683, 173] width 11 height 11
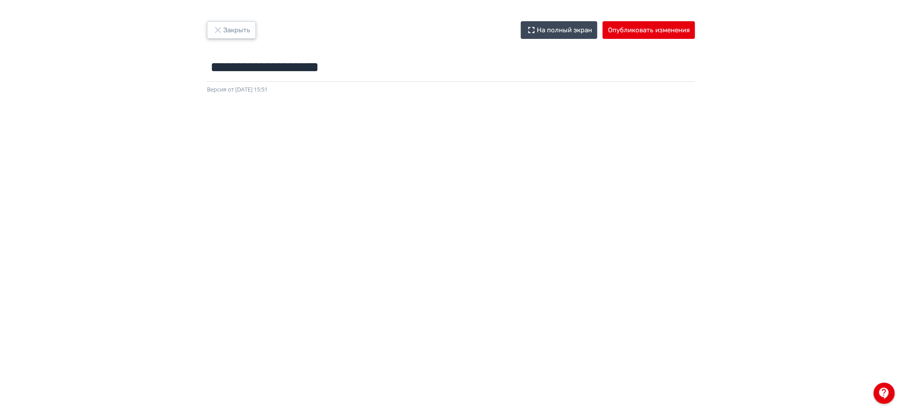
click at [241, 25] on button "Закрыть" at bounding box center [231, 30] width 49 height 18
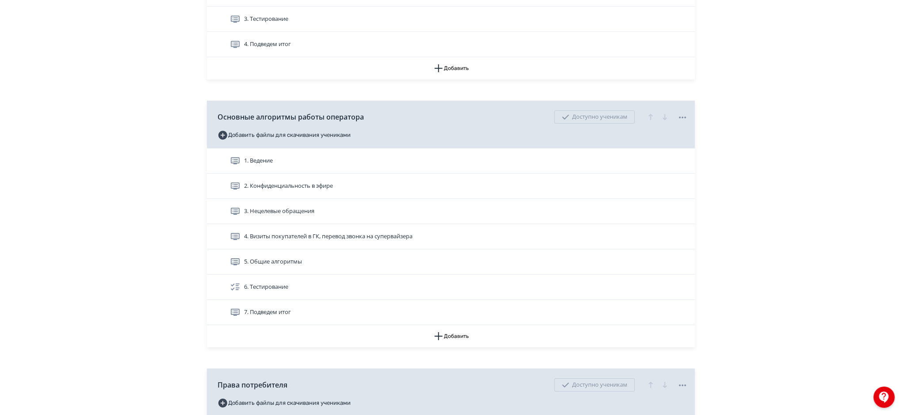
scroll to position [1347, 0]
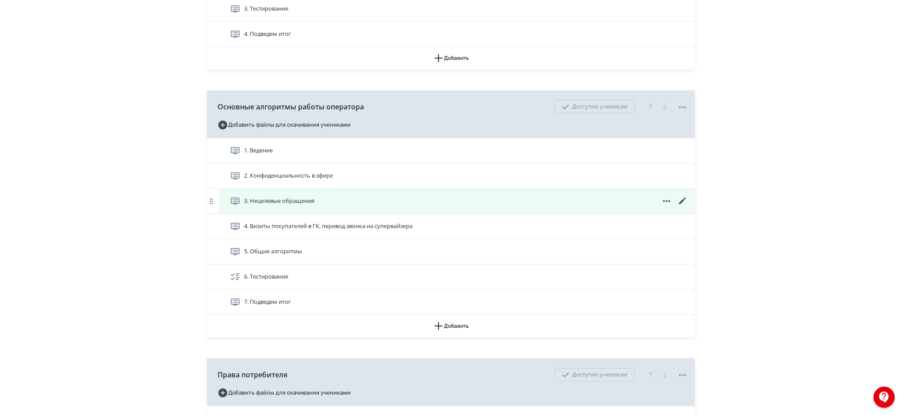
click at [683, 200] on icon at bounding box center [683, 200] width 7 height 7
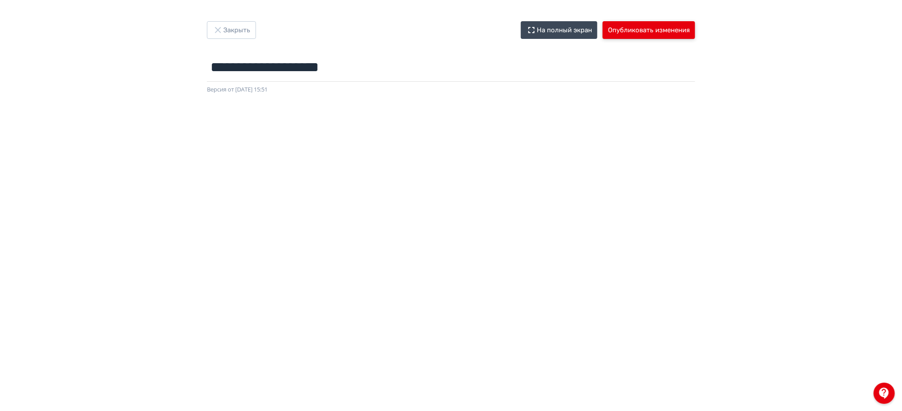
click at [643, 37] on button "Опубликовать изменения" at bounding box center [649, 30] width 92 height 18
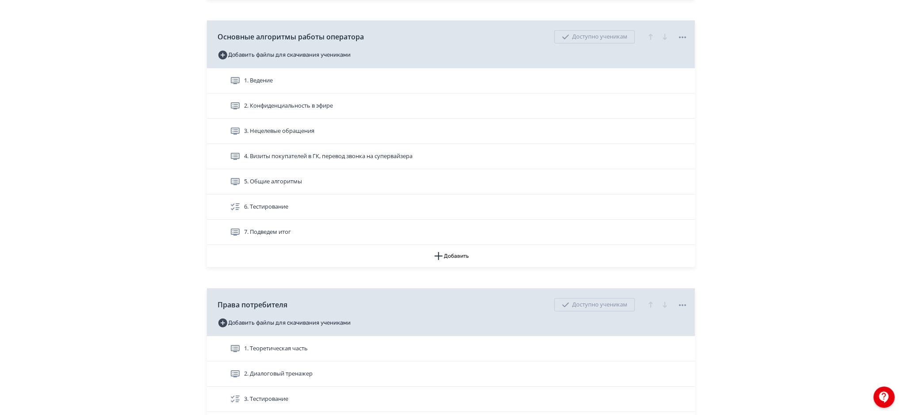
scroll to position [1426, 0]
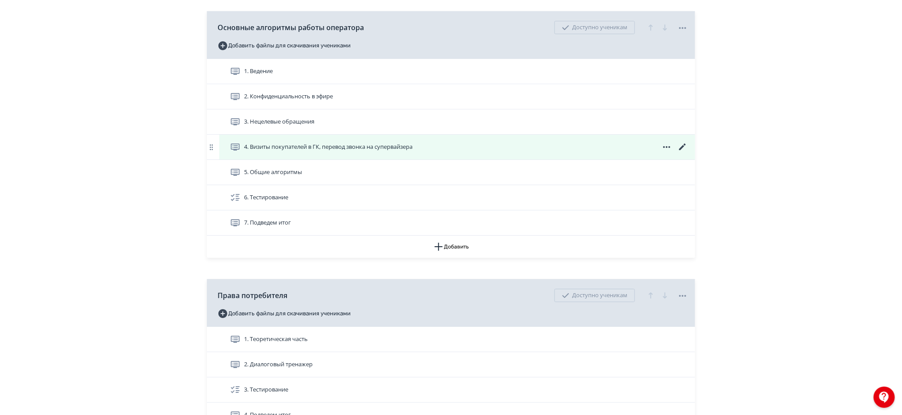
click at [682, 148] on icon at bounding box center [683, 146] width 7 height 7
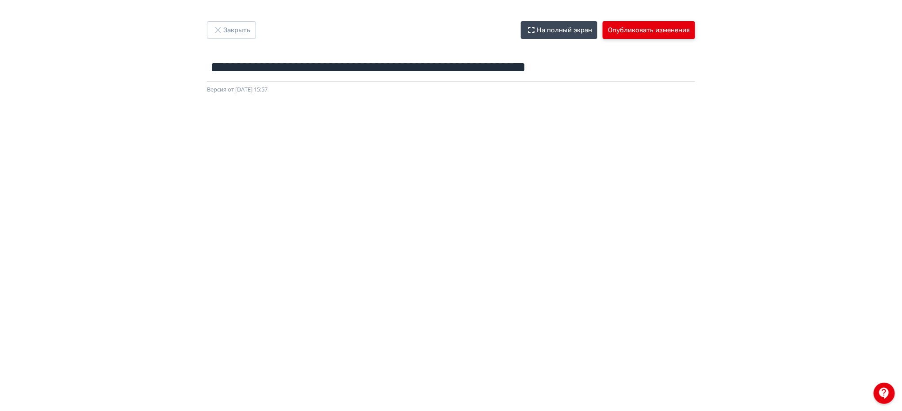
click at [648, 25] on button "Опубликовать изменения" at bounding box center [649, 30] width 92 height 18
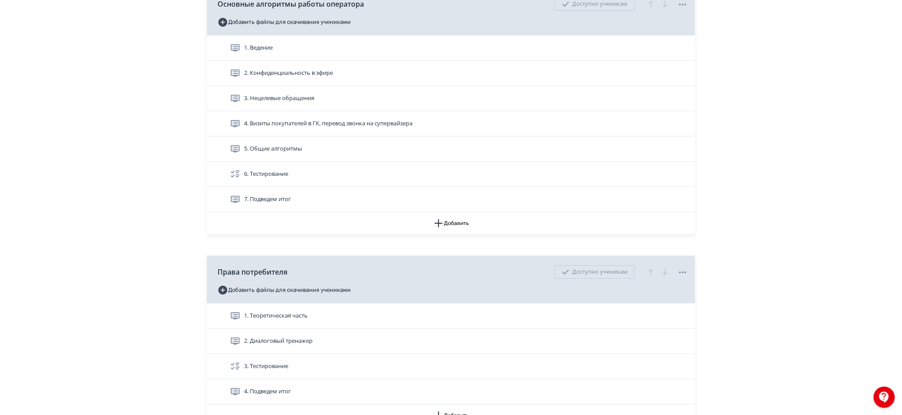
scroll to position [1454, 0]
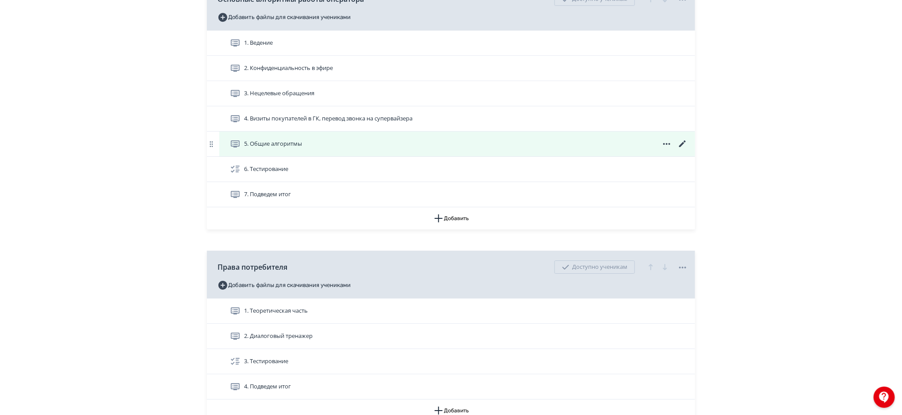
click at [682, 144] on icon at bounding box center [683, 143] width 7 height 7
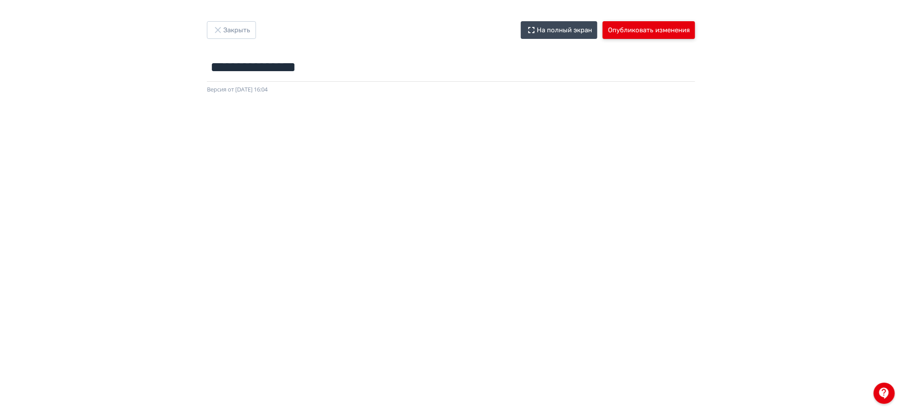
click at [642, 31] on button "Опубликовать изменения" at bounding box center [649, 30] width 92 height 18
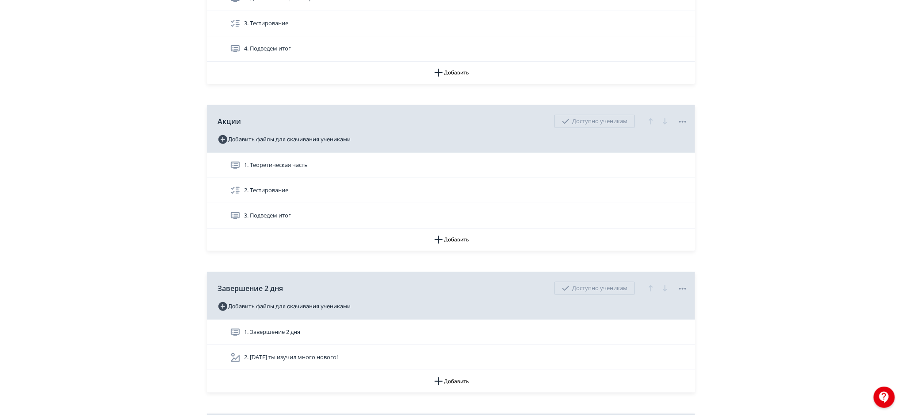
scroll to position [1797, 0]
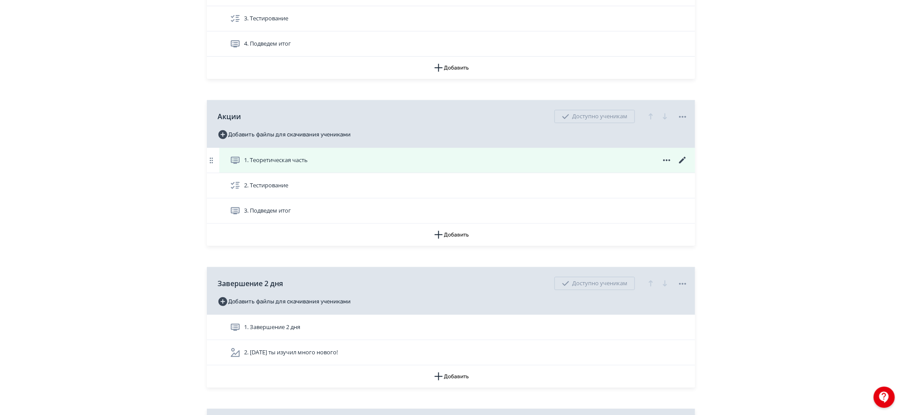
click at [680, 158] on icon at bounding box center [683, 160] width 11 height 11
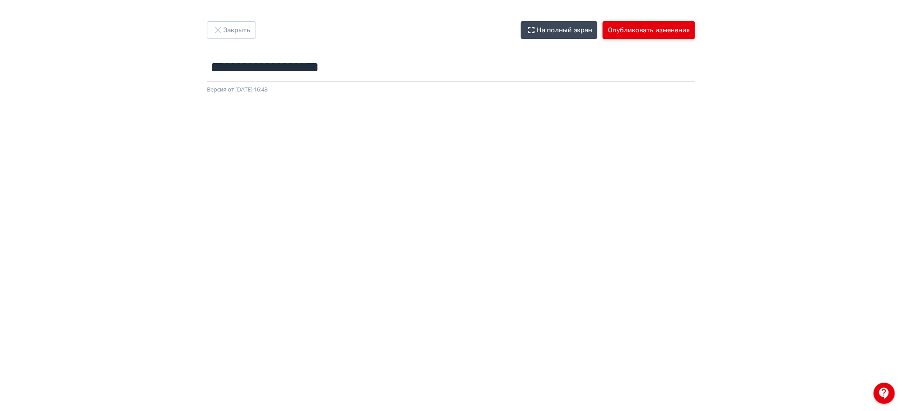
click at [641, 33] on button "Опубликовать изменения" at bounding box center [649, 30] width 92 height 18
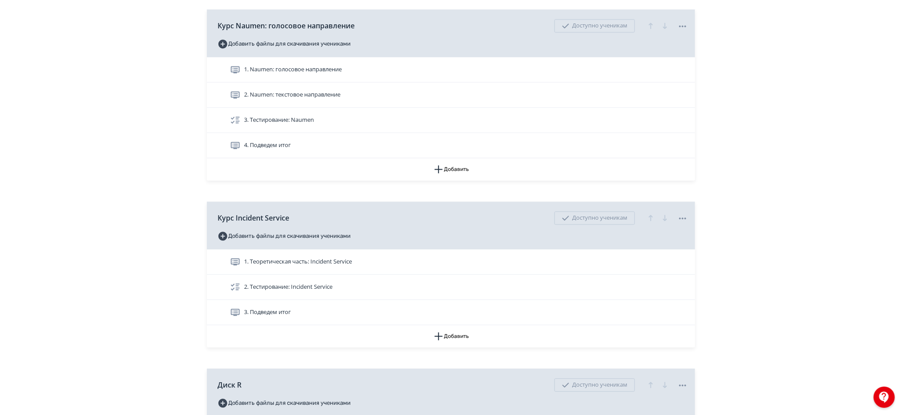
scroll to position [868, 0]
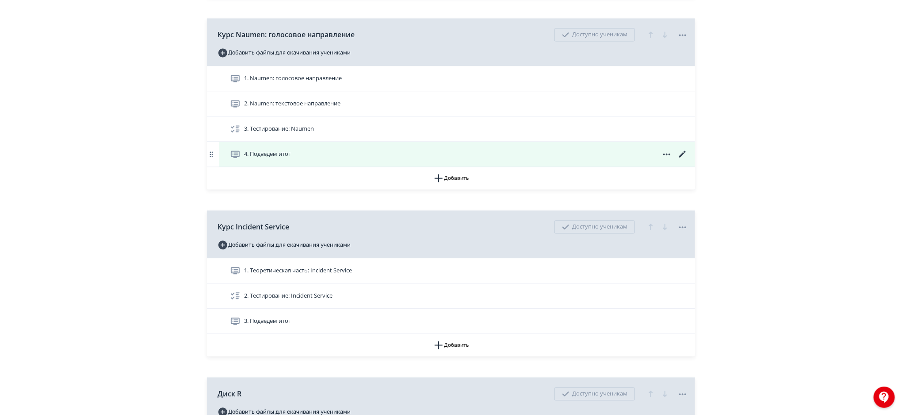
click at [682, 154] on icon at bounding box center [683, 153] width 7 height 7
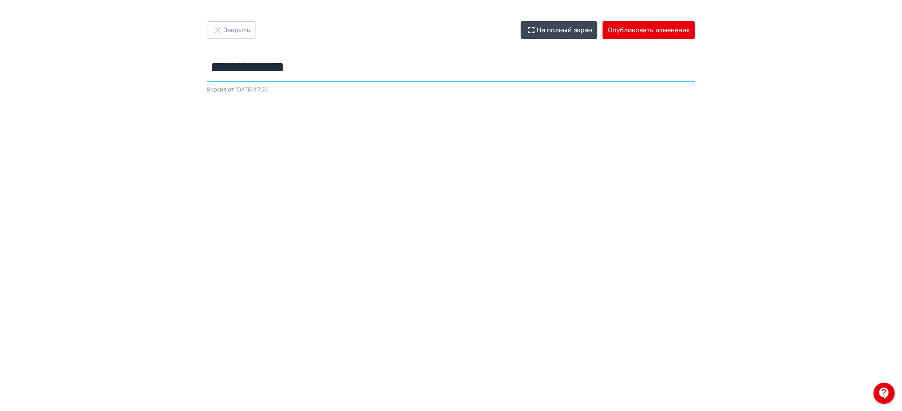
drag, startPoint x: 322, startPoint y: 68, endPoint x: 172, endPoint y: 63, distance: 150.1
click at [172, 63] on div "**********" at bounding box center [451, 205] width 902 height 369
type input "**********"
click at [647, 31] on button "Опубликовать изменения" at bounding box center [649, 30] width 92 height 18
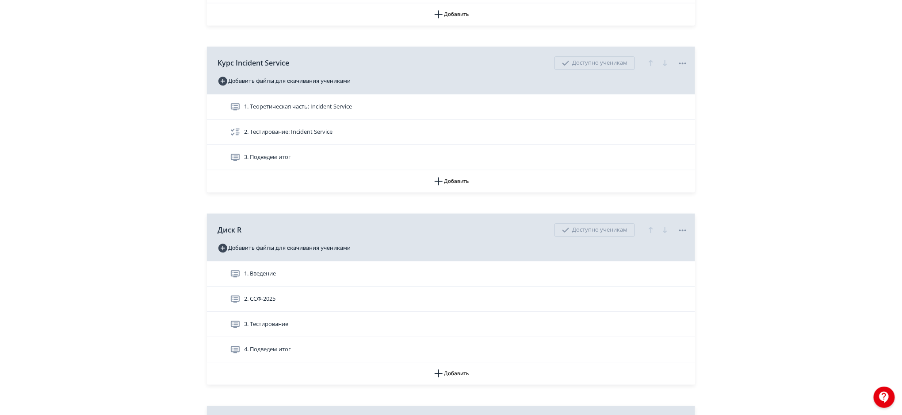
scroll to position [1018, 0]
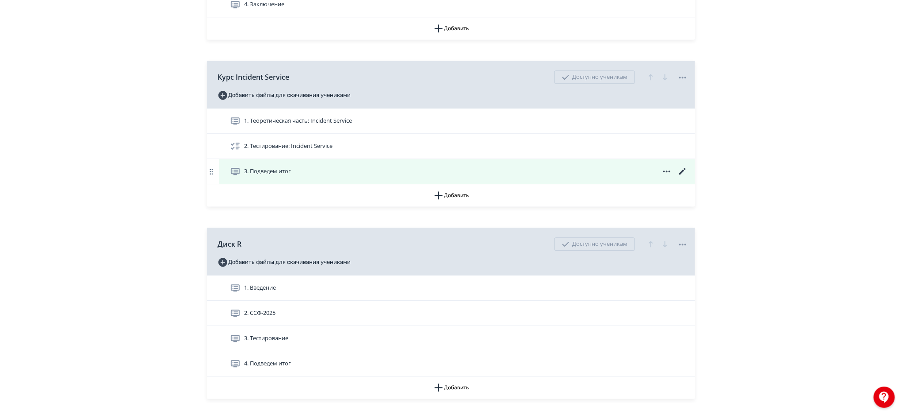
click at [682, 167] on icon at bounding box center [683, 171] width 11 height 11
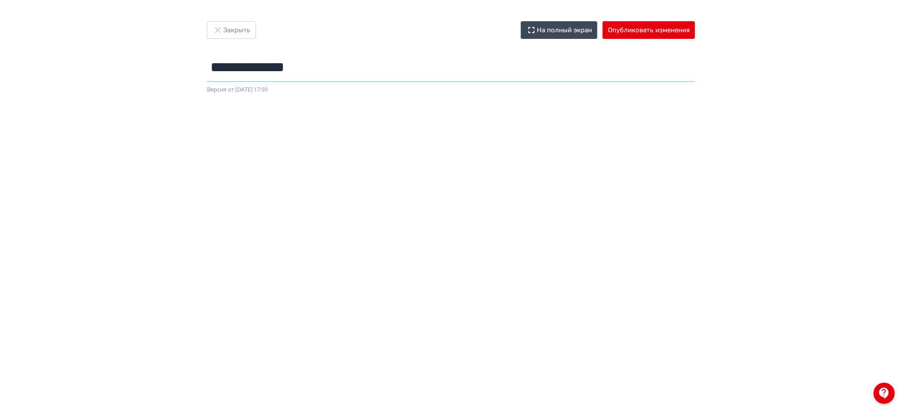
click at [294, 71] on input "**********" at bounding box center [451, 67] width 488 height 29
type input "**********"
click at [641, 33] on button "Опубликовать изменения" at bounding box center [649, 30] width 92 height 18
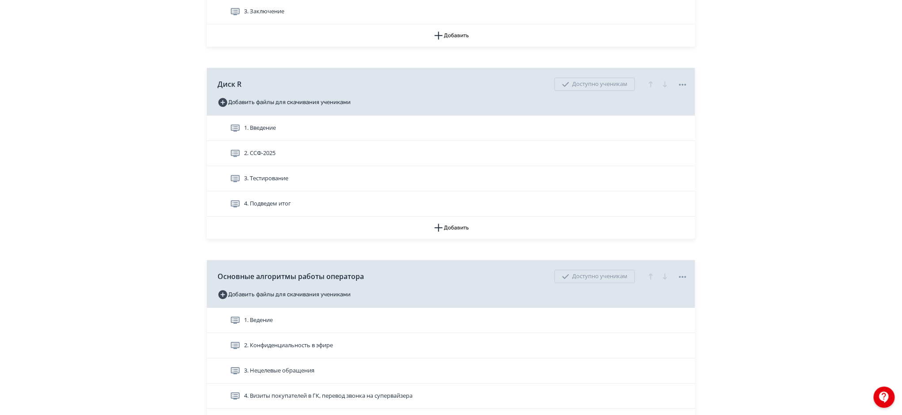
scroll to position [1201, 0]
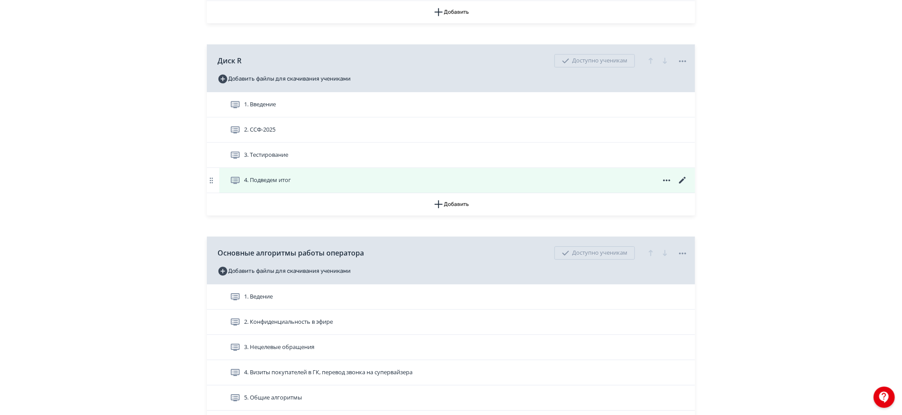
click at [684, 177] on icon at bounding box center [683, 180] width 11 height 11
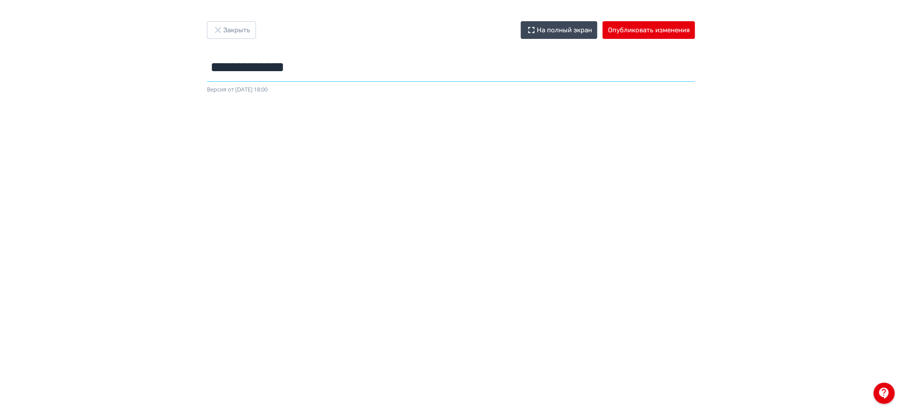
click at [298, 64] on input "**********" at bounding box center [451, 67] width 488 height 29
type input "**********"
click at [259, 68] on input "**********" at bounding box center [451, 67] width 488 height 29
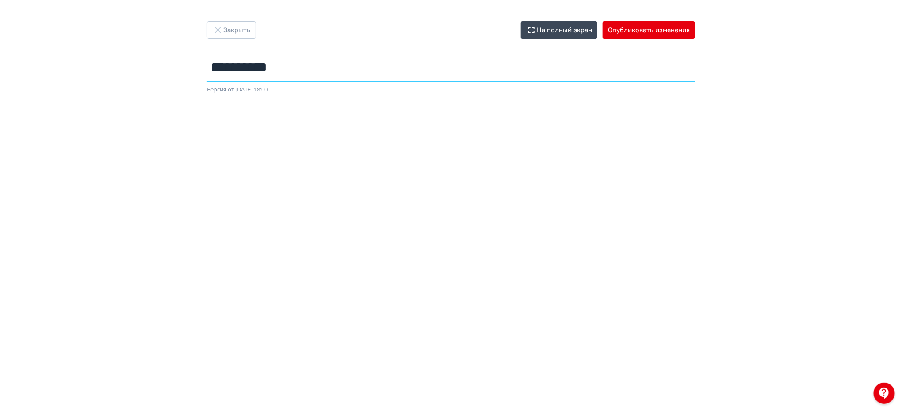
click at [259, 68] on input "**********" at bounding box center [451, 67] width 488 height 29
click at [662, 29] on button "Опубликовать изменения" at bounding box center [649, 30] width 92 height 18
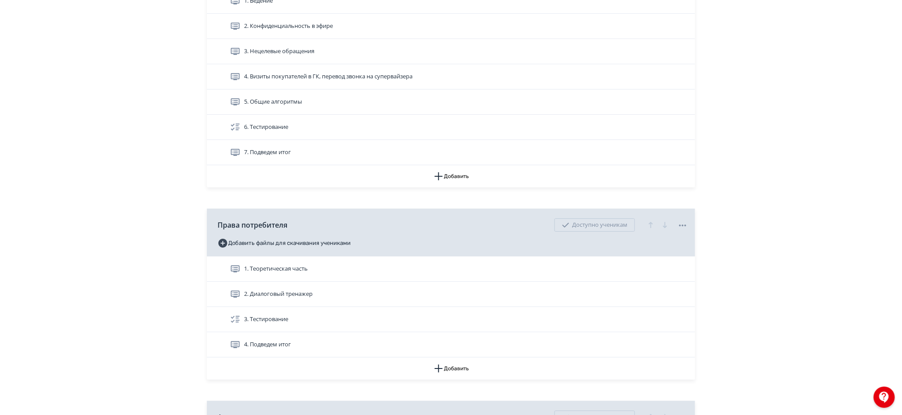
scroll to position [1482, 0]
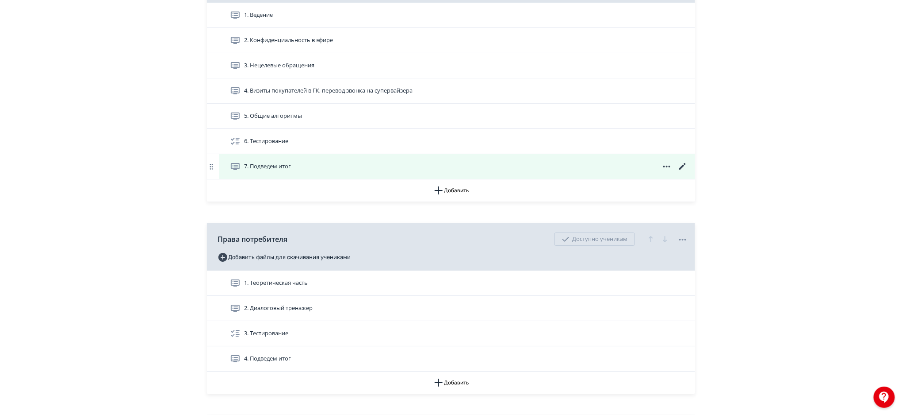
click at [682, 165] on icon at bounding box center [683, 166] width 11 height 11
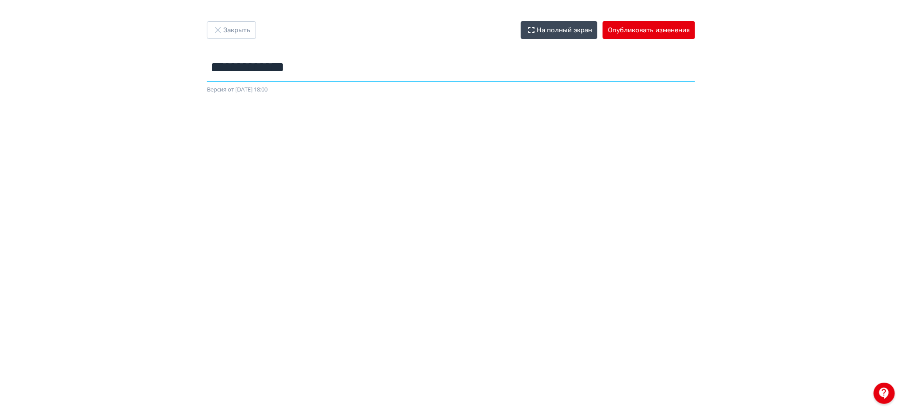
click at [303, 61] on input "**********" at bounding box center [451, 67] width 488 height 29
paste input "text"
type input "**********"
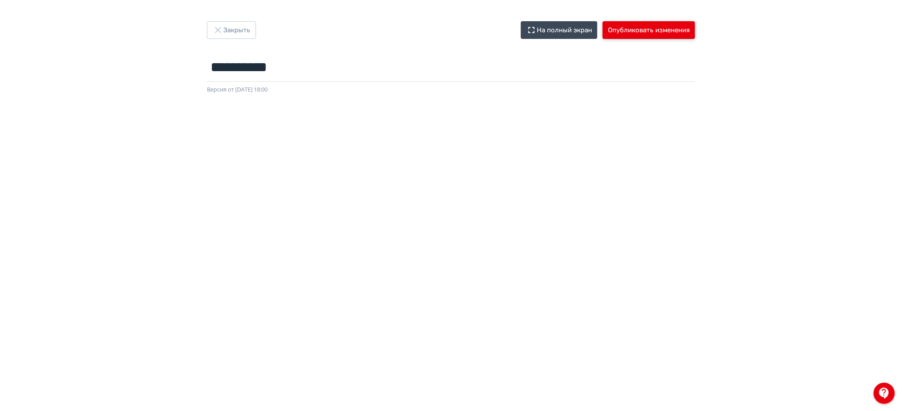
click at [650, 25] on button "Опубликовать изменения" at bounding box center [649, 30] width 92 height 18
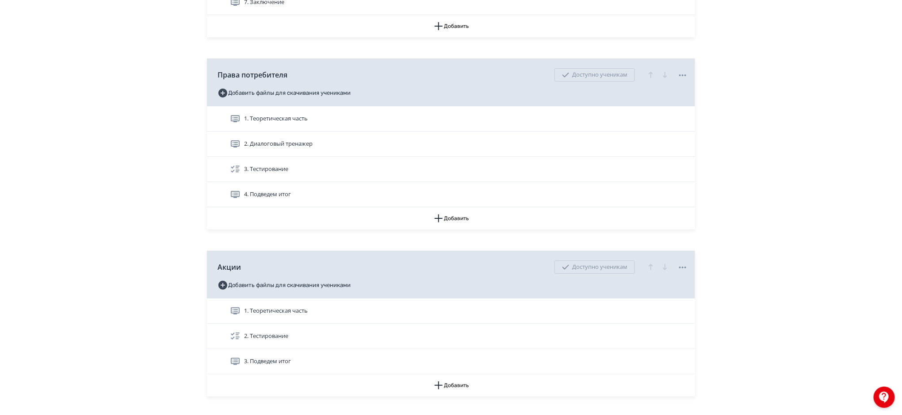
scroll to position [1651, 0]
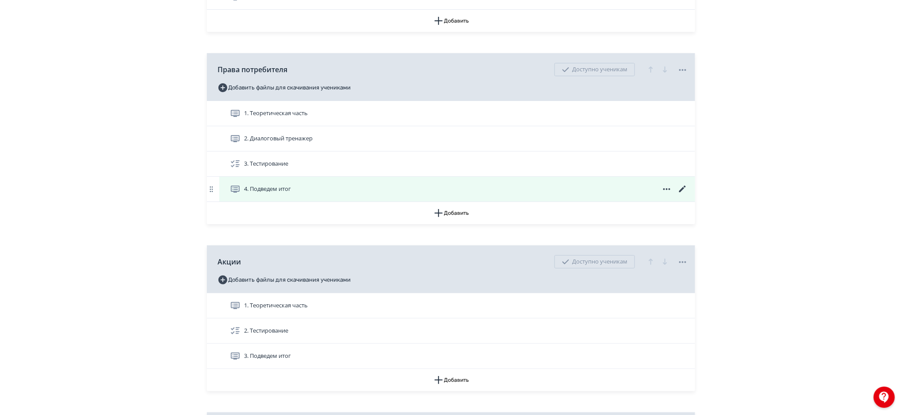
click at [684, 187] on icon at bounding box center [683, 189] width 11 height 11
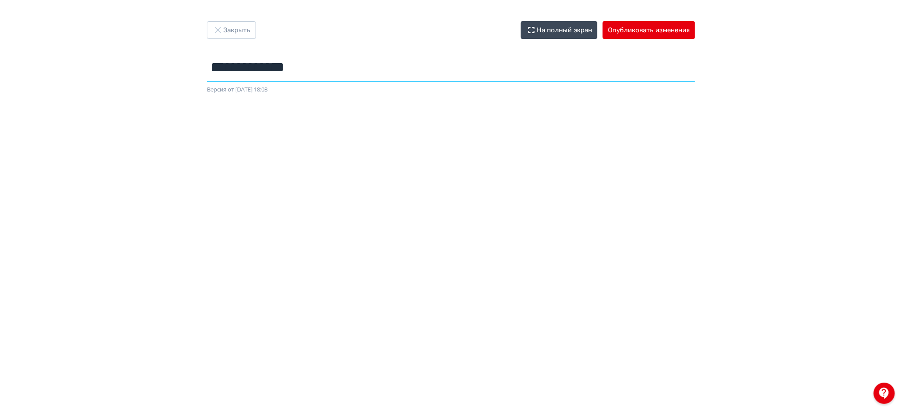
click at [297, 61] on input "**********" at bounding box center [451, 67] width 488 height 29
paste input "text"
type input "**********"
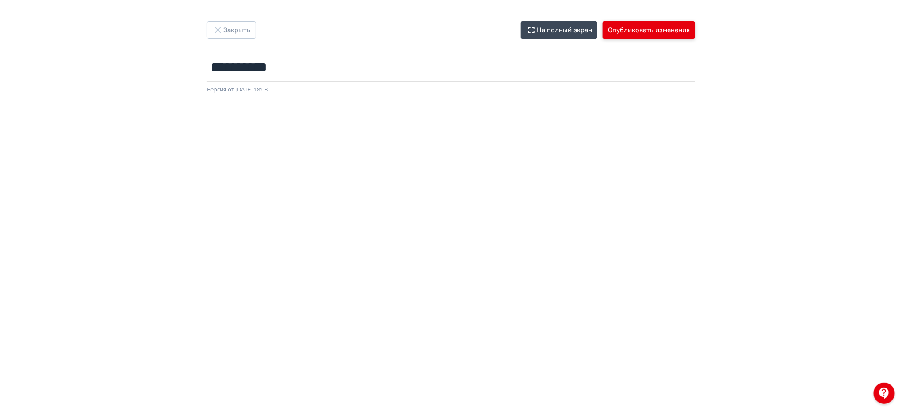
click at [636, 34] on button "Опубликовать изменения" at bounding box center [649, 30] width 92 height 18
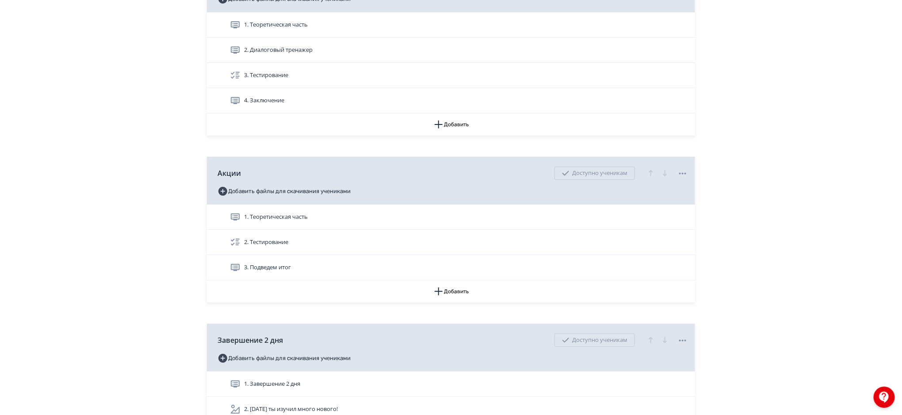
scroll to position [1750, 0]
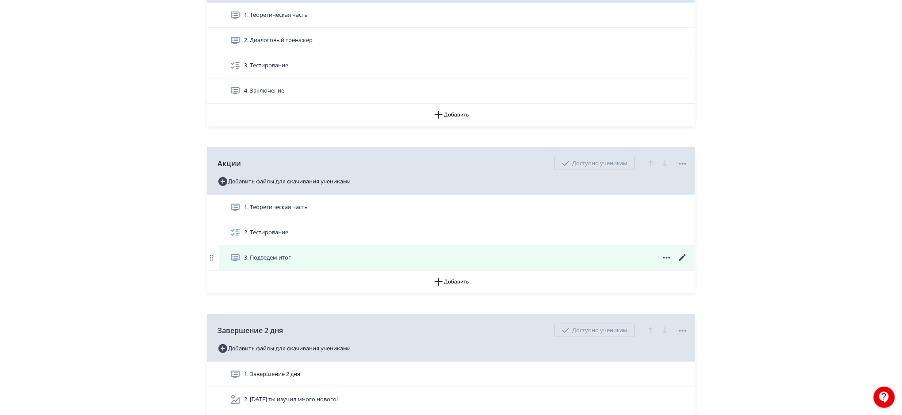
click at [683, 255] on icon at bounding box center [683, 257] width 11 height 11
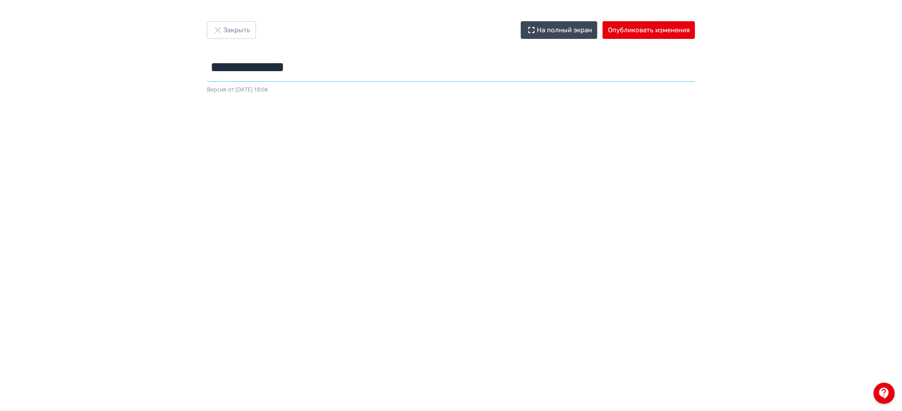
click at [278, 58] on input "**********" at bounding box center [451, 67] width 488 height 29
paste input "text"
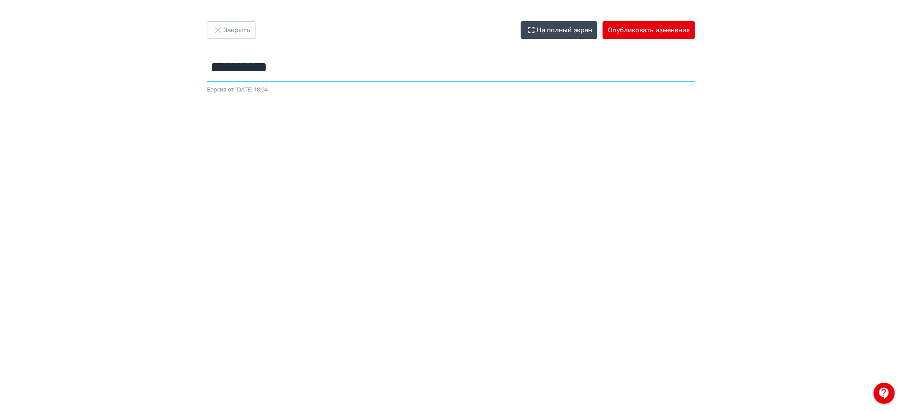
type input "**********"
click at [665, 38] on button "Опубликовать изменения" at bounding box center [649, 30] width 92 height 18
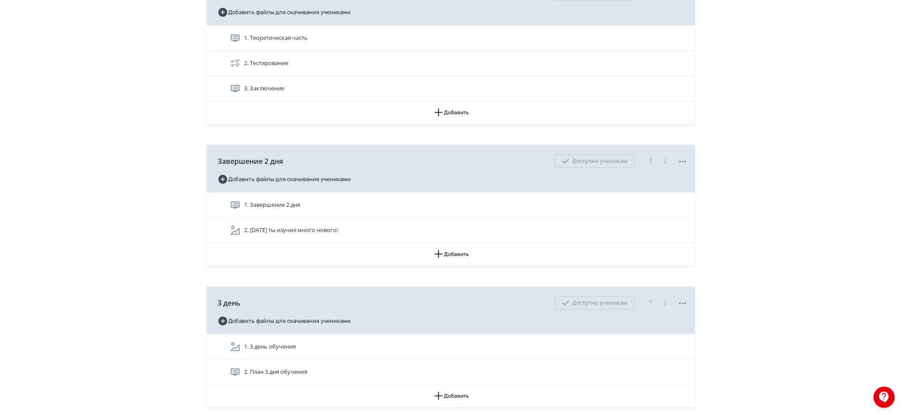
scroll to position [1871, 0]
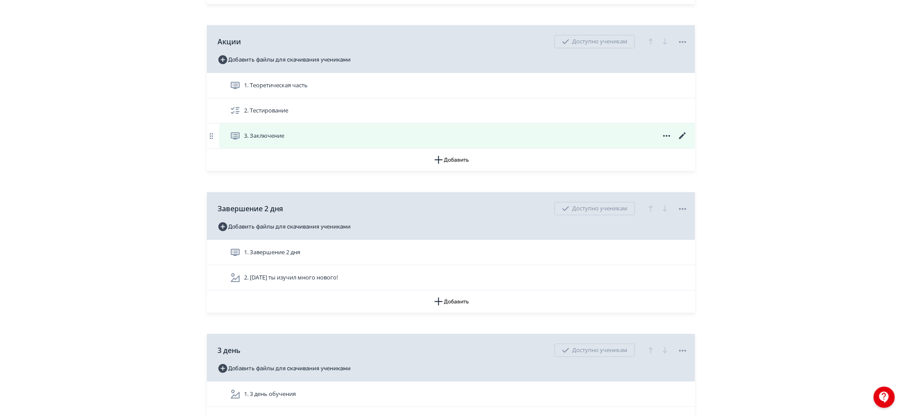
click at [668, 136] on icon at bounding box center [667, 136] width 11 height 11
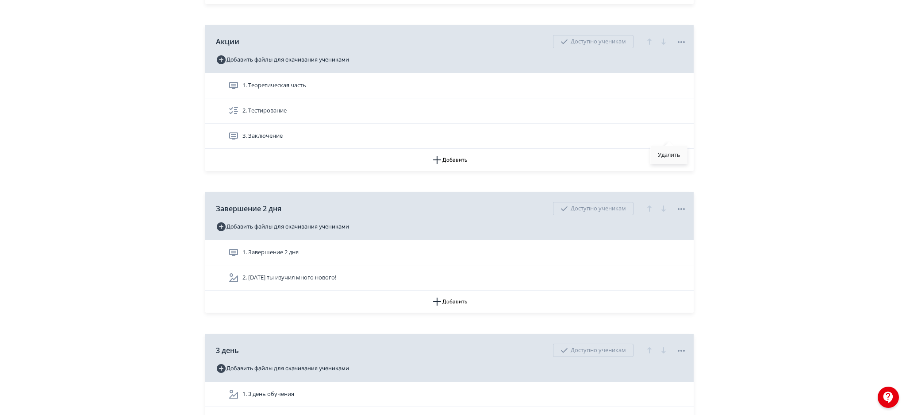
click at [665, 154] on div "Удалить" at bounding box center [669, 155] width 37 height 18
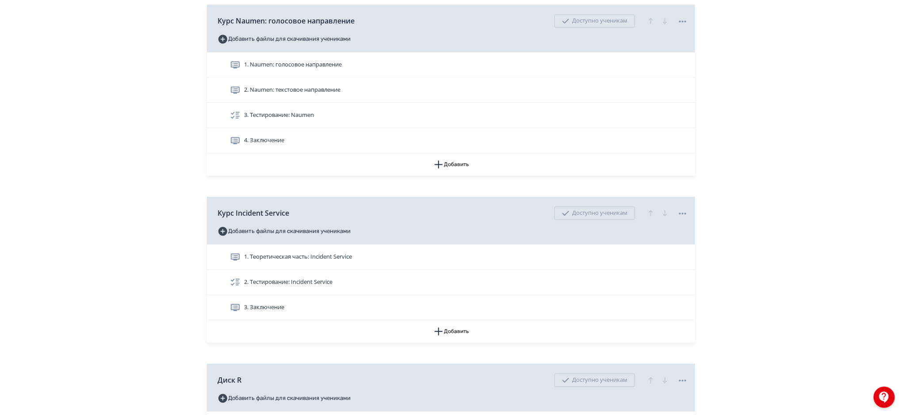
scroll to position [872, 0]
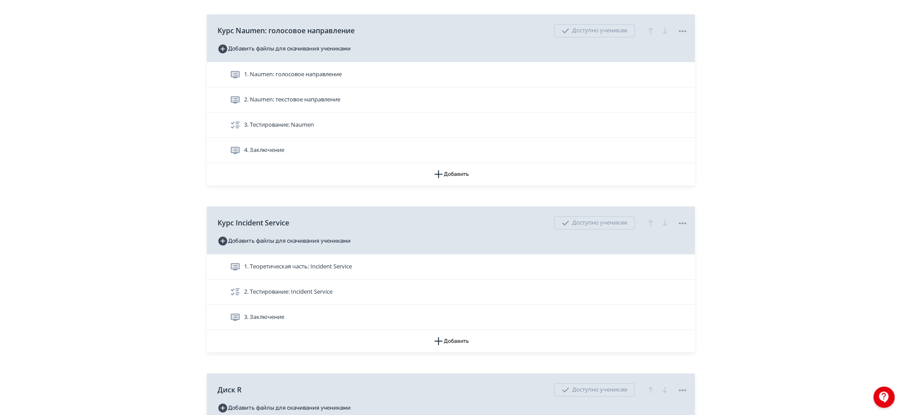
drag, startPoint x: 901, startPoint y: 122, endPoint x: 905, endPoint y: 119, distance: 5.3
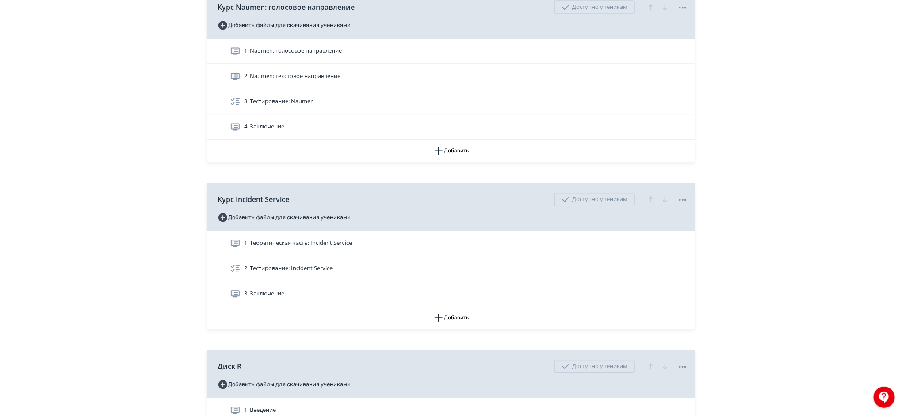
scroll to position [886, 0]
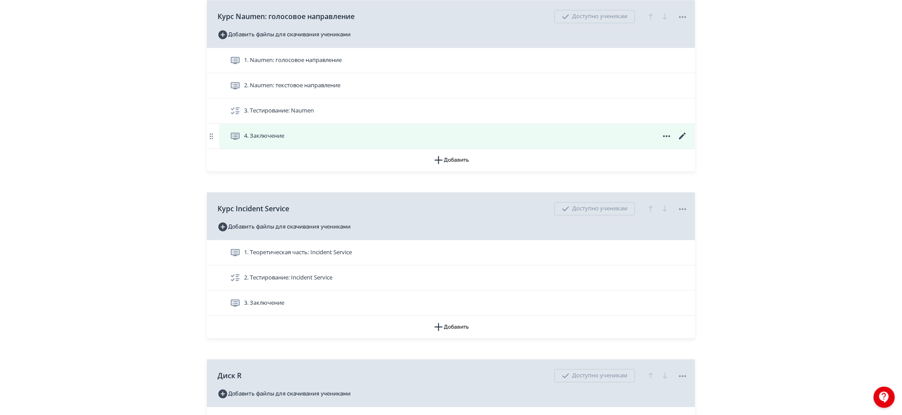
click at [684, 135] on icon at bounding box center [683, 136] width 11 height 11
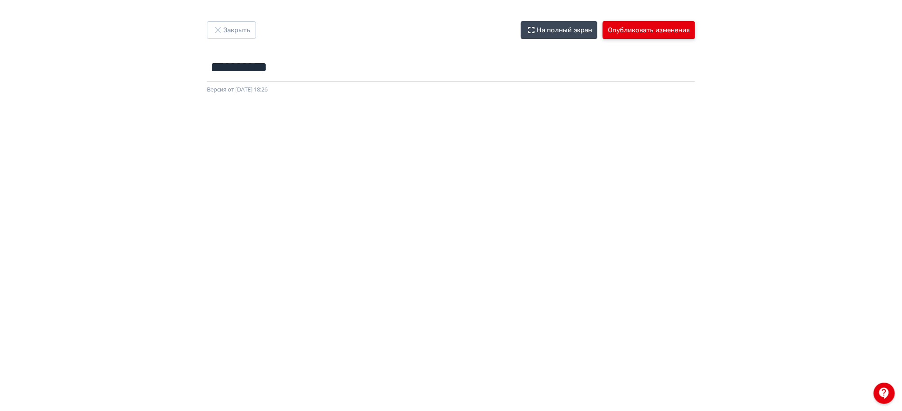
click at [650, 37] on button "Опубликовать изменения" at bounding box center [649, 30] width 92 height 18
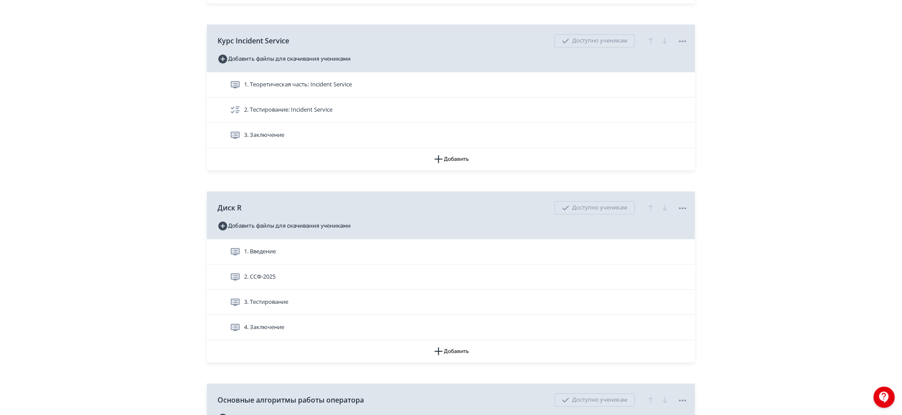
scroll to position [1059, 0]
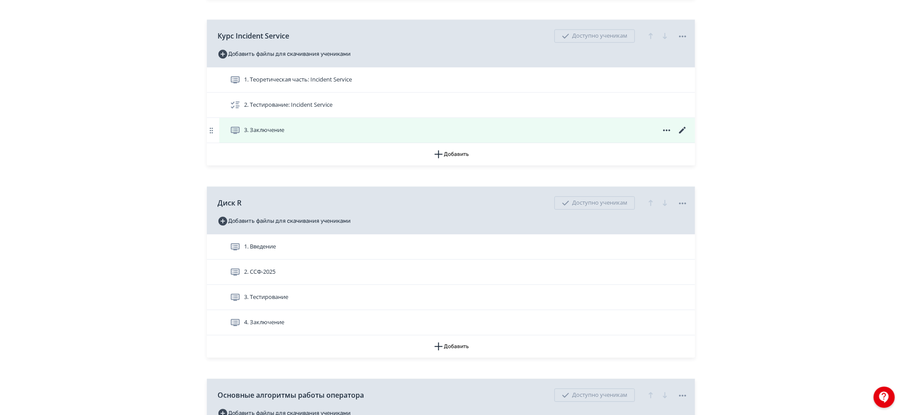
click at [683, 128] on icon at bounding box center [683, 130] width 11 height 11
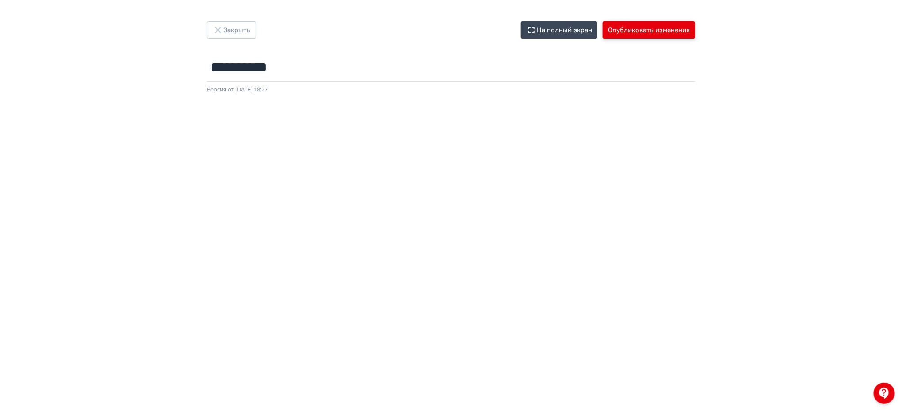
click at [653, 31] on button "Опубликовать изменения" at bounding box center [649, 30] width 92 height 18
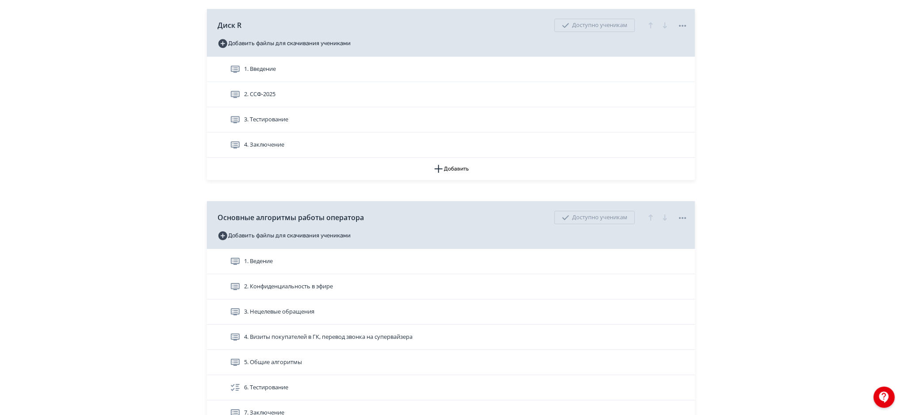
scroll to position [1240, 0]
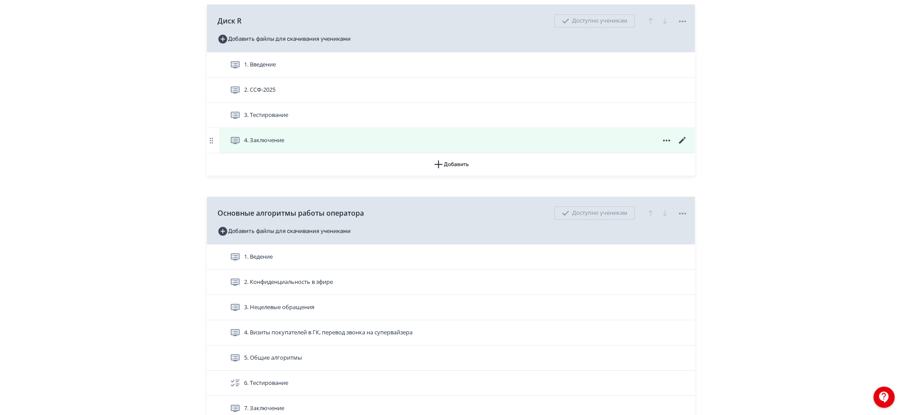
click at [686, 141] on icon at bounding box center [683, 140] width 11 height 11
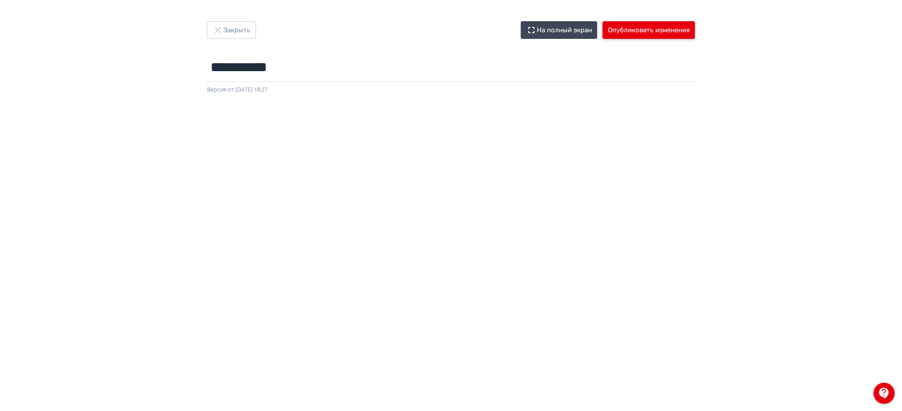
click at [639, 35] on button "Опубликовать изменения" at bounding box center [649, 30] width 92 height 18
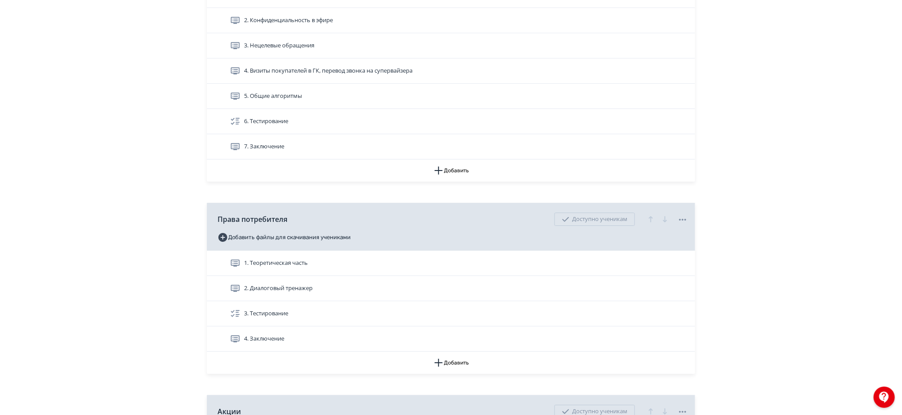
scroll to position [1497, 0]
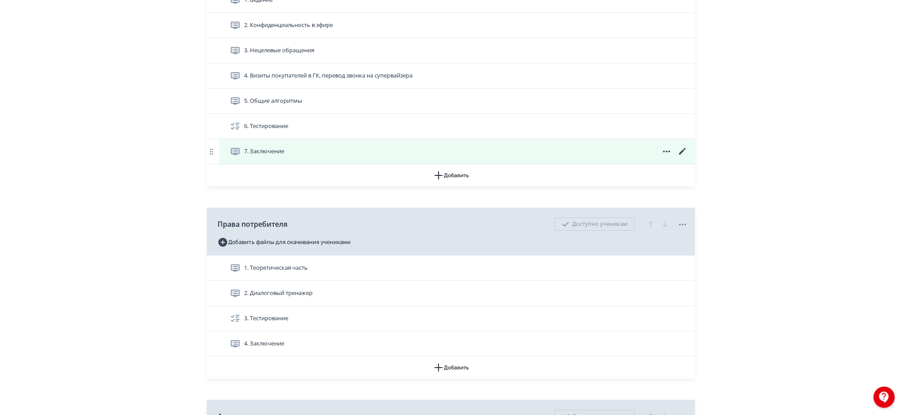
click at [683, 148] on icon at bounding box center [683, 151] width 11 height 11
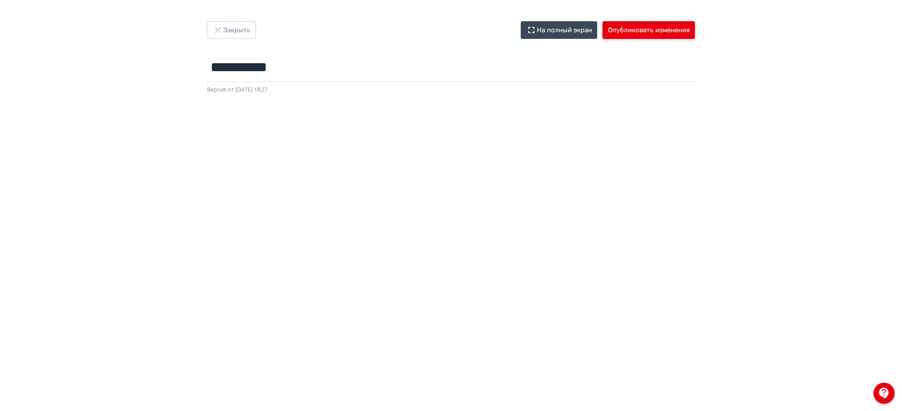
click at [663, 31] on button "Опубликовать изменения" at bounding box center [649, 30] width 92 height 18
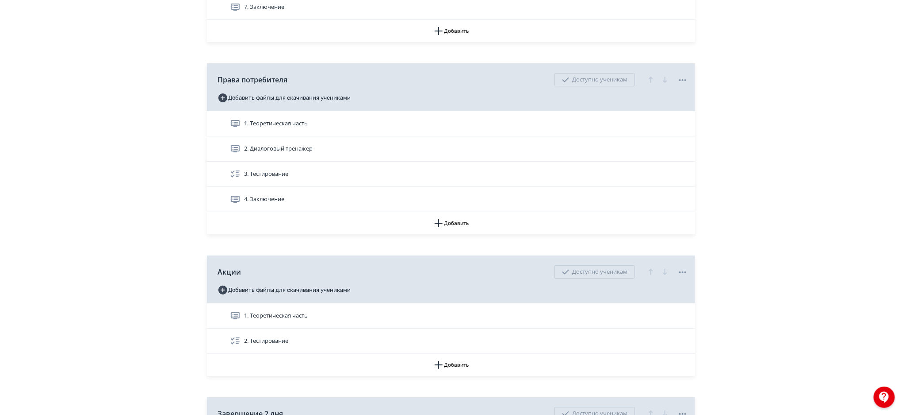
scroll to position [1646, 0]
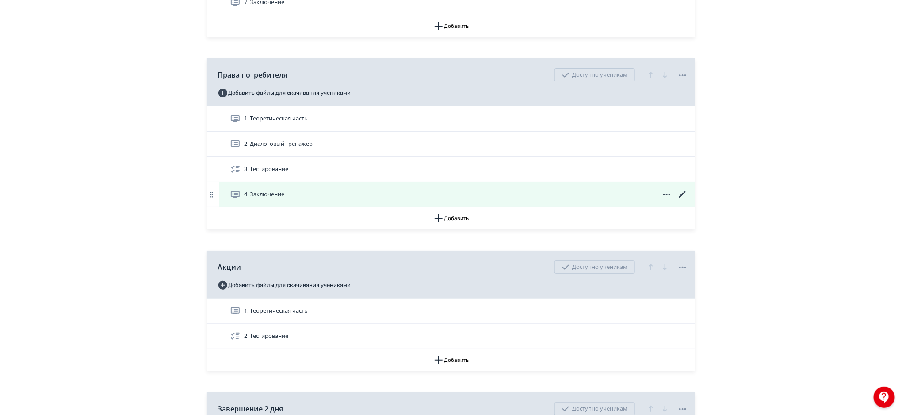
click at [683, 193] on icon at bounding box center [683, 194] width 7 height 7
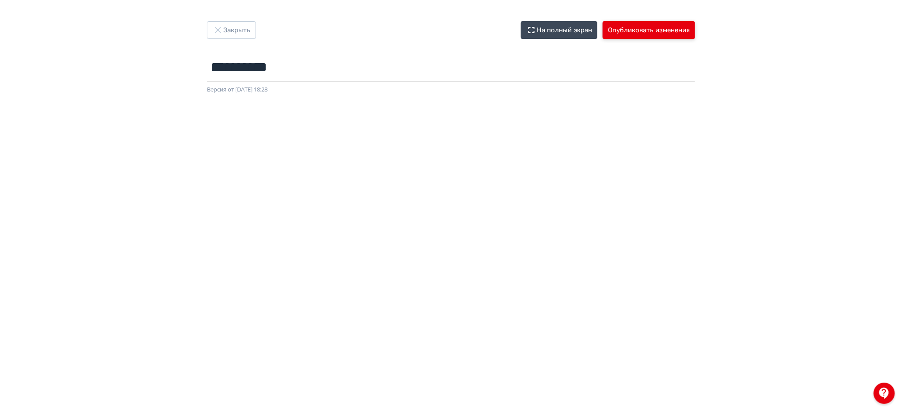
click at [638, 34] on button "Опубликовать изменения" at bounding box center [649, 30] width 92 height 18
